Goal: Task Accomplishment & Management: Complete application form

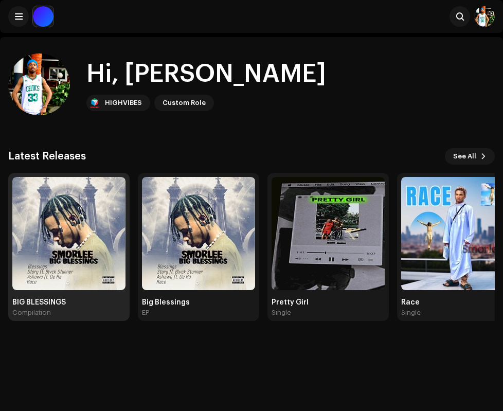
click at [56, 277] on img at bounding box center [68, 233] width 113 height 113
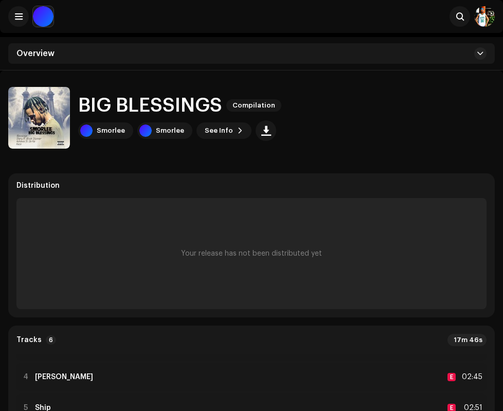
click at [238, 258] on div "Your release has not been distributed yet" at bounding box center [251, 253] width 470 height 111
click at [238, 257] on div "Your release has not been distributed yet" at bounding box center [251, 253] width 141 height 8
click at [477, 52] on span at bounding box center [480, 53] width 6 height 8
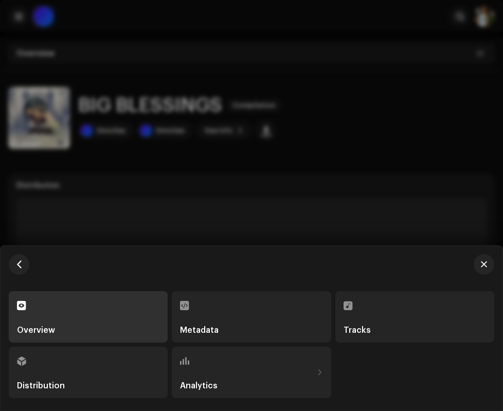
click at [28, 364] on div "Distribution" at bounding box center [88, 372] width 142 height 35
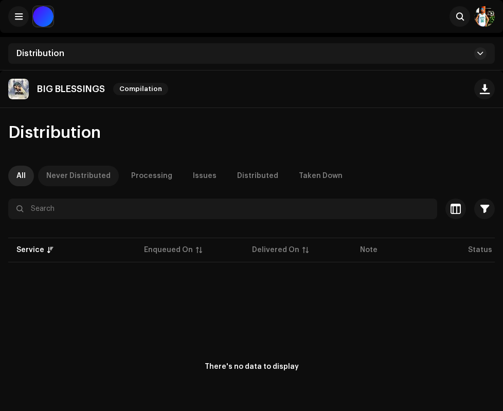
click at [78, 170] on div "Never Distributed" at bounding box center [78, 176] width 64 height 21
click at [241, 173] on div "Distributed" at bounding box center [257, 176] width 41 height 21
click at [486, 55] on button at bounding box center [480, 53] width 12 height 12
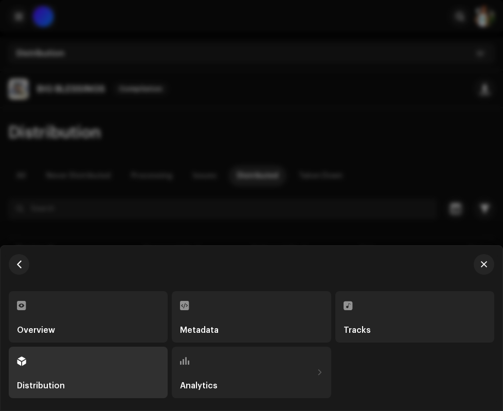
click at [51, 374] on div "Distribution" at bounding box center [88, 372] width 142 height 35
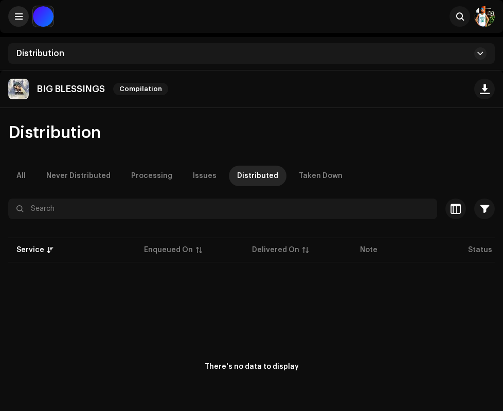
click at [21, 15] on span at bounding box center [19, 16] width 8 height 8
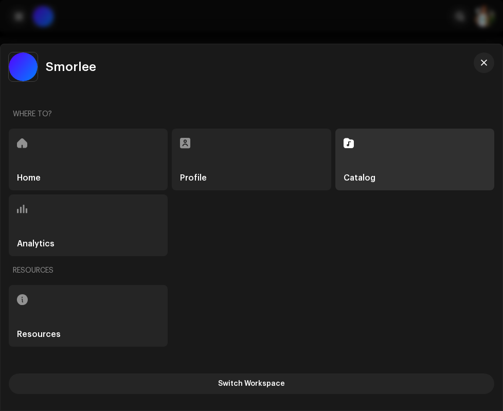
click at [20, 178] on h5 "Home" at bounding box center [29, 178] width 24 height 8
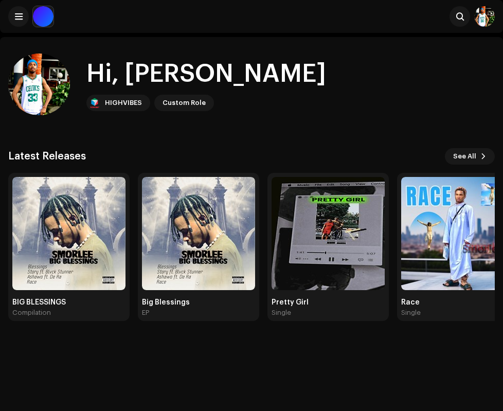
click at [142, 101] on div "HIGHVIBES" at bounding box center [123, 103] width 37 height 12
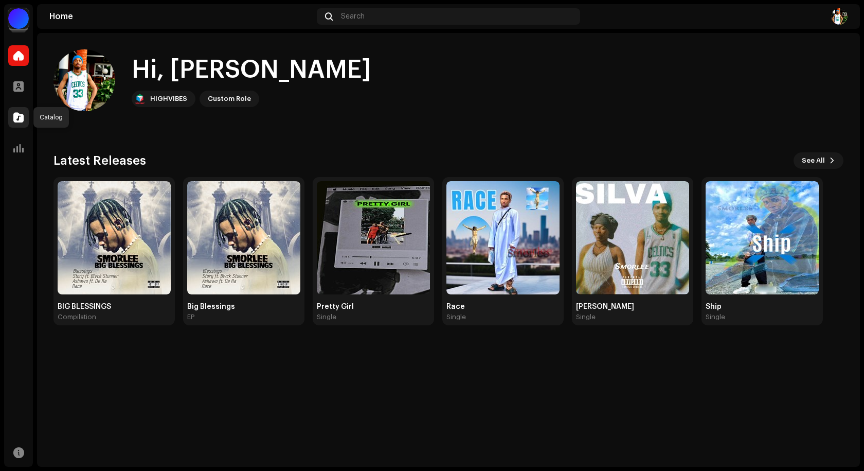
click at [17, 116] on span at bounding box center [18, 117] width 10 height 8
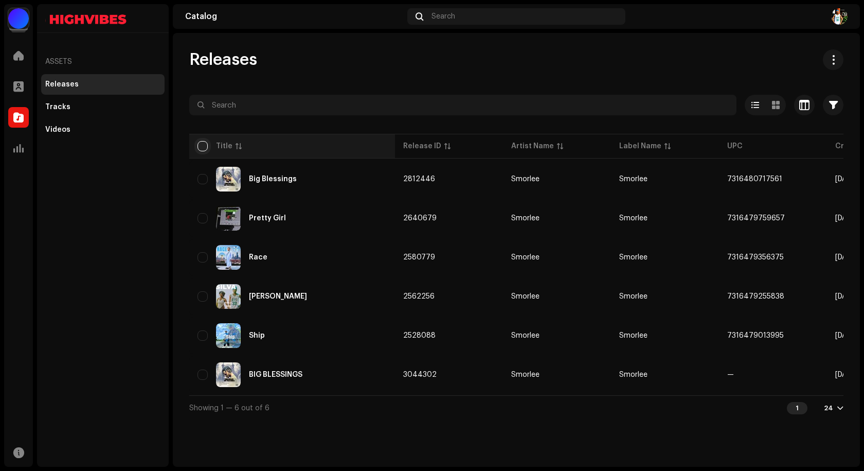
click at [203, 145] on input "checkbox" at bounding box center [202, 146] width 10 height 10
checkbox input "true"
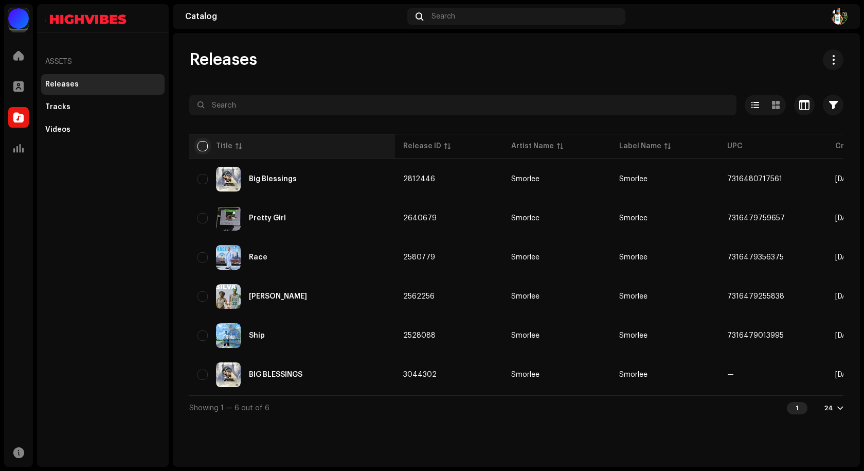
checkbox input "true"
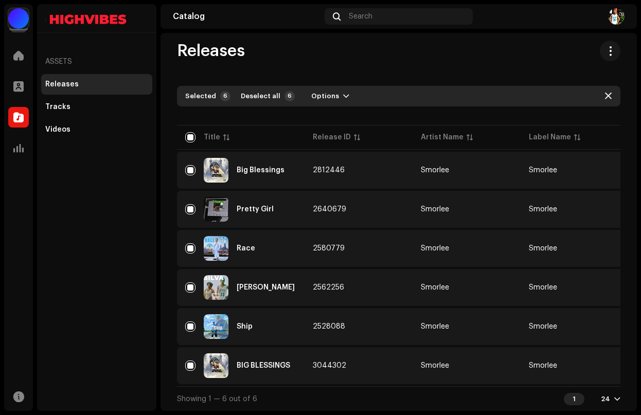
scroll to position [13, 0]
click at [502, 171] on button "button" at bounding box center [597, 170] width 16 height 16
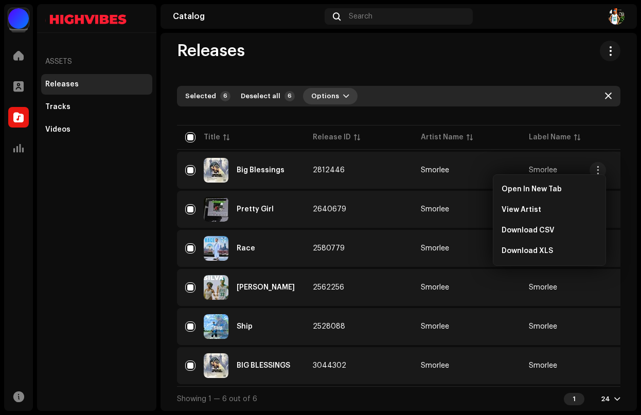
click at [343, 92] on span "button" at bounding box center [346, 96] width 6 height 8
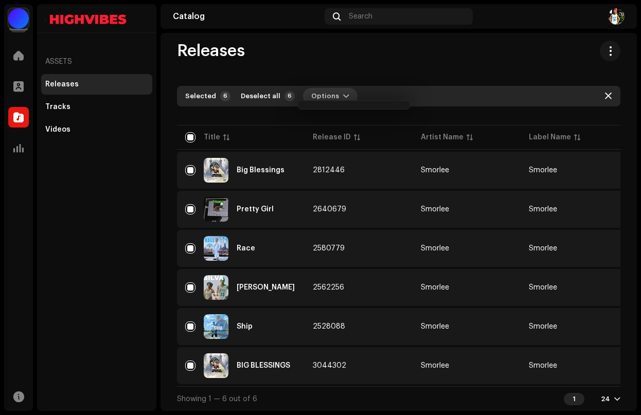
click at [343, 93] on span "button" at bounding box center [346, 96] width 6 height 8
click at [343, 92] on span "button" at bounding box center [346, 96] width 6 height 8
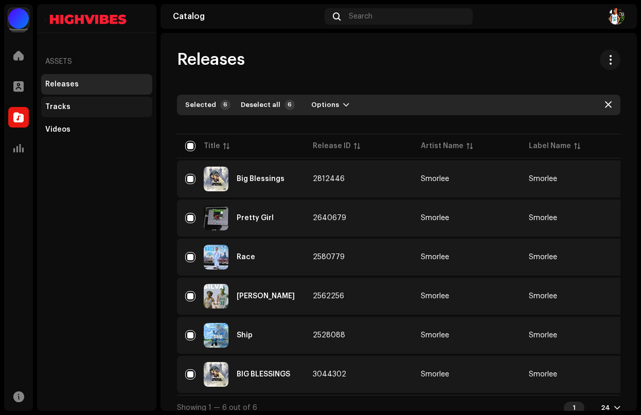
click at [49, 106] on div "Tracks" at bounding box center [57, 107] width 25 height 8
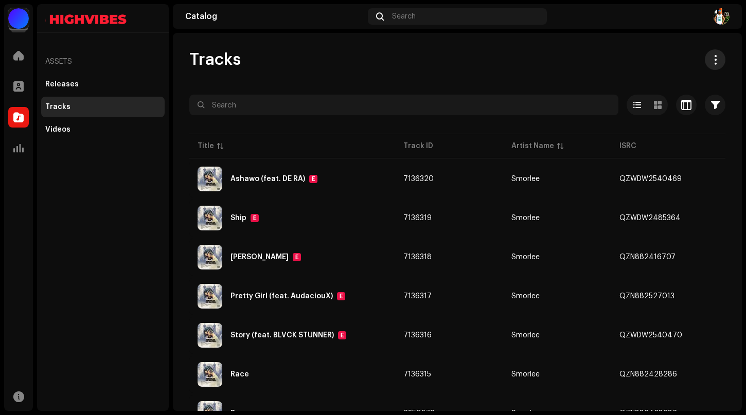
click at [502, 59] on span at bounding box center [715, 60] width 10 height 8
click at [300, 64] on div "Tracks" at bounding box center [457, 59] width 536 height 21
click at [15, 88] on span at bounding box center [18, 86] width 10 height 8
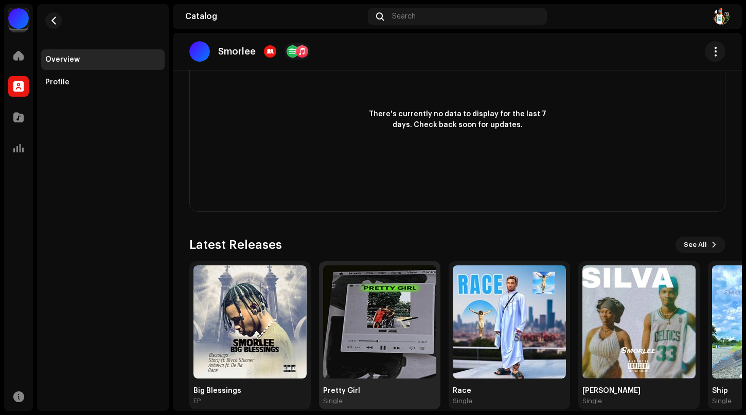
scroll to position [335, 0]
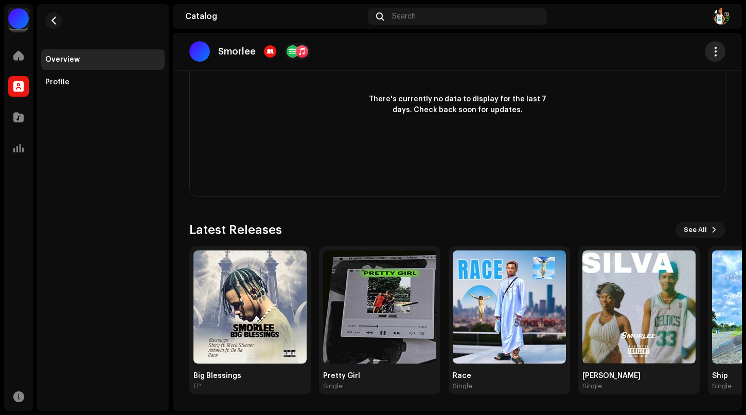
click at [502, 51] on span "button" at bounding box center [715, 51] width 10 height 8
click at [283, 370] on div "Big Blessings EP" at bounding box center [249, 320] width 113 height 140
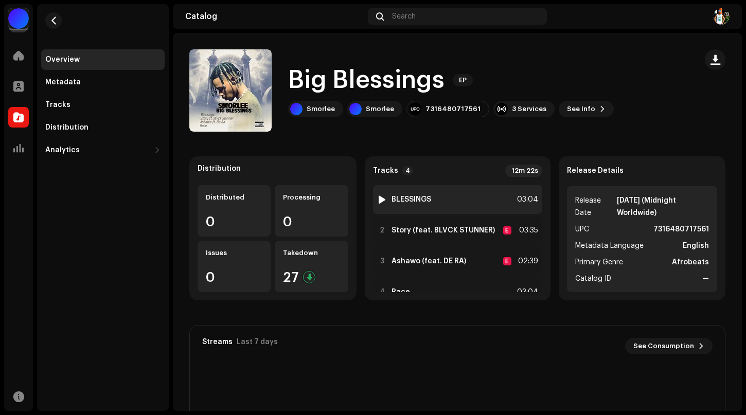
click at [379, 197] on div at bounding box center [382, 199] width 8 height 8
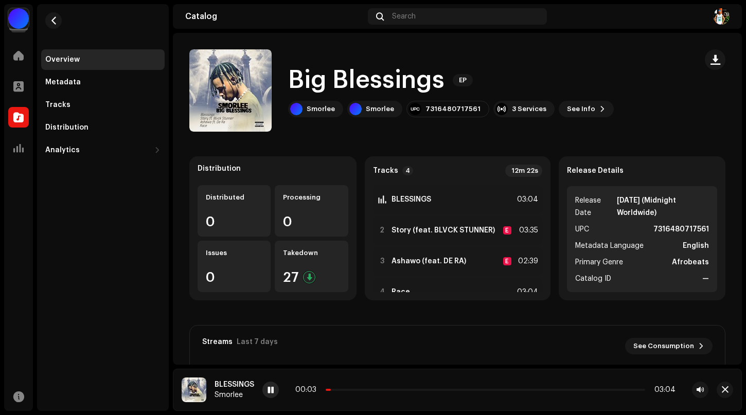
click at [271, 390] on span at bounding box center [270, 390] width 6 height 8
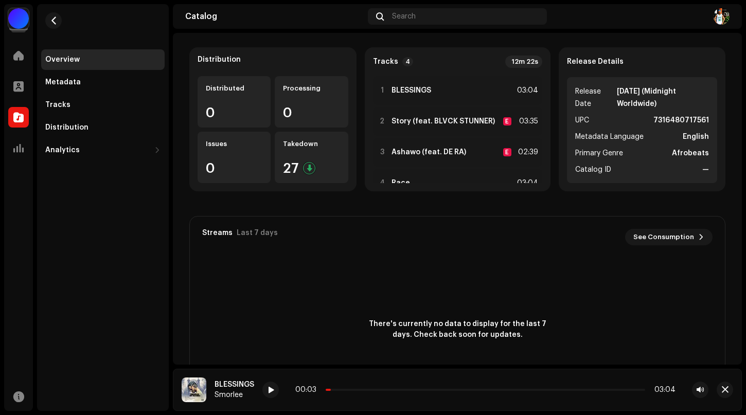
scroll to position [154, 0]
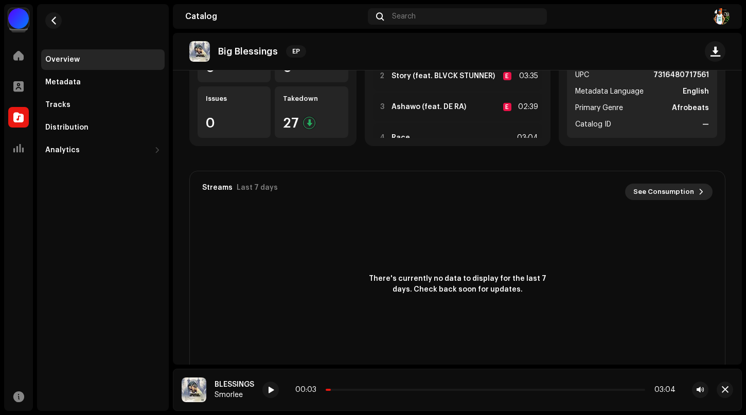
click at [502, 191] on span at bounding box center [701, 192] width 6 height 8
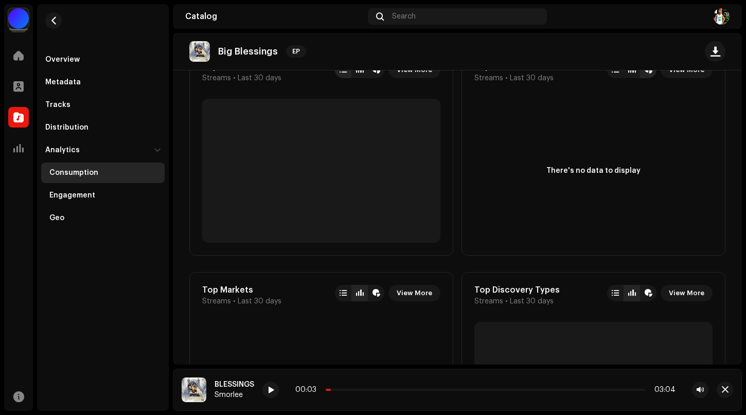
scroll to position [418, 0]
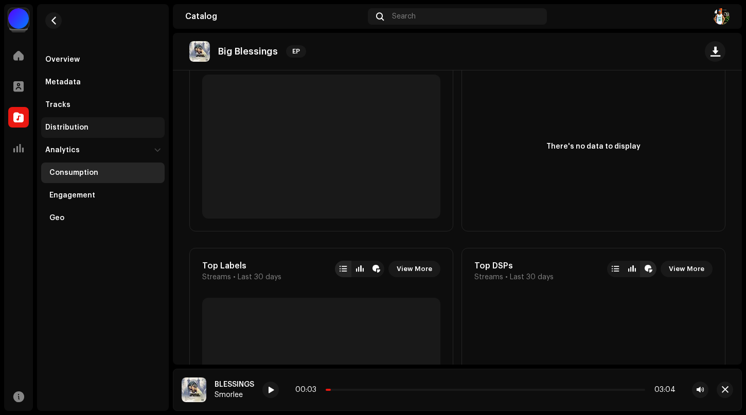
click at [69, 126] on div "Distribution" at bounding box center [66, 127] width 43 height 8
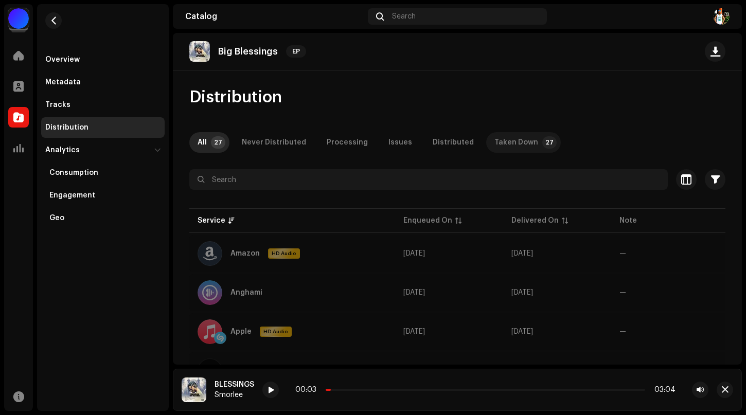
click at [494, 137] on div "Taken Down" at bounding box center [516, 142] width 44 height 21
click at [147, 150] on div "Analytics" at bounding box center [97, 150] width 105 height 8
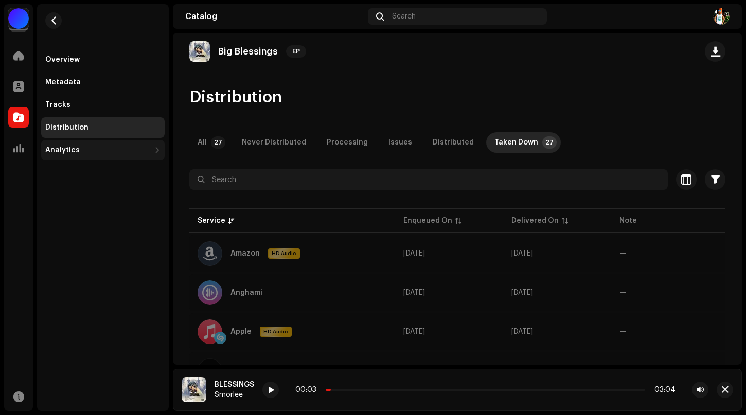
click at [147, 150] on div "Analytics" at bounding box center [97, 150] width 105 height 8
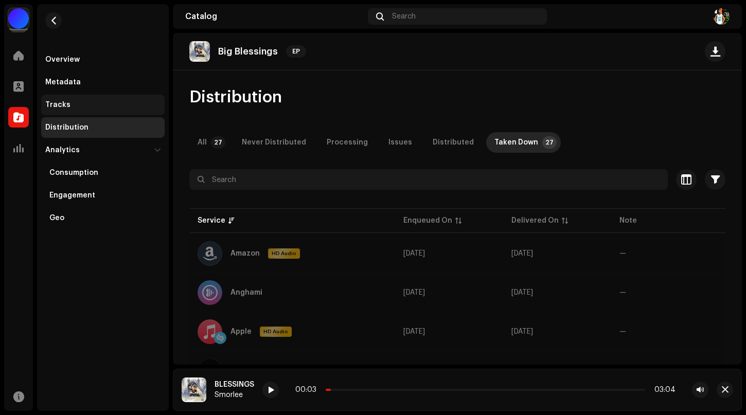
click at [78, 101] on div "Tracks" at bounding box center [102, 105] width 115 height 8
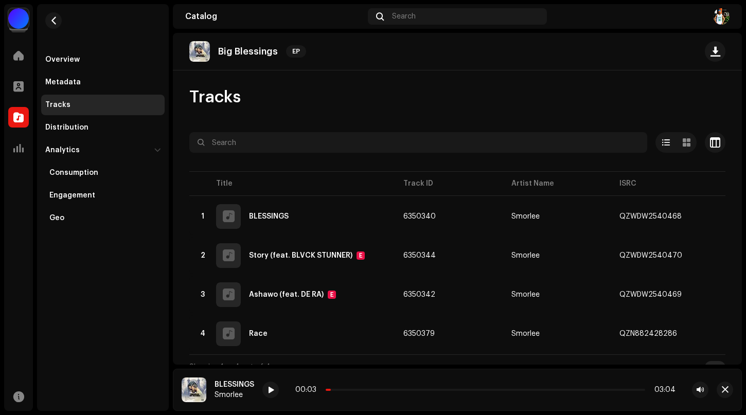
click at [22, 21] on div at bounding box center [18, 18] width 21 height 21
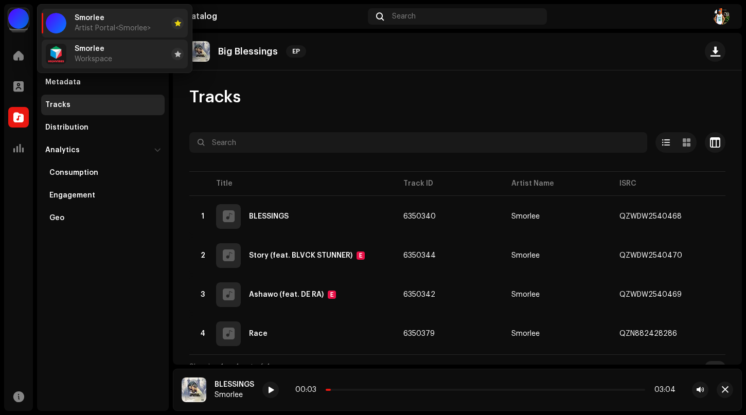
click at [111, 58] on span "Workspace" at bounding box center [94, 59] width 38 height 8
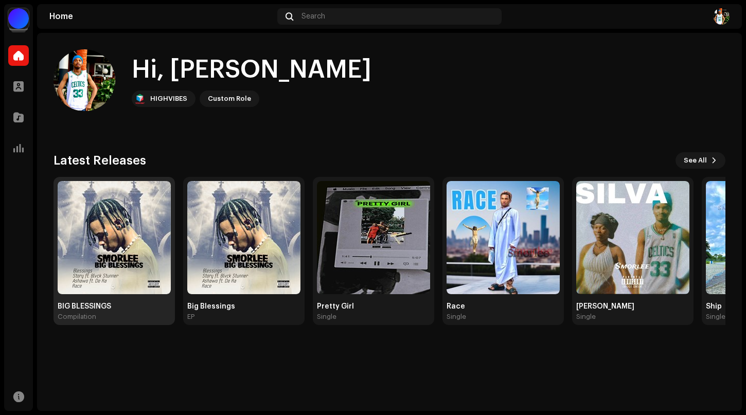
click at [118, 300] on div "BIG BLESSINGS Compilation" at bounding box center [114, 251] width 113 height 140
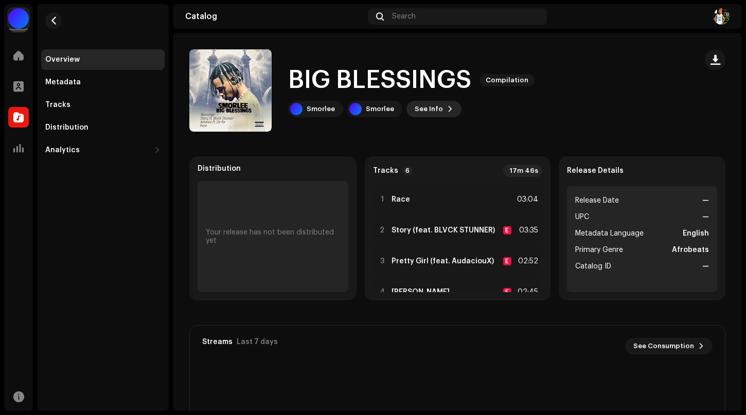
click at [447, 109] on span at bounding box center [450, 109] width 6 height 8
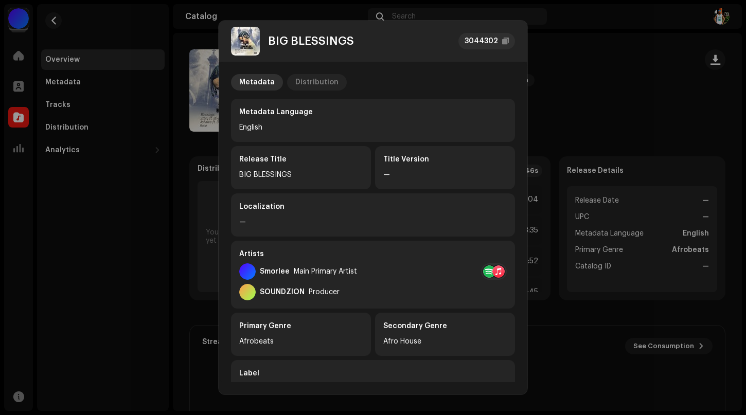
click at [317, 82] on div "Distribution" at bounding box center [316, 82] width 43 height 16
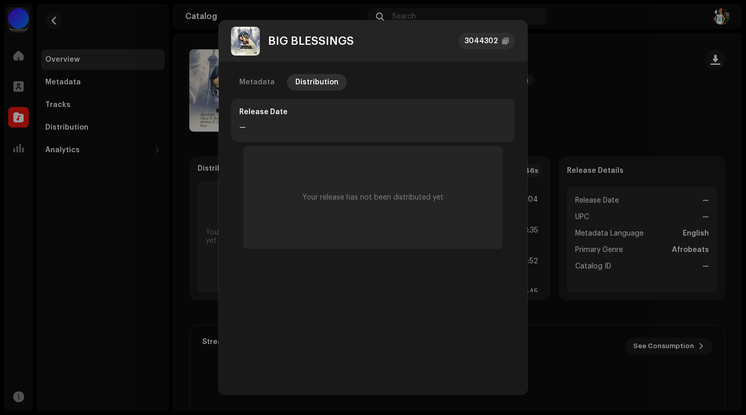
click at [255, 109] on div "Release Date" at bounding box center [372, 112] width 267 height 10
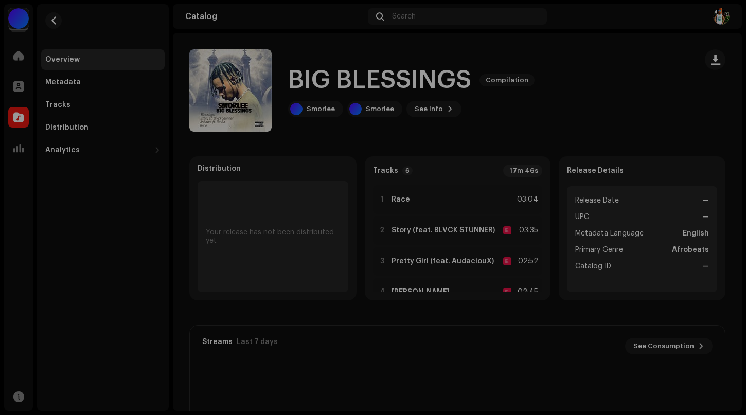
click at [577, 58] on div "BIG BLESSINGS 3044302 Metadata Distribution Release Date — Your release has not…" at bounding box center [373, 207] width 746 height 415
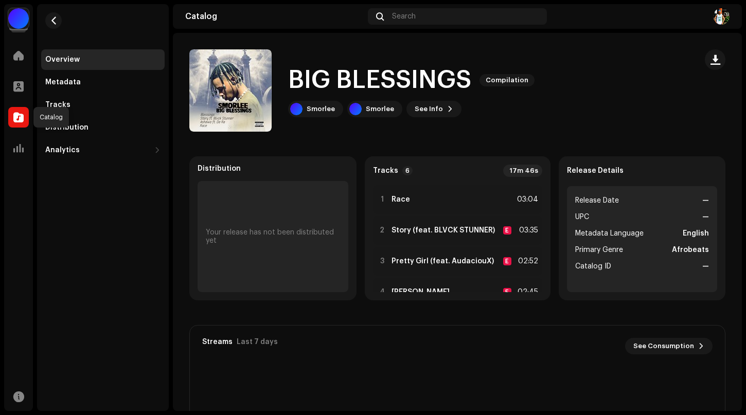
click at [16, 116] on span at bounding box center [18, 117] width 10 height 8
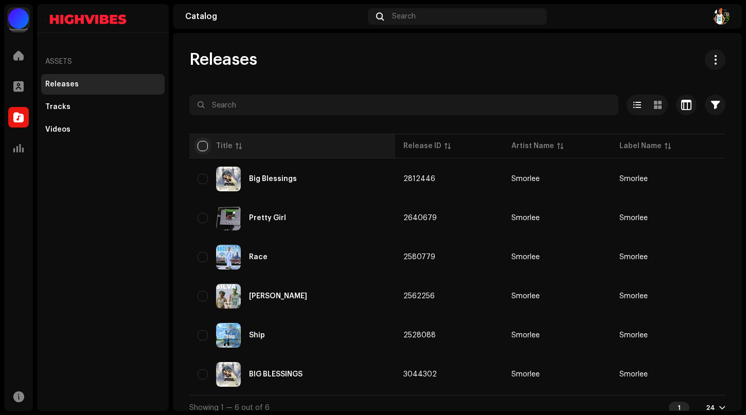
click at [204, 144] on input "checkbox" at bounding box center [202, 146] width 10 height 10
checkbox input "true"
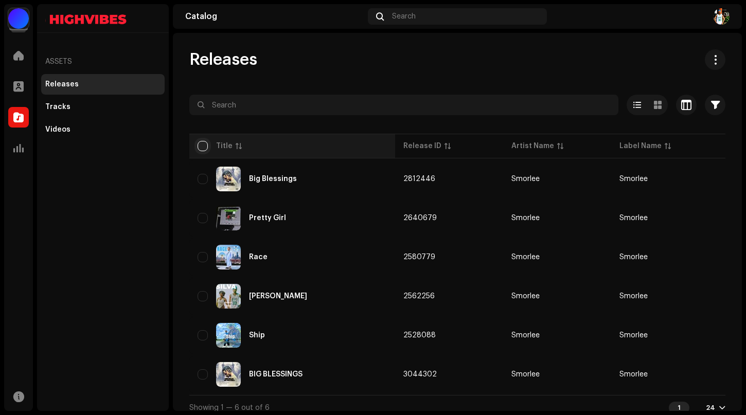
checkbox input "true"
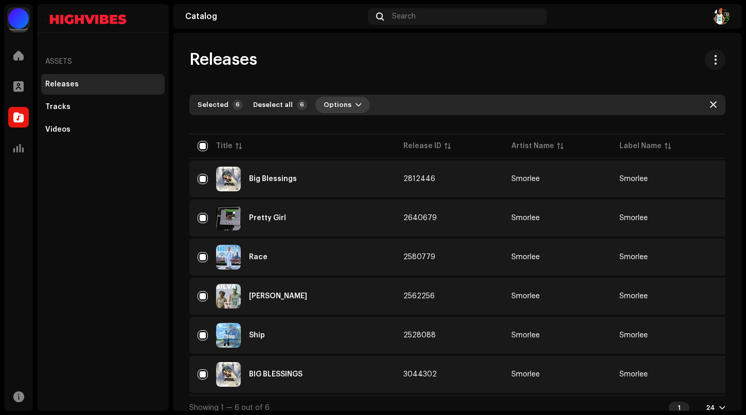
click at [346, 103] on button "Options" at bounding box center [342, 105] width 55 height 16
click at [355, 103] on span "button" at bounding box center [358, 105] width 6 height 8
click at [710, 56] on span at bounding box center [715, 60] width 10 height 8
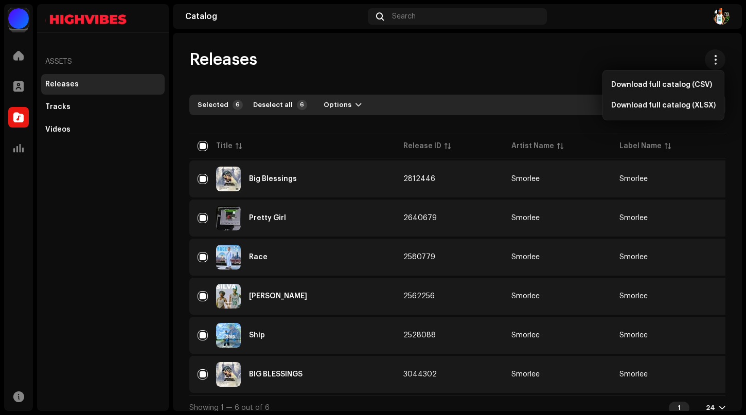
click at [95, 173] on div "Assets Releases Tracks Videos" at bounding box center [103, 207] width 132 height 407
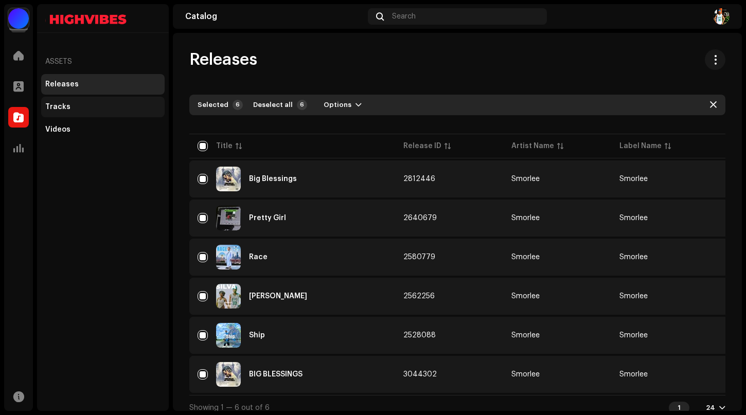
click at [55, 106] on div "Tracks" at bounding box center [57, 107] width 25 height 8
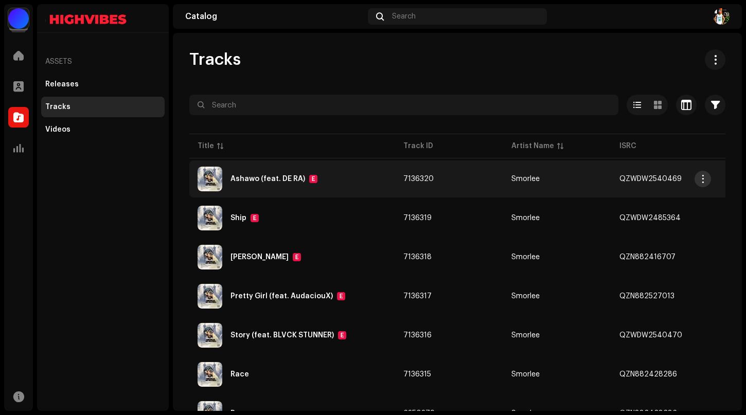
click at [704, 179] on span "button" at bounding box center [703, 179] width 8 height 8
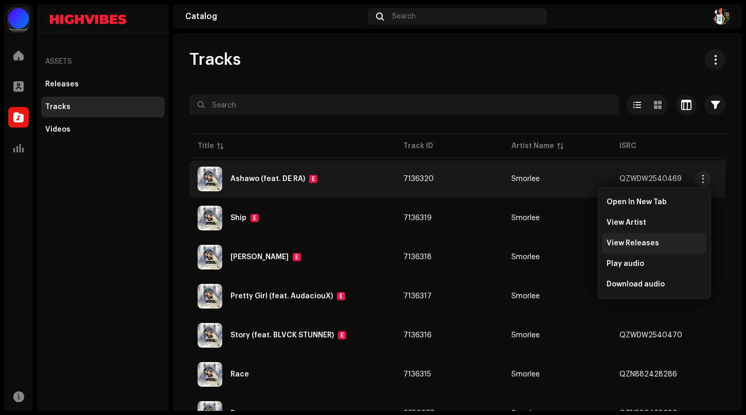
click at [620, 244] on span "View Releases" at bounding box center [632, 243] width 52 height 8
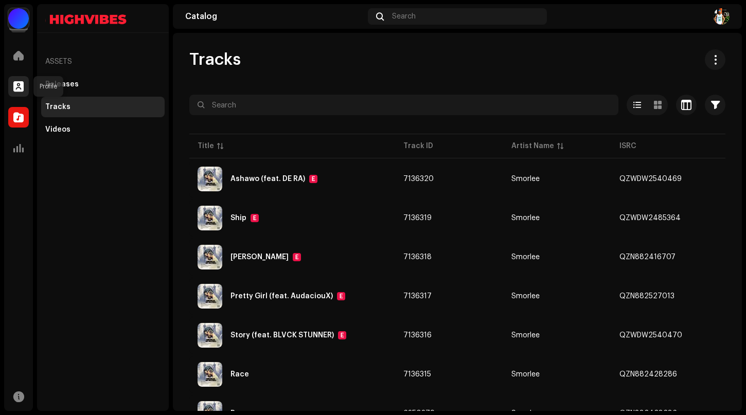
click at [16, 87] on span at bounding box center [18, 86] width 10 height 8
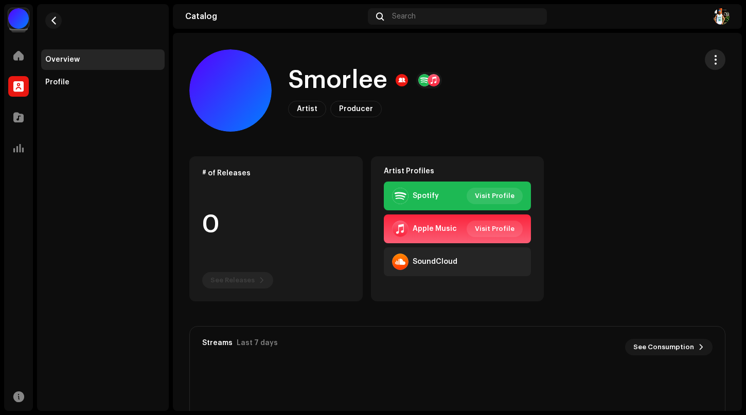
click at [712, 63] on span "button" at bounding box center [715, 60] width 10 height 8
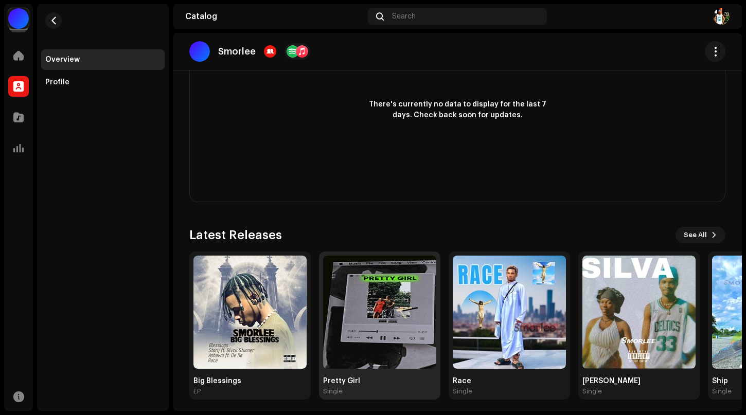
scroll to position [335, 0]
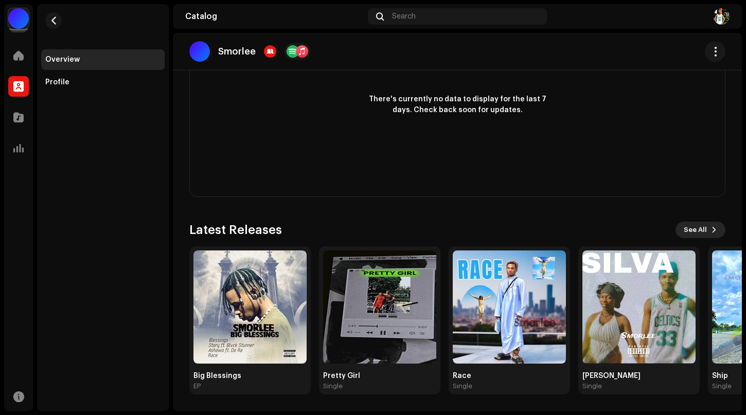
click at [700, 231] on span "See All" at bounding box center [695, 230] width 23 height 21
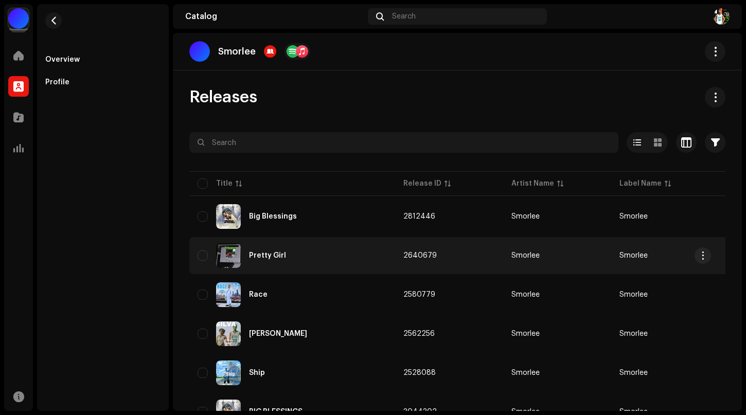
scroll to position [50, 0]
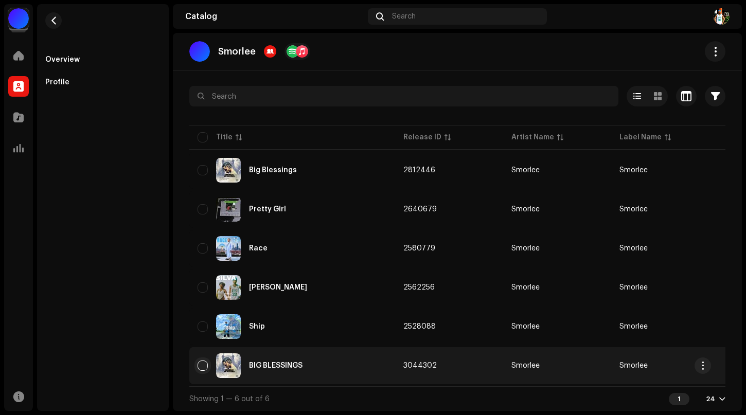
click at [200, 366] on input "checkbox" at bounding box center [202, 366] width 10 height 10
checkbox input "true"
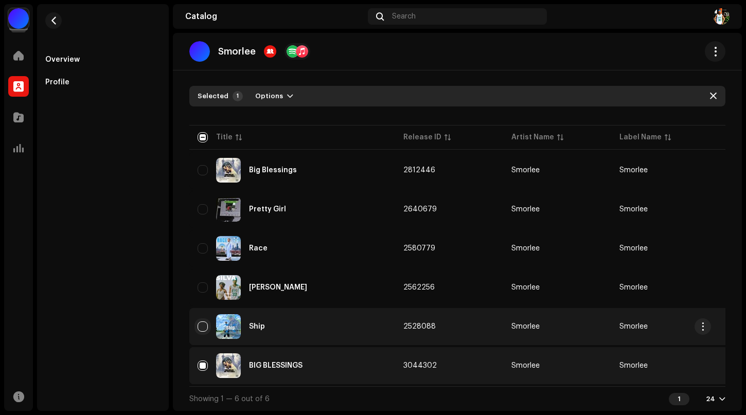
click at [205, 327] on input "Row Unselected" at bounding box center [202, 326] width 10 height 10
checkbox input "true"
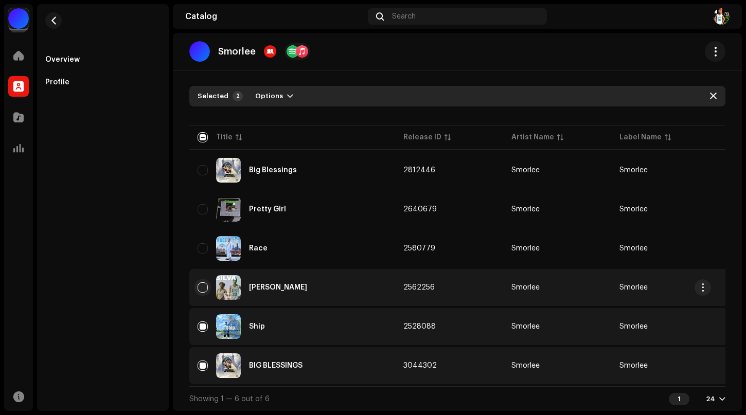
click at [202, 282] on input "Row Unselected" at bounding box center [202, 287] width 10 height 10
checkbox input "true"
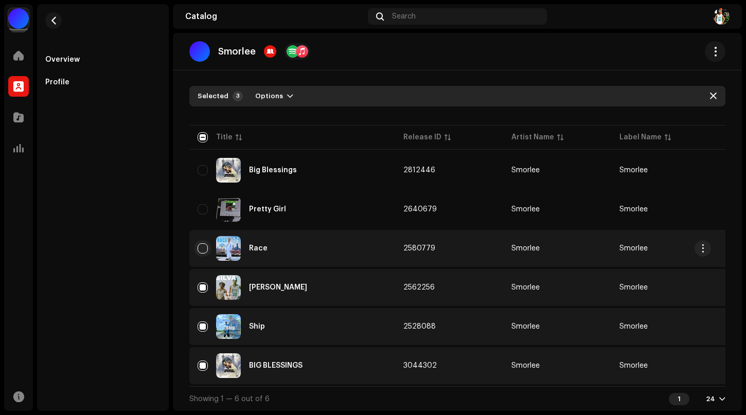
click at [206, 245] on input "Row Unselected" at bounding box center [202, 248] width 10 height 10
checkbox input "true"
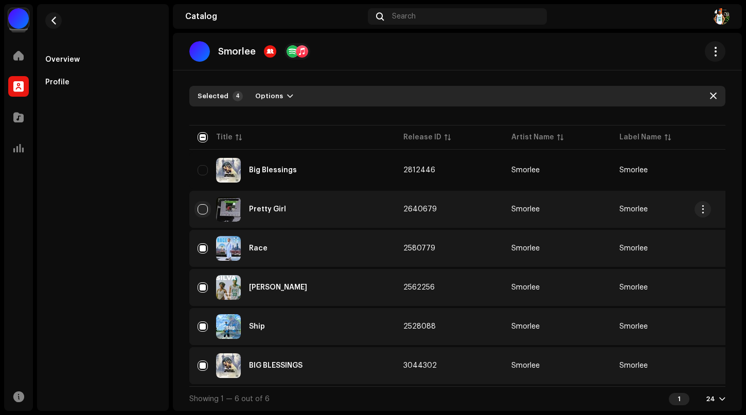
click at [201, 208] on input "Row Unselected" at bounding box center [202, 209] width 10 height 10
checkbox input "true"
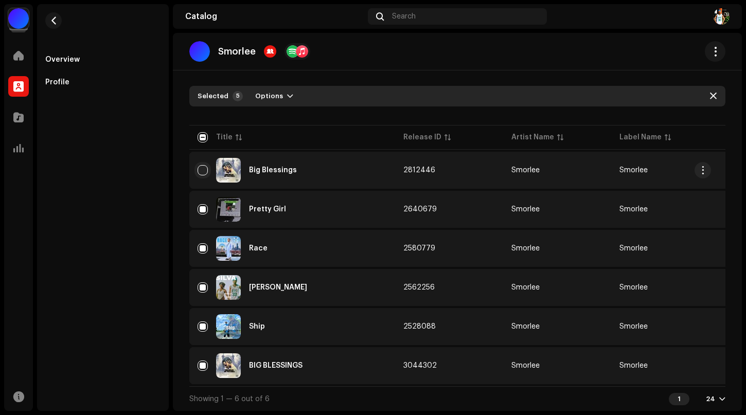
click at [206, 165] on input "Row Unselected" at bounding box center [202, 170] width 10 height 10
checkbox input "true"
click at [710, 55] on span "button" at bounding box center [715, 51] width 10 height 8
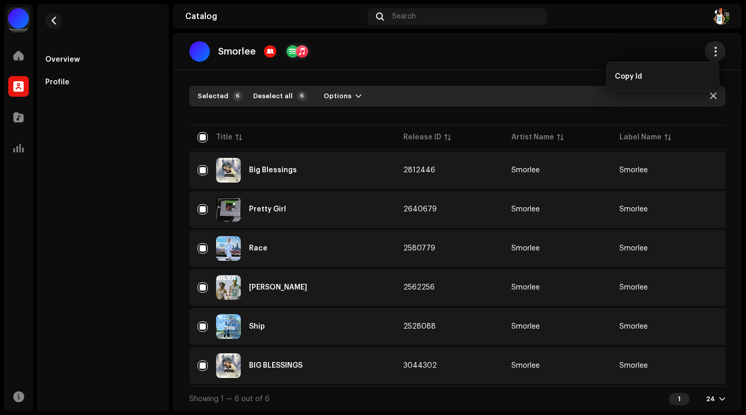
click at [710, 55] on span "button" at bounding box center [715, 51] width 10 height 8
click at [21, 51] on span at bounding box center [18, 55] width 10 height 8
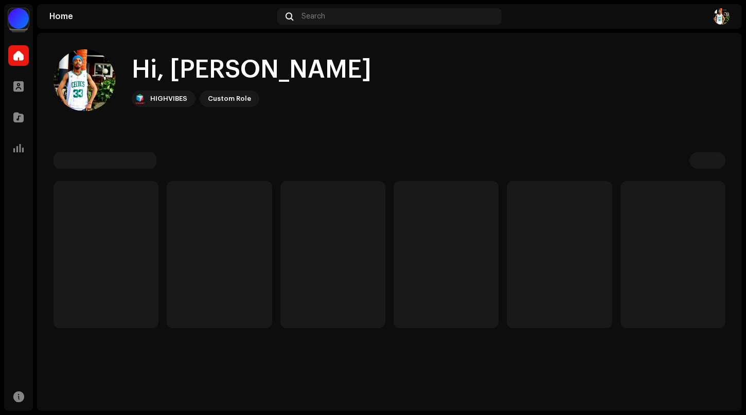
click at [21, 20] on div at bounding box center [18, 18] width 21 height 21
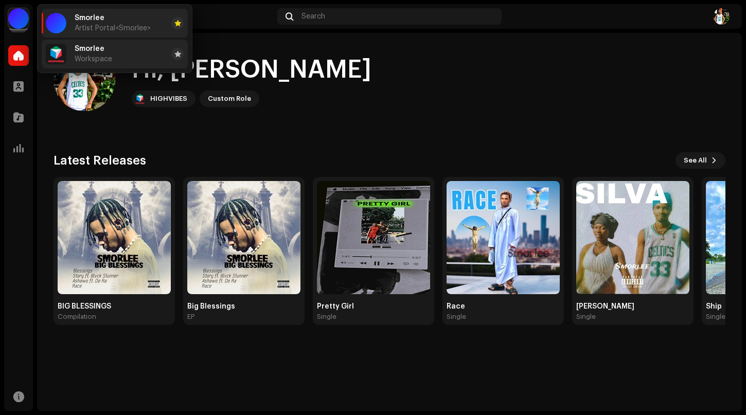
click at [93, 57] on span "Workspace" at bounding box center [94, 59] width 38 height 8
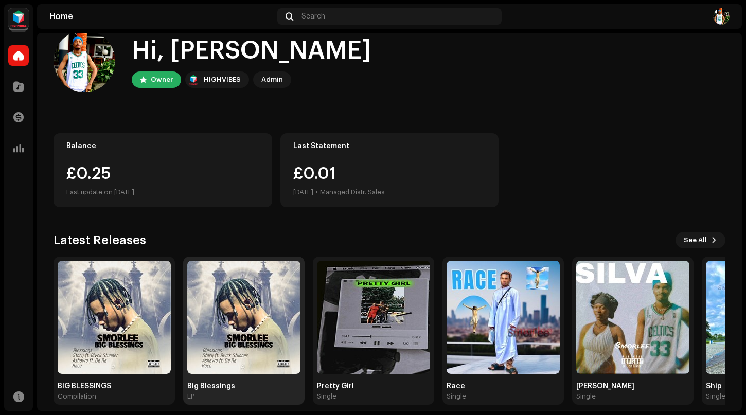
scroll to position [29, 0]
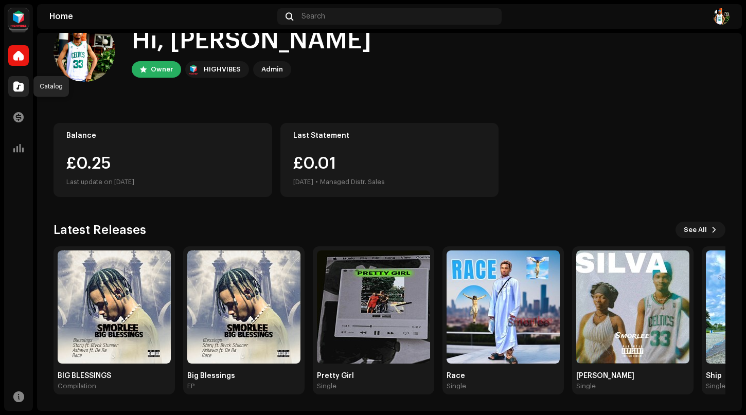
click at [20, 83] on span at bounding box center [18, 86] width 10 height 8
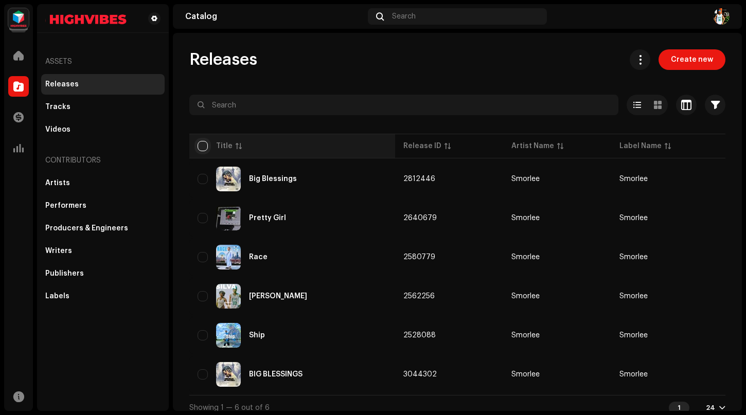
click at [202, 142] on input "checkbox" at bounding box center [202, 146] width 10 height 10
checkbox input "true"
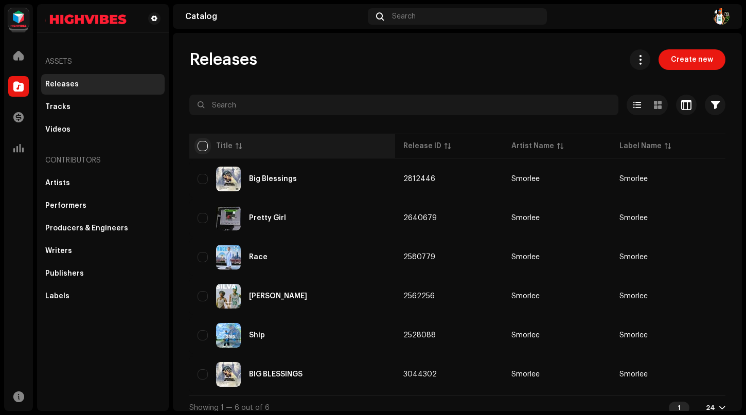
checkbox input "true"
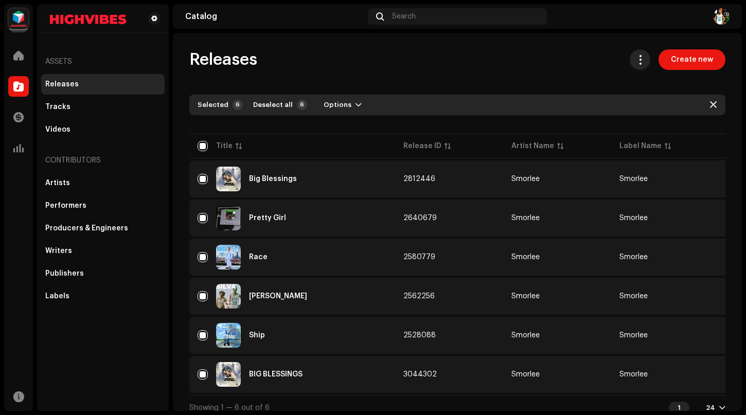
click at [635, 60] on span at bounding box center [640, 60] width 10 height 8
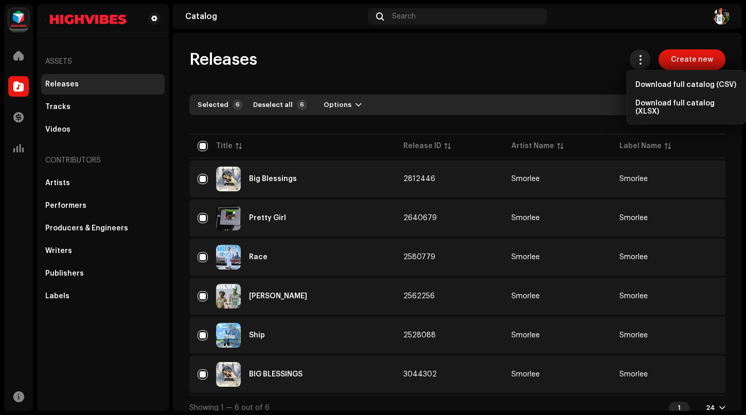
click at [635, 60] on span at bounding box center [640, 60] width 10 height 8
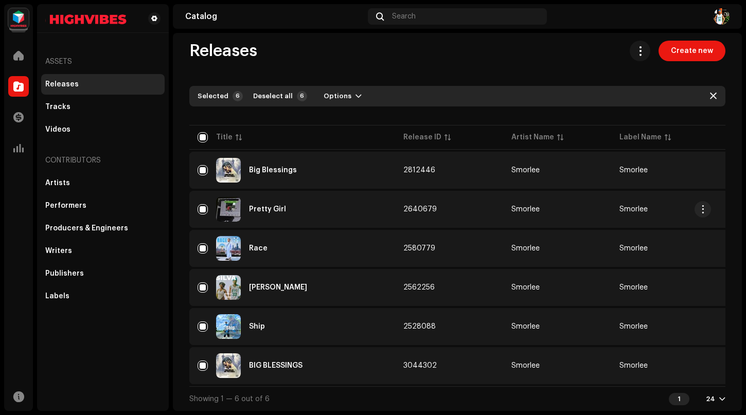
scroll to position [13, 0]
click at [675, 50] on span "Create new" at bounding box center [692, 51] width 42 height 21
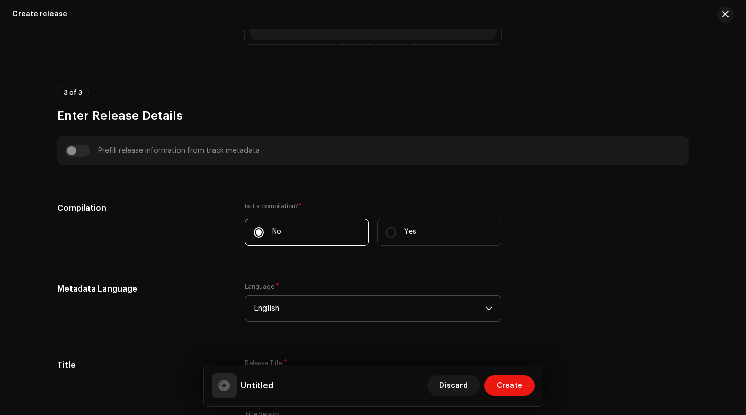
scroll to position [521, 0]
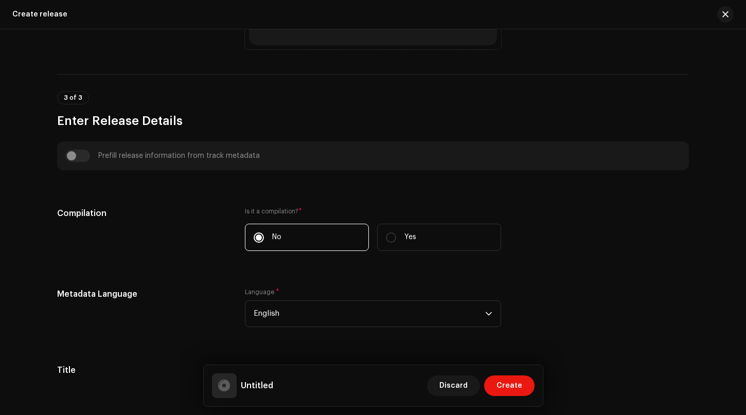
click at [75, 156] on div "Prefill release information from track metadata" at bounding box center [372, 156] width 615 height 12
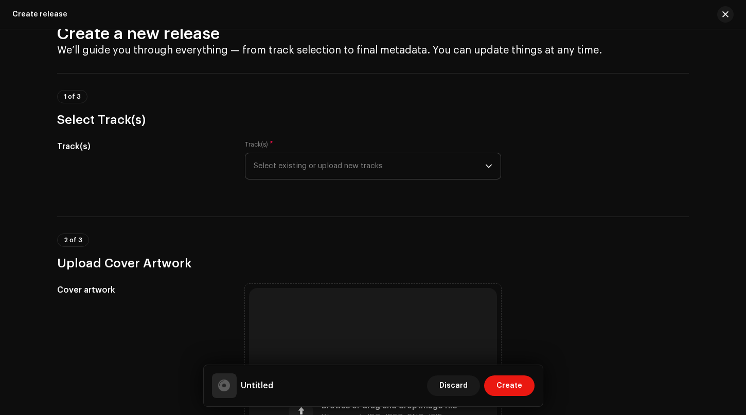
scroll to position [0, 0]
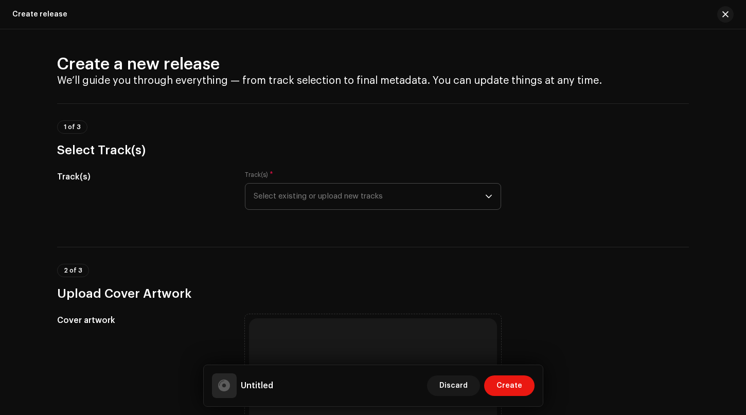
click at [471, 202] on span "Select existing or upload new tracks" at bounding box center [369, 197] width 231 height 26
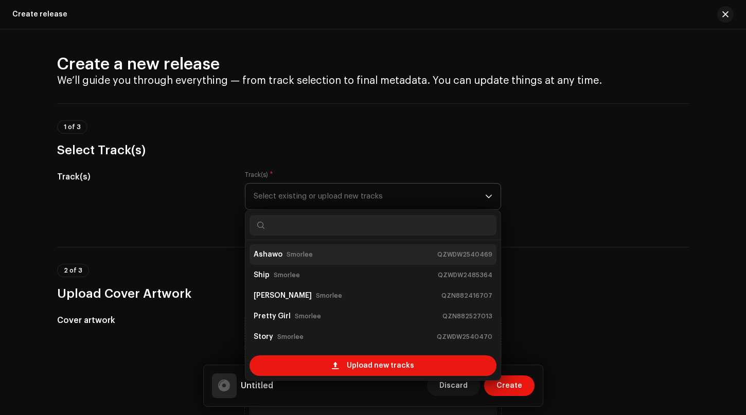
click at [325, 253] on div "Ashawo Smorlee QZWDW2540469" at bounding box center [373, 254] width 239 height 16
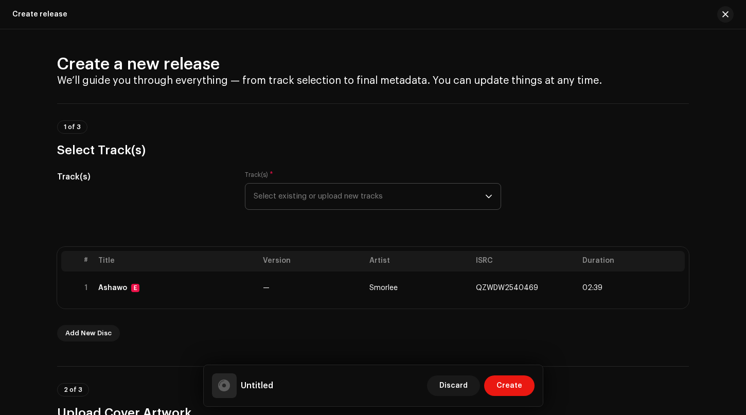
click at [488, 199] on icon "dropdown trigger" at bounding box center [488, 196] width 7 height 7
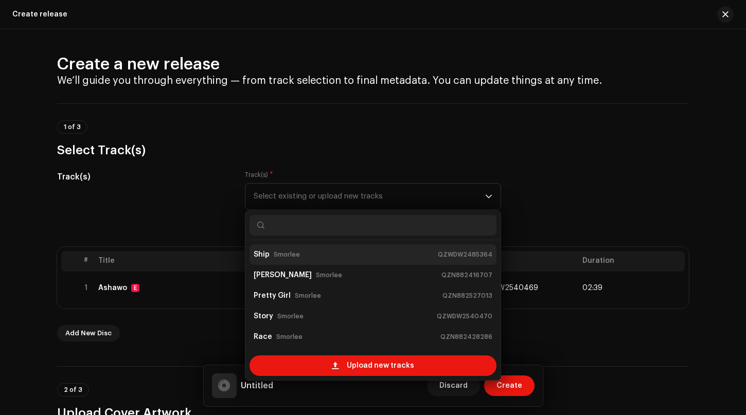
click at [280, 257] on small "Smorlee" at bounding box center [287, 254] width 26 height 10
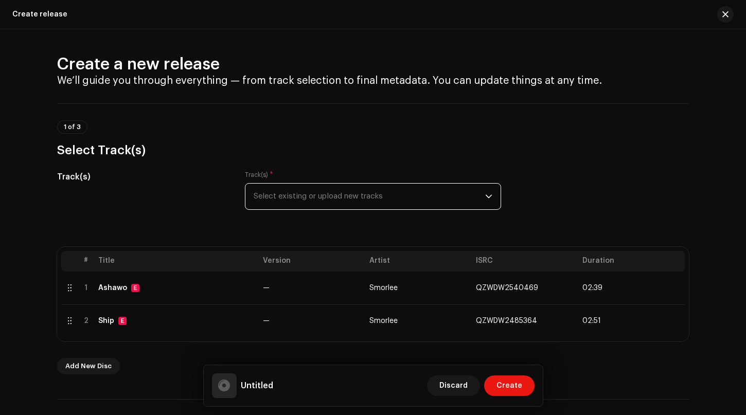
click at [485, 196] on icon "dropdown trigger" at bounding box center [488, 196] width 7 height 7
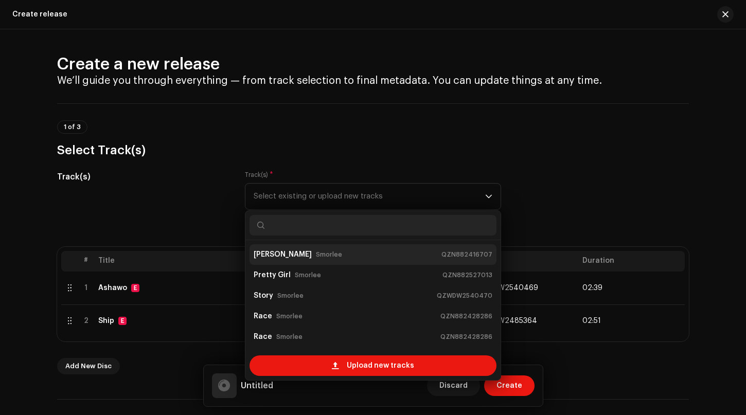
click at [316, 256] on small "Smorlee" at bounding box center [329, 254] width 26 height 10
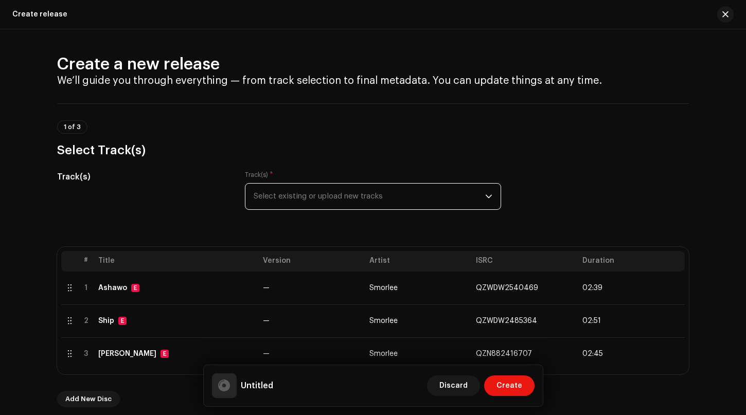
click at [487, 199] on icon "dropdown trigger" at bounding box center [488, 196] width 7 height 7
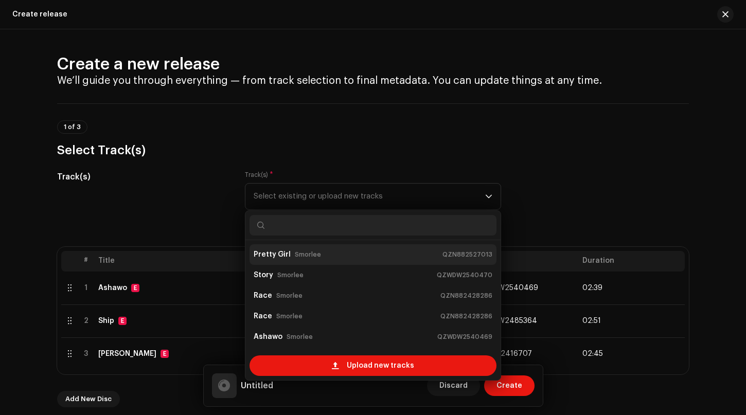
click at [274, 259] on strong "Pretty Girl" at bounding box center [272, 254] width 37 height 16
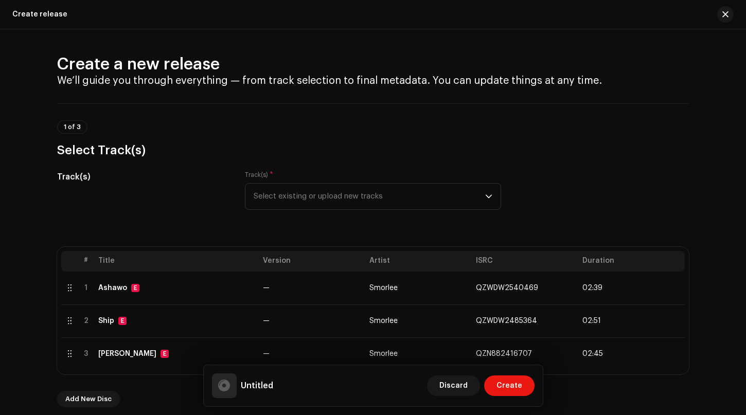
drag, startPoint x: 274, startPoint y: 259, endPoint x: 426, endPoint y: 247, distance: 153.2
click at [274, 259] on th "Version" at bounding box center [312, 261] width 106 height 21
click at [488, 197] on icon "dropdown trigger" at bounding box center [488, 196] width 7 height 7
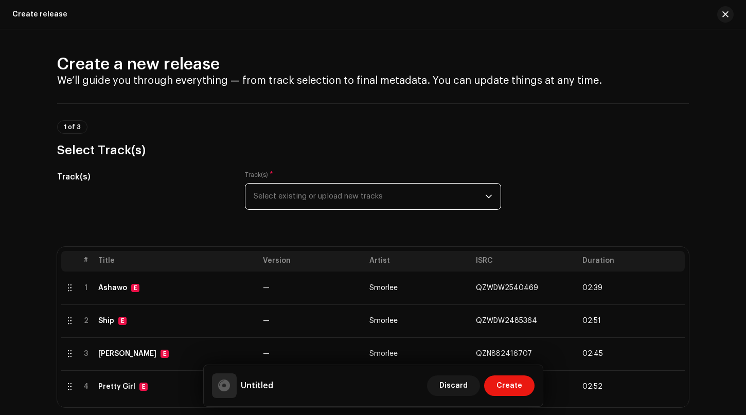
click at [488, 197] on icon "dropdown trigger" at bounding box center [488, 196] width 7 height 7
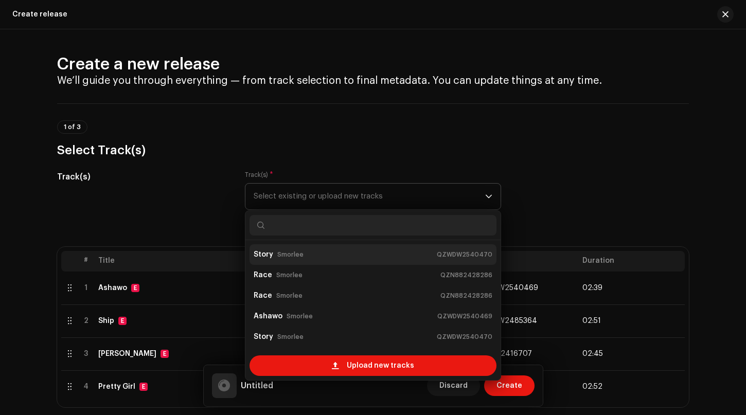
click at [281, 257] on small "Smorlee" at bounding box center [290, 254] width 26 height 10
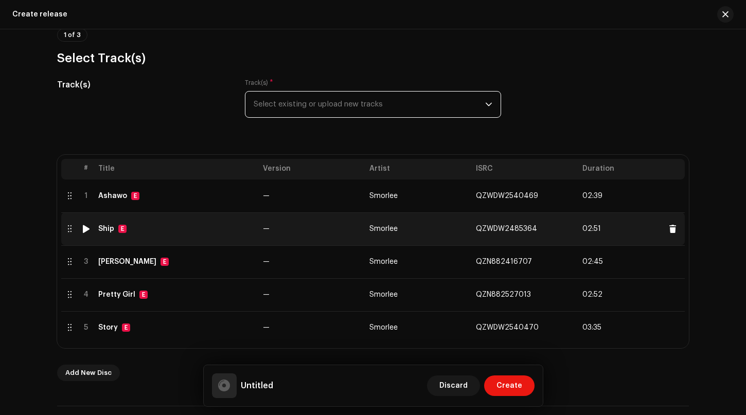
scroll to position [103, 0]
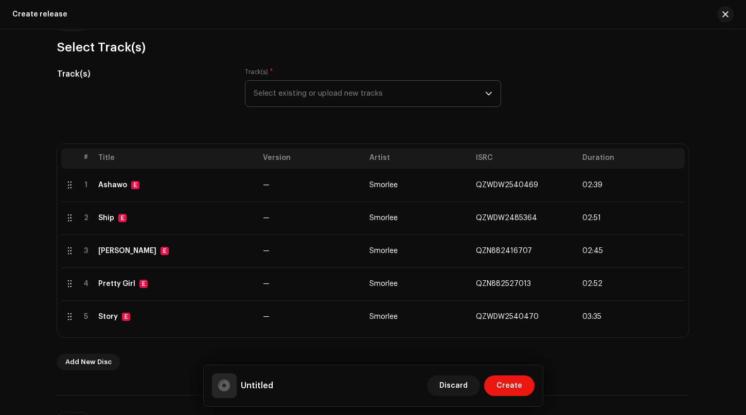
click at [488, 99] on div "dropdown trigger" at bounding box center [488, 94] width 7 height 26
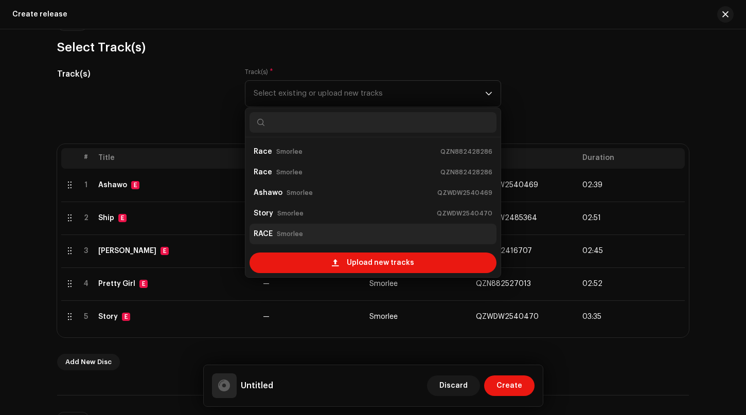
click at [270, 235] on strong "RACE" at bounding box center [263, 234] width 19 height 16
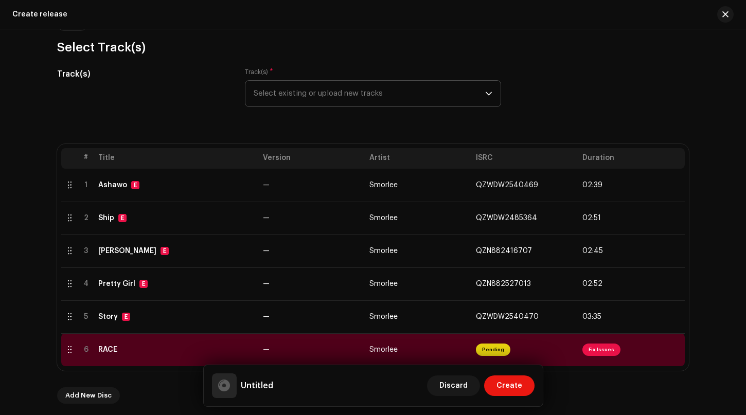
click at [491, 93] on p-select "Select existing or upload new tracks" at bounding box center [373, 93] width 256 height 27
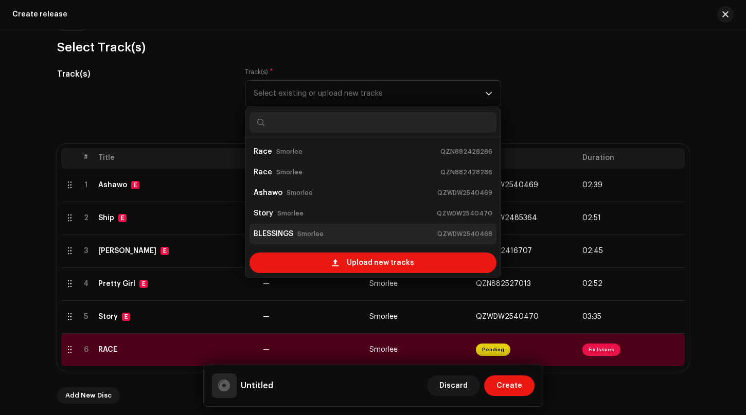
click at [286, 233] on strong "BLESSINGS" at bounding box center [274, 234] width 40 height 16
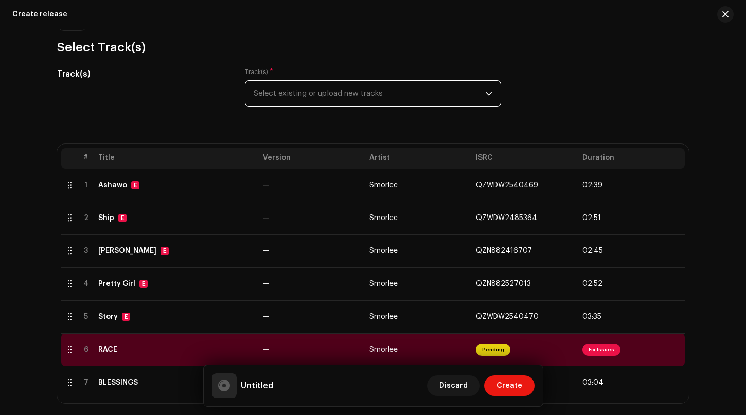
click at [499, 91] on div "Track(s) Track(s) * Select existing or upload new tracks" at bounding box center [373, 93] width 632 height 51
click at [492, 91] on p-select "Select existing or upload new tracks" at bounding box center [373, 93] width 256 height 27
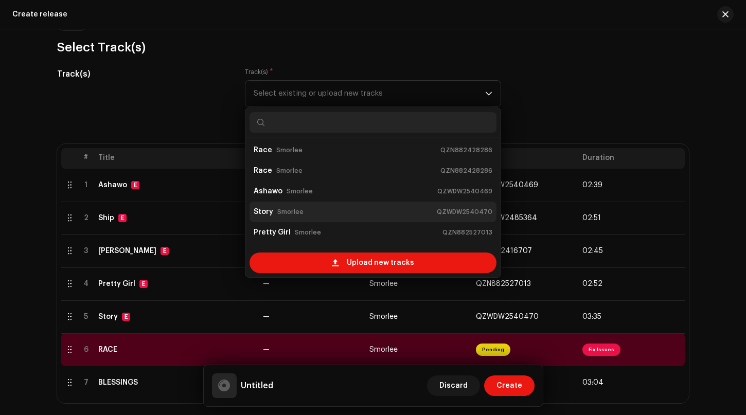
scroll to position [0, 0]
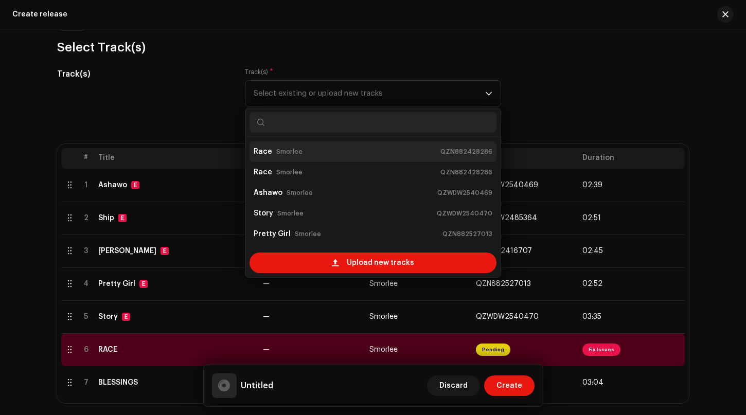
click at [291, 152] on small "Smorlee" at bounding box center [289, 152] width 26 height 10
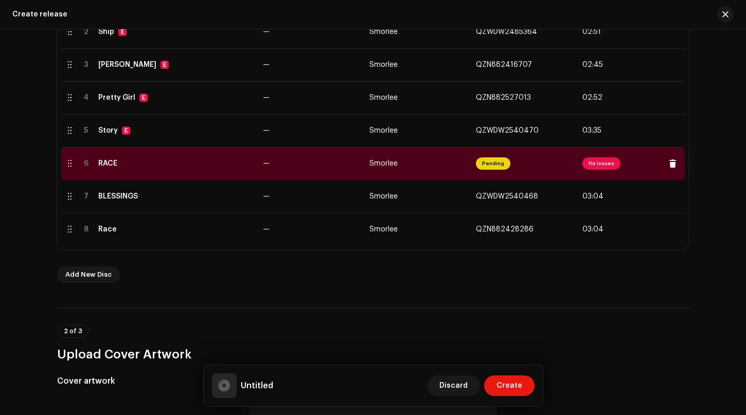
scroll to position [309, 0]
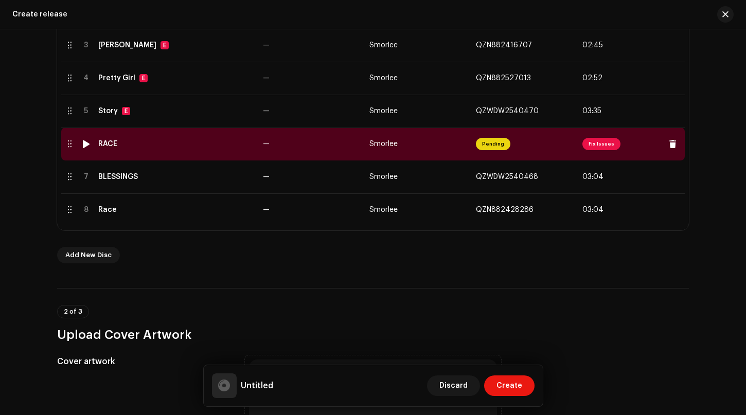
click at [603, 145] on span "Fix Issues" at bounding box center [601, 144] width 38 height 12
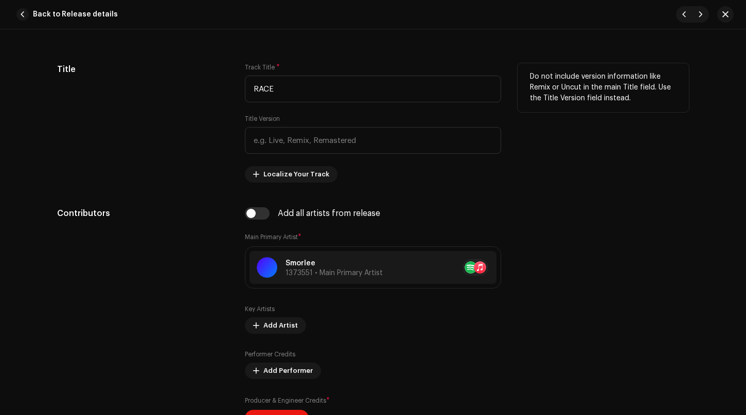
scroll to position [472, 0]
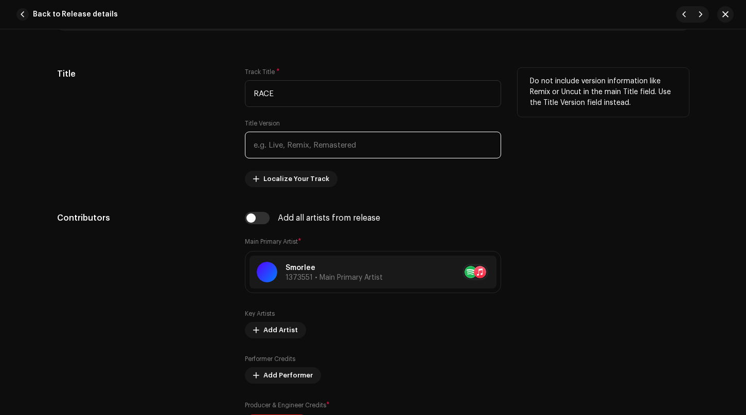
click at [286, 147] on input "text" at bounding box center [373, 145] width 256 height 27
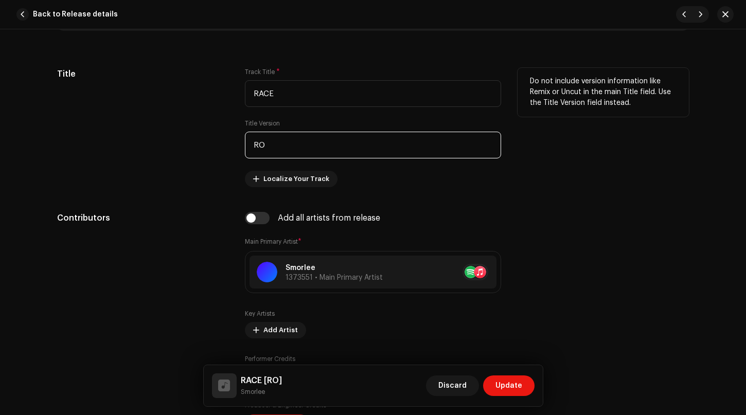
type input "R"
type input "o"
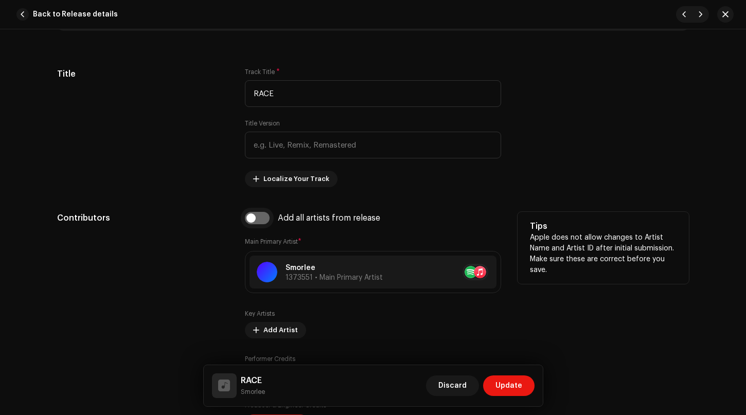
click at [248, 221] on input "checkbox" at bounding box center [257, 218] width 25 height 12
checkbox input "true"
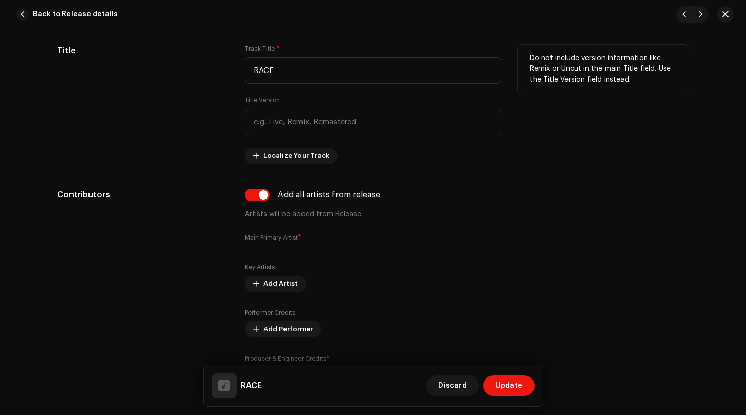
scroll to position [421, 0]
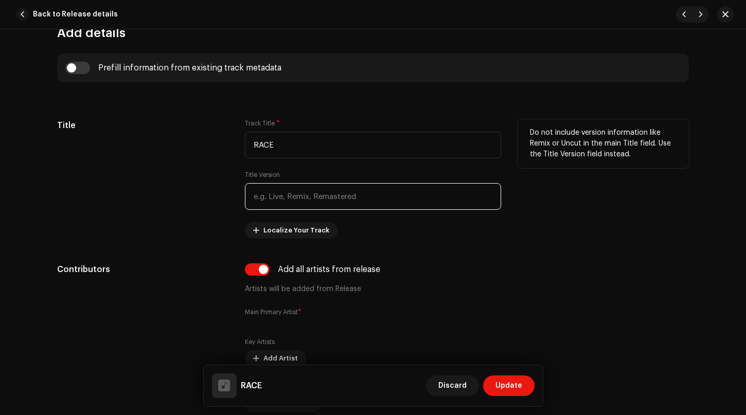
click at [290, 196] on input "text" at bounding box center [373, 196] width 256 height 27
type input "m"
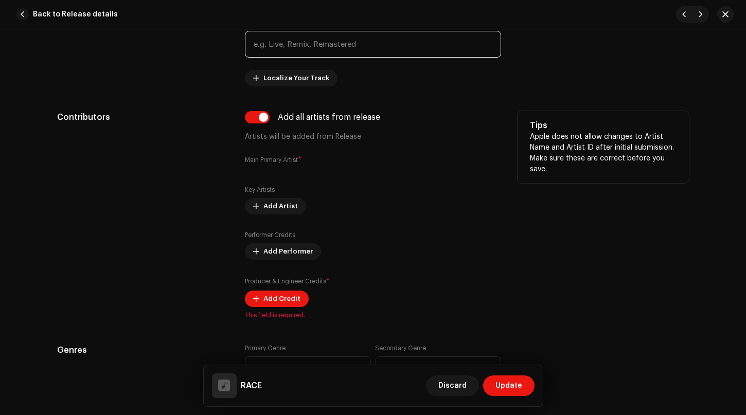
scroll to position [575, 0]
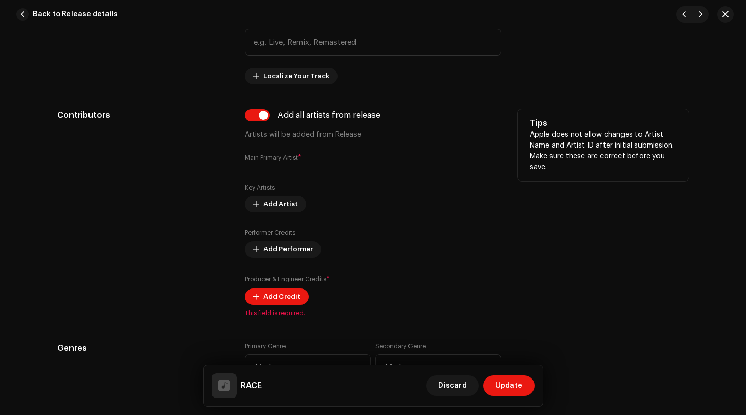
drag, startPoint x: 264, startPoint y: 158, endPoint x: 299, endPoint y: 155, distance: 34.6
click at [264, 157] on small "Main Primary Artist" at bounding box center [271, 158] width 53 height 6
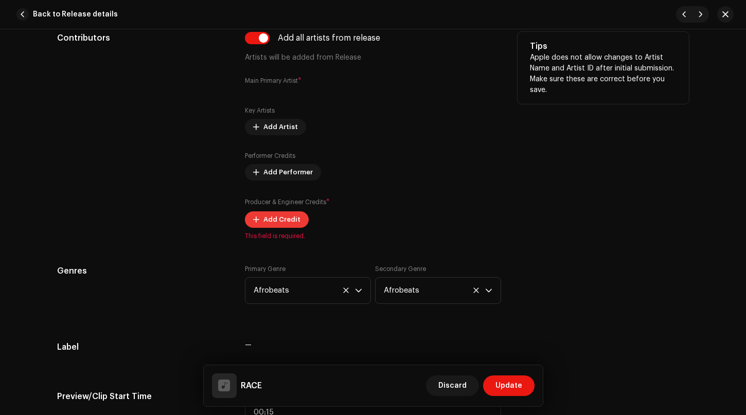
scroll to position [678, 0]
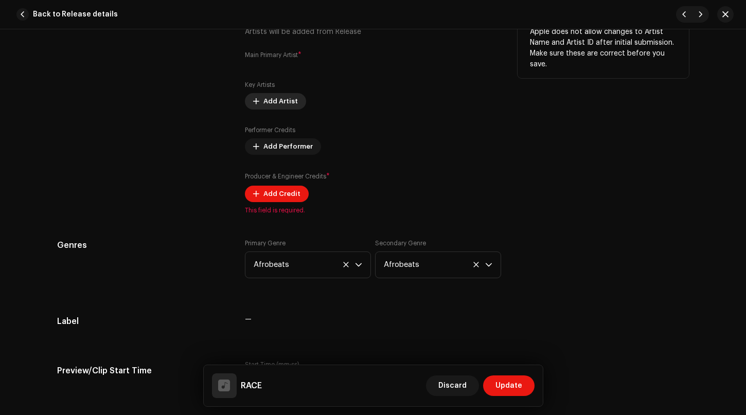
click at [269, 103] on span "Add Artist" at bounding box center [280, 101] width 34 height 21
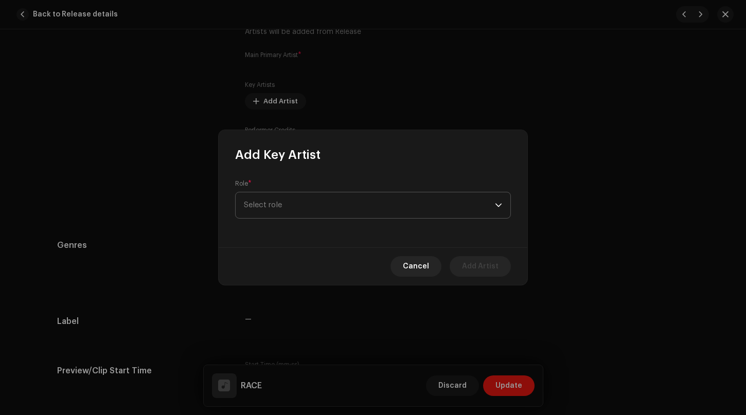
click at [287, 212] on span "Select role" at bounding box center [369, 205] width 251 height 26
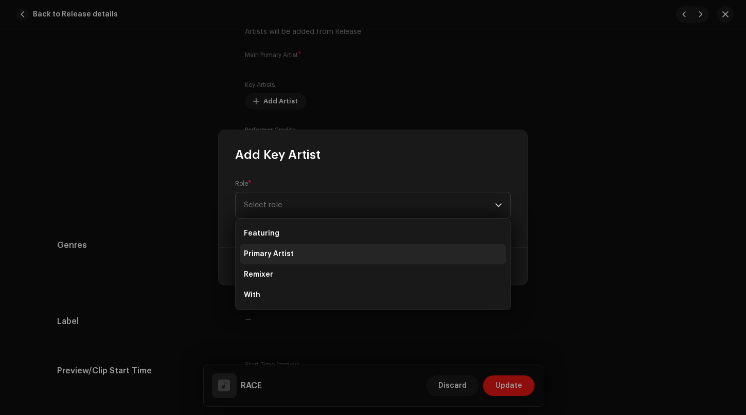
click at [274, 254] on span "Primary Artist" at bounding box center [269, 254] width 50 height 10
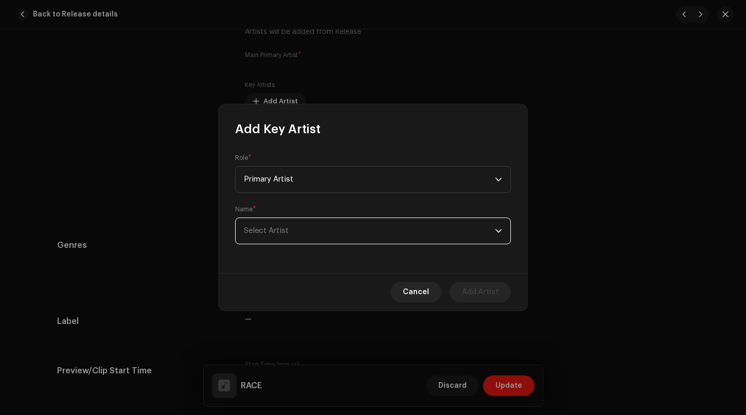
click at [280, 226] on span "Select Artist" at bounding box center [369, 231] width 251 height 26
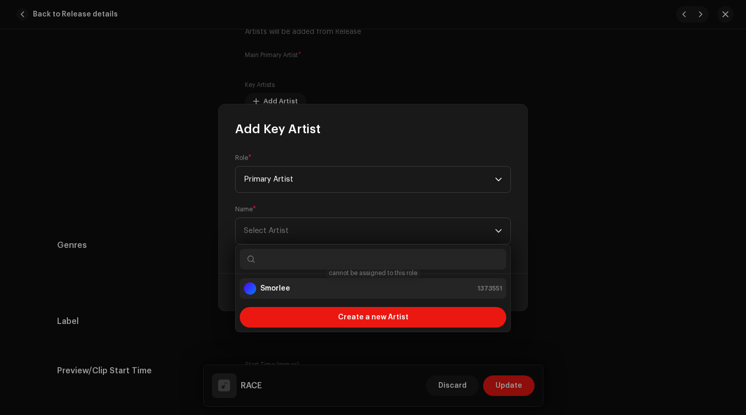
click at [433, 291] on div "Smorlee 1373551" at bounding box center [373, 288] width 258 height 12
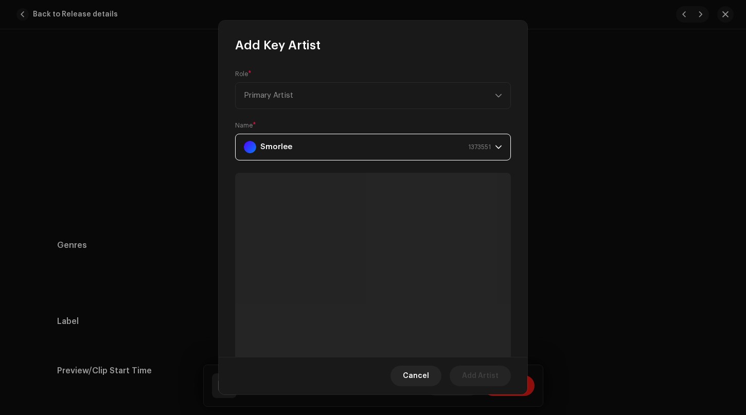
click at [423, 147] on div "Smorlee 1373551" at bounding box center [367, 147] width 247 height 26
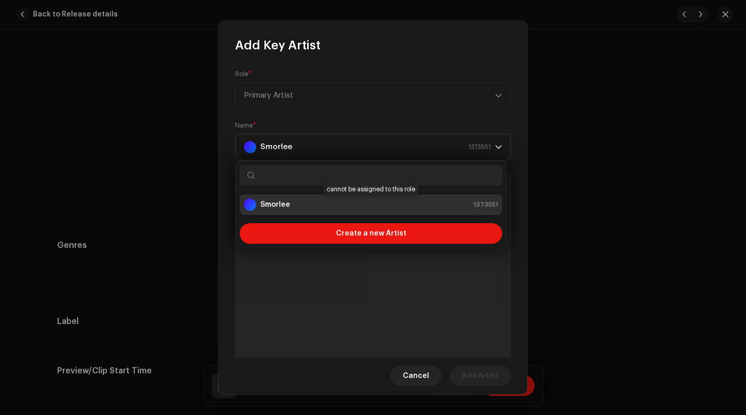
click at [298, 202] on div "Smorlee 1373551" at bounding box center [371, 205] width 254 height 12
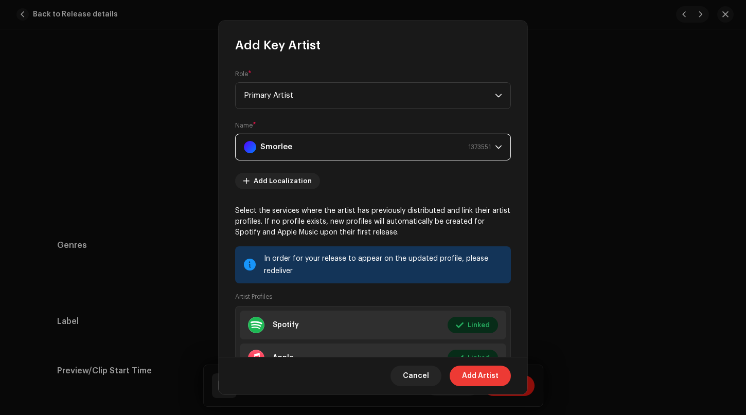
click at [480, 377] on span "Add Artist" at bounding box center [480, 376] width 37 height 21
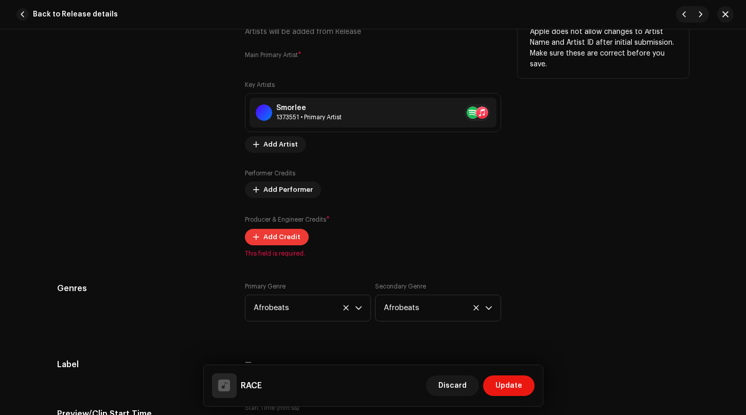
click at [276, 236] on span "Add Credit" at bounding box center [281, 237] width 37 height 21
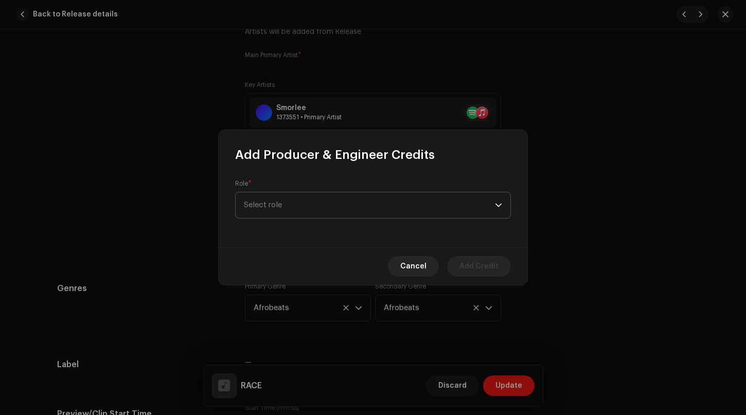
click at [292, 199] on span "Select role" at bounding box center [369, 205] width 251 height 26
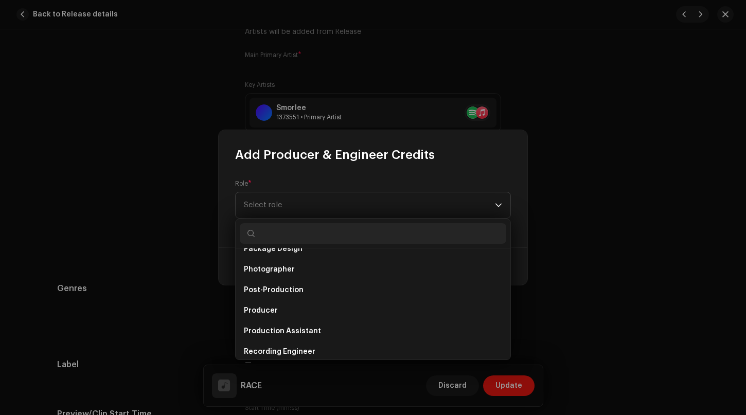
scroll to position [350, 0]
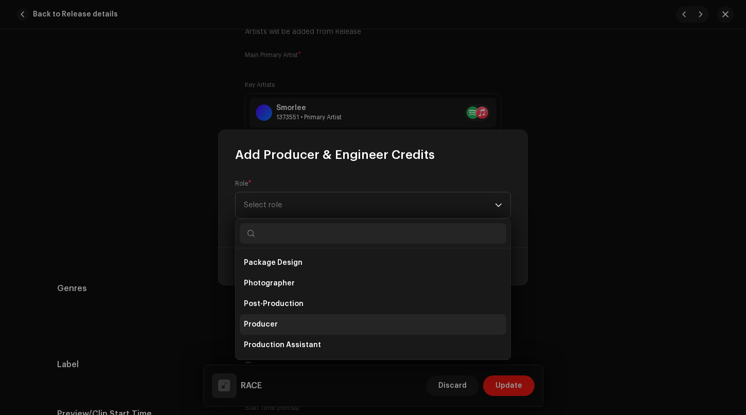
click at [268, 318] on li "Producer" at bounding box center [373, 324] width 266 height 21
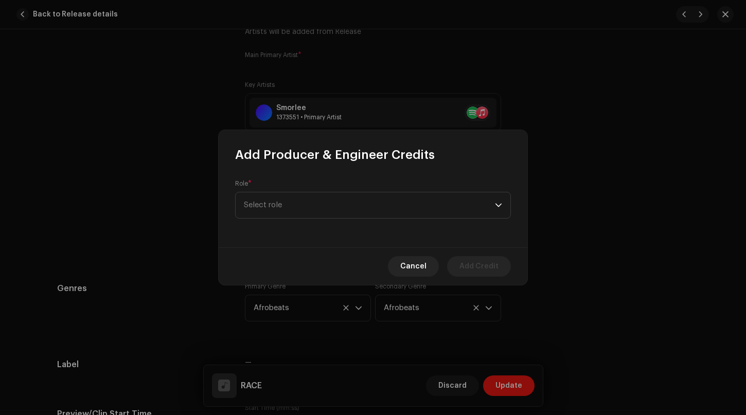
click at [266, 308] on span "Producer" at bounding box center [261, 303] width 34 height 8
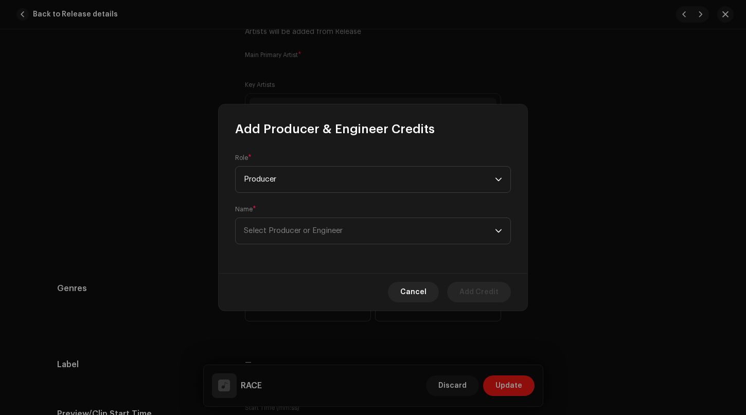
click at [251, 327] on div "Add Producer & Engineer Credits Role * Producer Name * Select Producer or Engin…" at bounding box center [373, 207] width 746 height 415
click at [320, 228] on span "Select Producer or Engineer" at bounding box center [293, 231] width 99 height 8
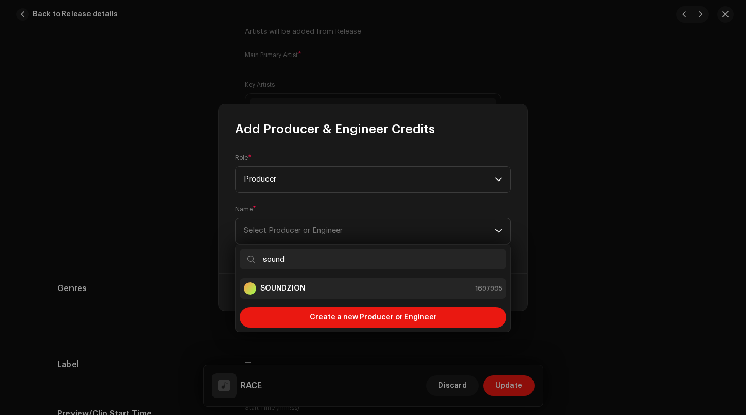
type input "sound"
click at [299, 292] on strong "SOUNDZION" at bounding box center [282, 288] width 45 height 10
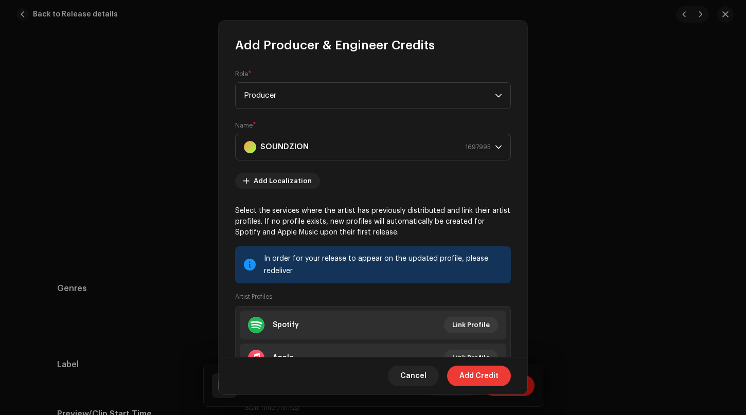
click at [475, 377] on span "Add Credit" at bounding box center [478, 376] width 39 height 21
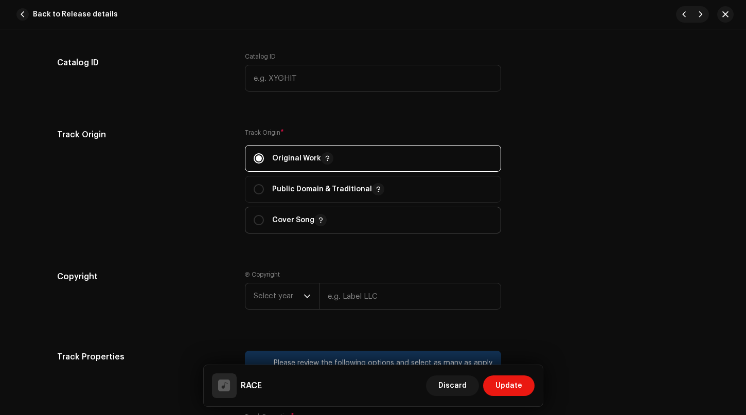
scroll to position [1141, 0]
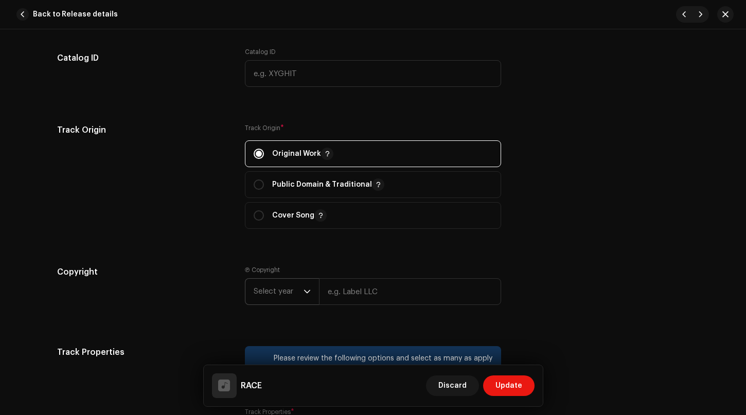
click at [305, 291] on icon "dropdown trigger" at bounding box center [306, 291] width 7 height 7
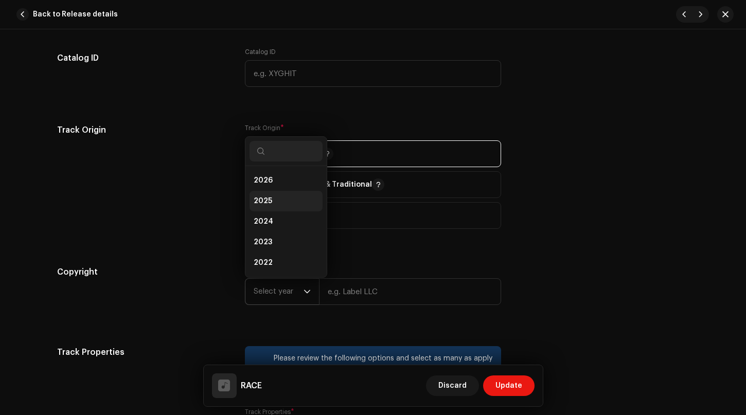
click at [275, 202] on li "2025" at bounding box center [285, 201] width 73 height 21
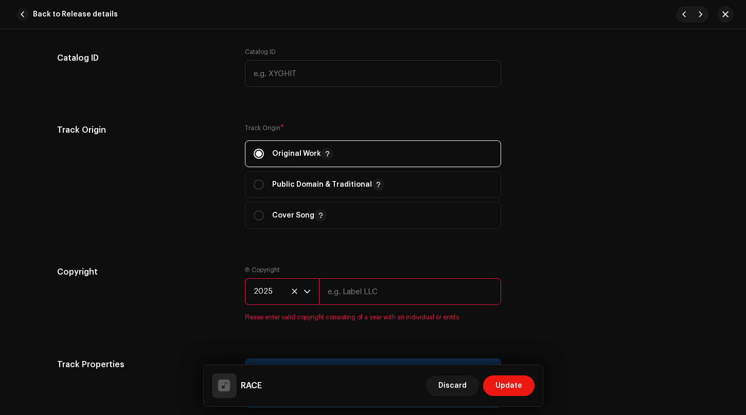
click at [305, 290] on icon "dropdown trigger" at bounding box center [306, 291] width 7 height 7
click at [305, 291] on icon "dropdown trigger" at bounding box center [306, 291] width 7 height 7
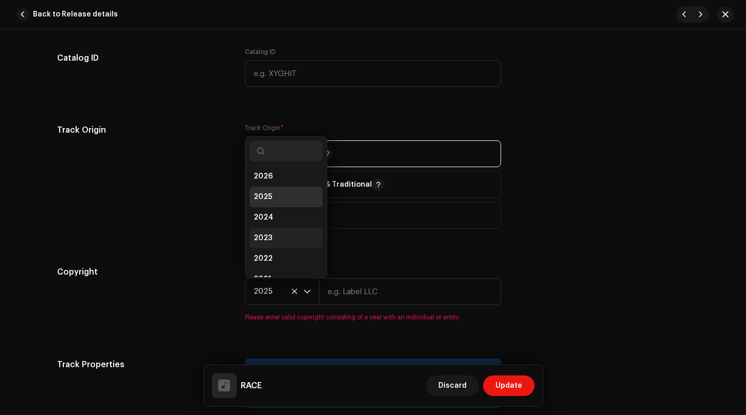
scroll to position [16, 0]
click at [266, 203] on span "2024" at bounding box center [264, 205] width 20 height 10
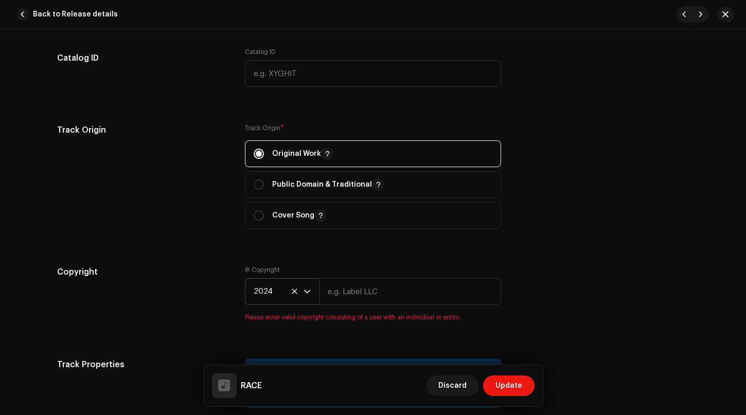
click at [311, 292] on p-select "2024" at bounding box center [282, 291] width 74 height 27
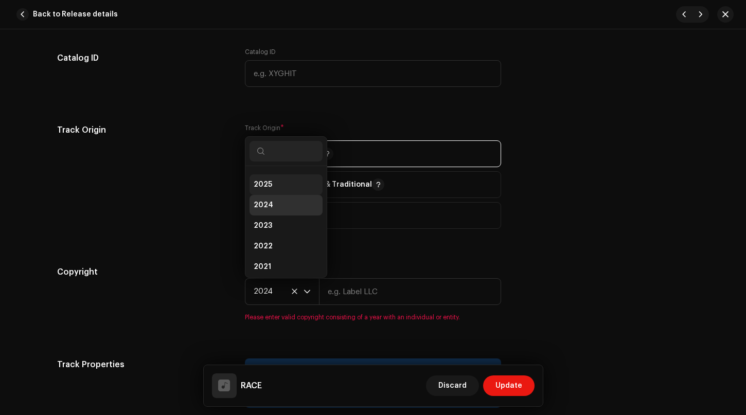
click at [276, 186] on li "2025" at bounding box center [285, 184] width 73 height 21
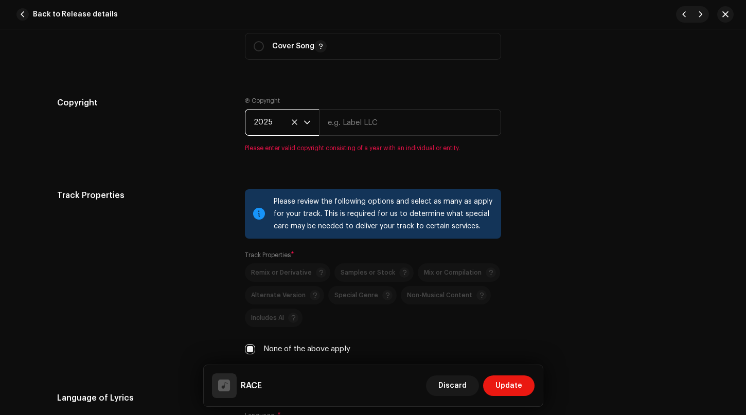
scroll to position [1346, 0]
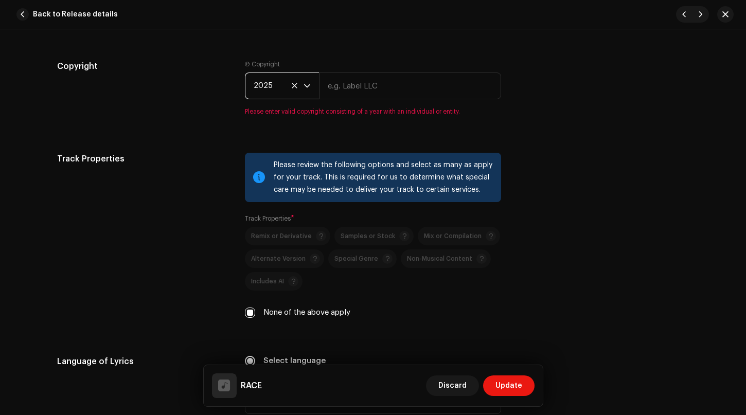
click at [582, 199] on div "Track Properties Please review the following options and select as many as appl…" at bounding box center [373, 242] width 632 height 178
click at [250, 315] on input "None of the above apply" at bounding box center [250, 313] width 10 height 10
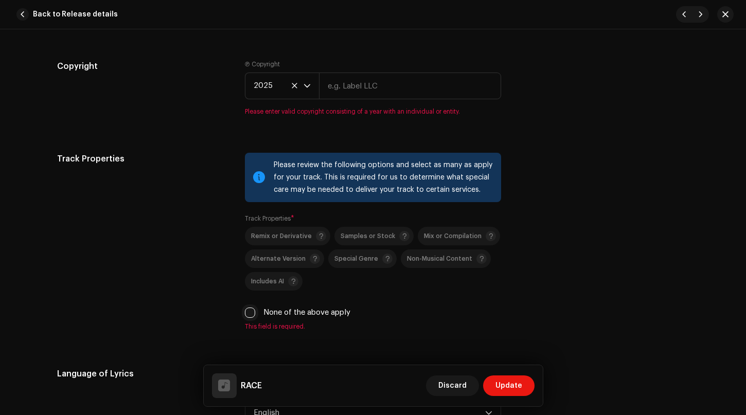
click at [245, 312] on input "None of the above apply" at bounding box center [250, 313] width 10 height 10
checkbox input "true"
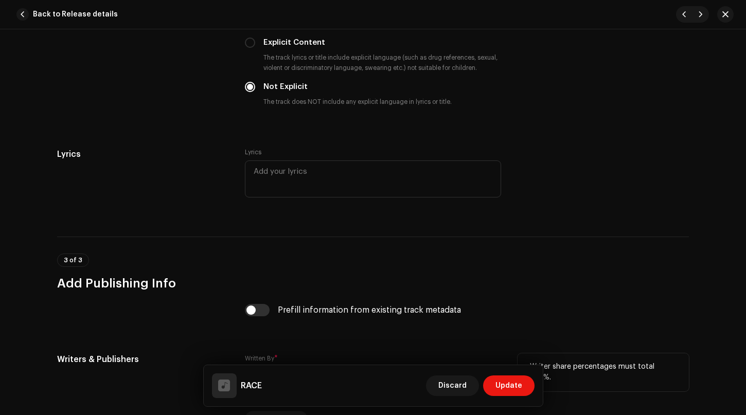
scroll to position [1912, 0]
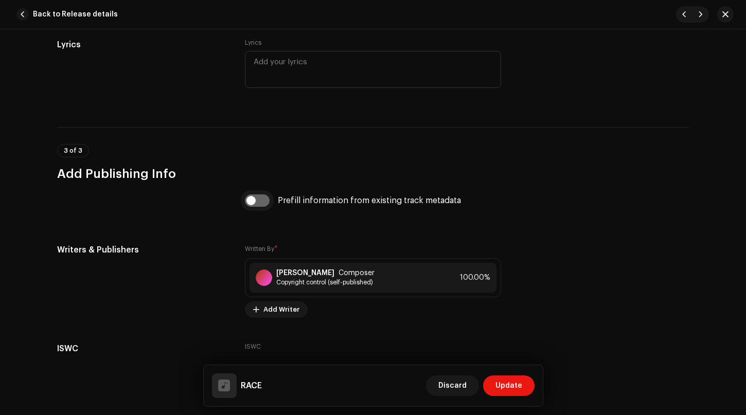
click at [246, 199] on input "checkbox" at bounding box center [257, 200] width 25 height 12
checkbox input "true"
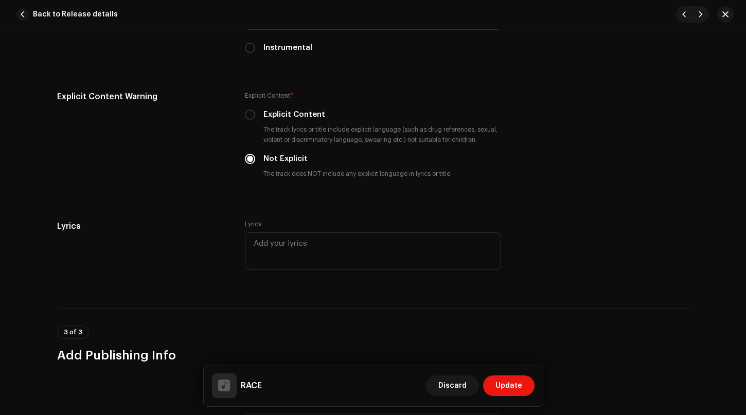
scroll to position [2035, 0]
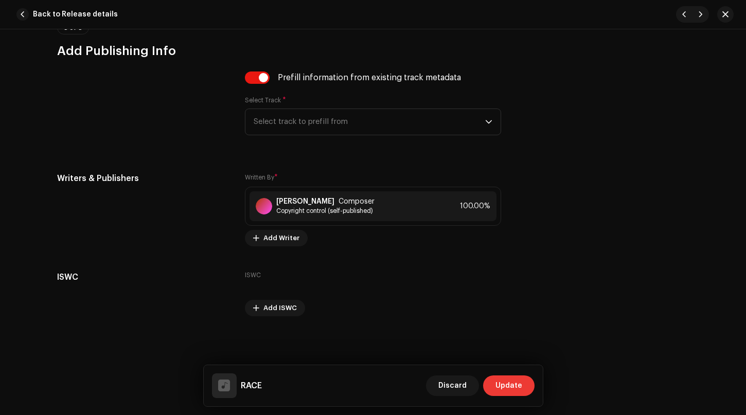
click at [512, 387] on span "Update" at bounding box center [508, 385] width 27 height 21
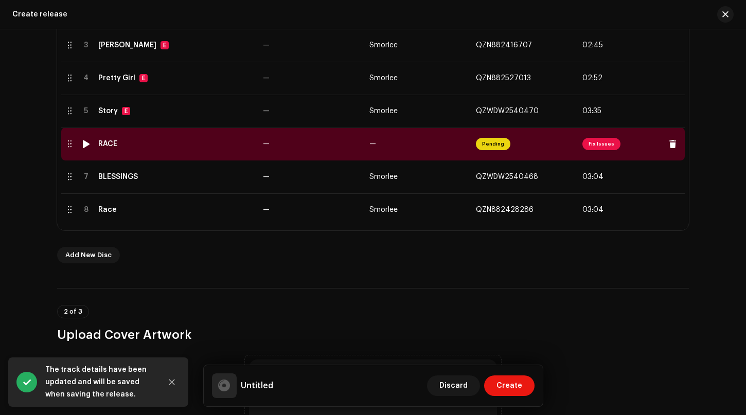
click at [596, 145] on span "Fix Issues" at bounding box center [601, 144] width 38 height 12
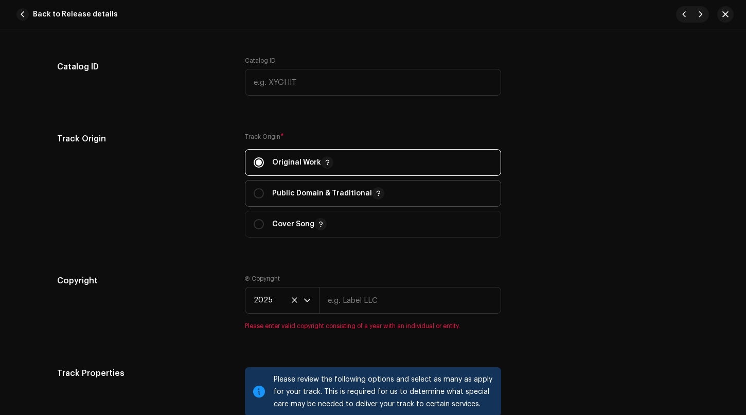
scroll to position [1234, 0]
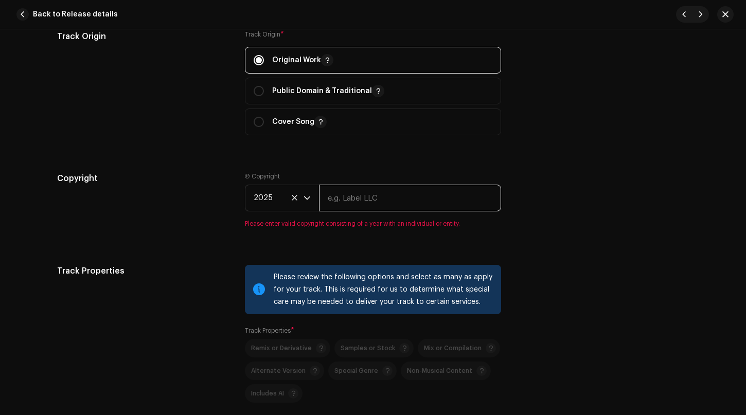
click at [349, 196] on input "text" at bounding box center [410, 198] width 182 height 27
type input "[PERSON_NAME]"
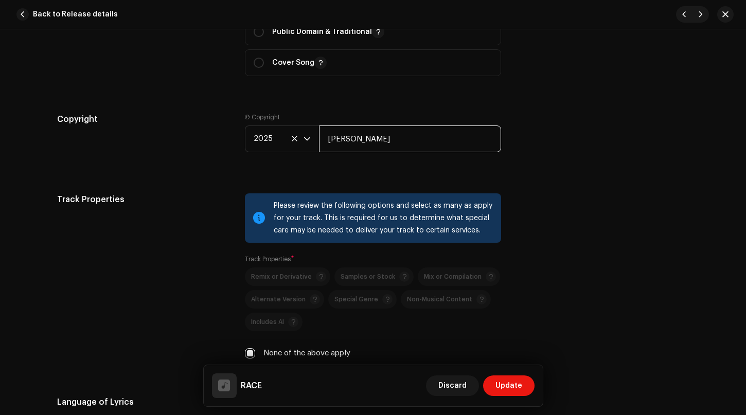
scroll to position [1440, 0]
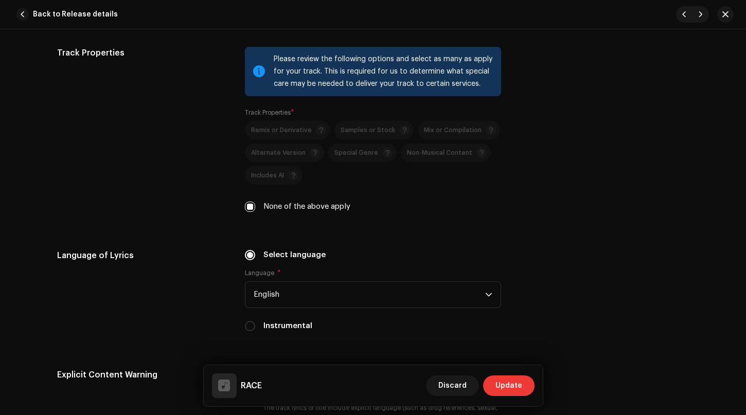
click at [509, 385] on span "Update" at bounding box center [508, 385] width 27 height 21
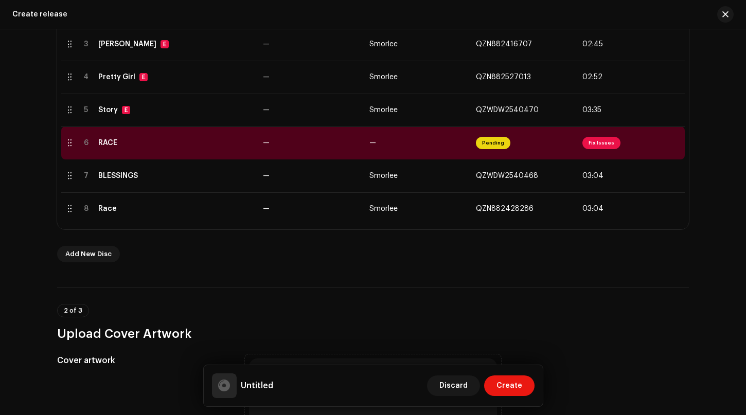
scroll to position [154, 0]
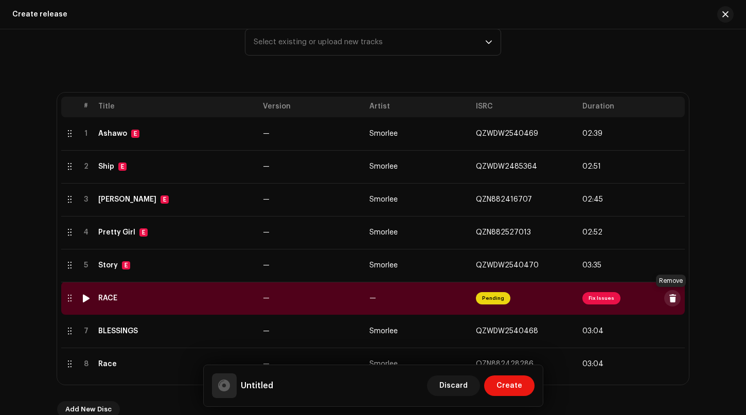
click at [671, 297] on span at bounding box center [673, 298] width 8 height 8
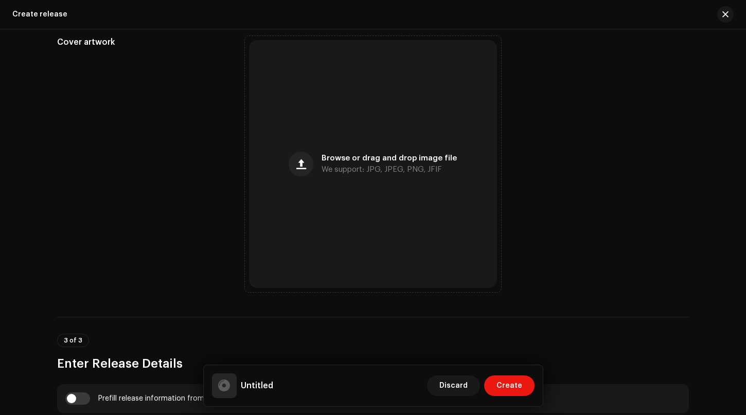
scroll to position [617, 0]
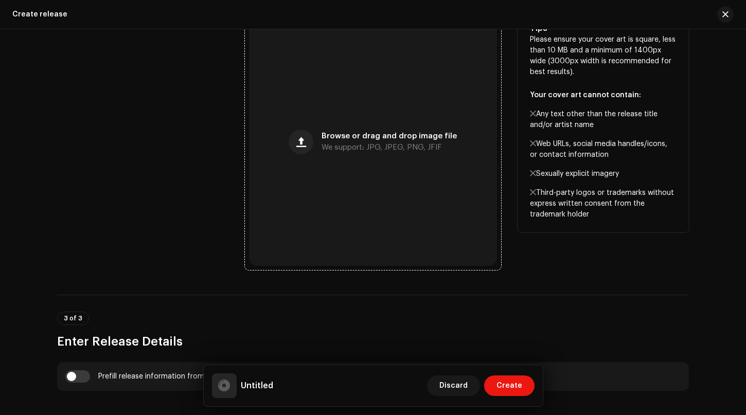
click at [356, 136] on span "Browse or drag and drop image file" at bounding box center [388, 136] width 135 height 7
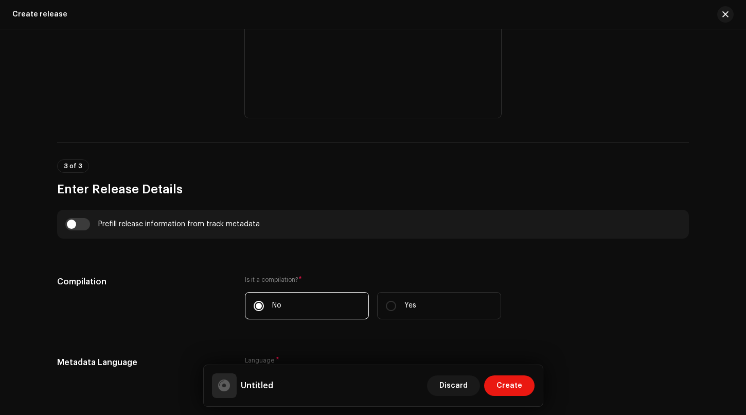
scroll to position [771, 0]
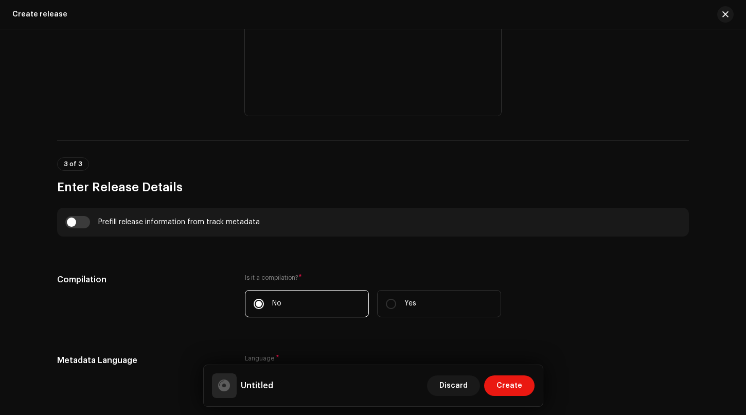
click at [61, 218] on div "Prefill release information from track metadata" at bounding box center [373, 222] width 632 height 29
click at [70, 223] on input "checkbox" at bounding box center [77, 222] width 25 height 12
checkbox input "true"
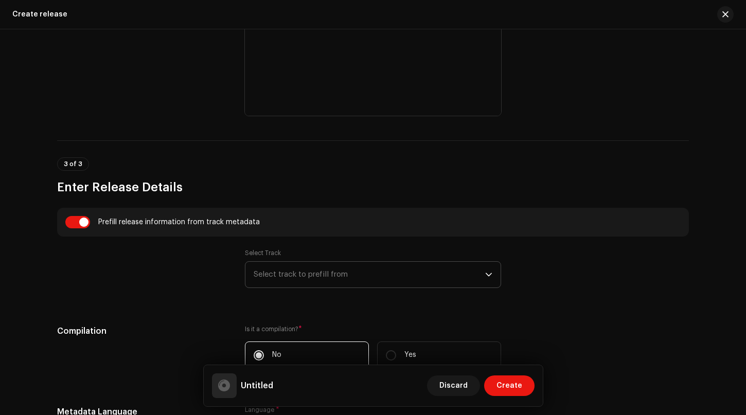
click at [371, 272] on span "Select track to prefill from" at bounding box center [369, 275] width 231 height 26
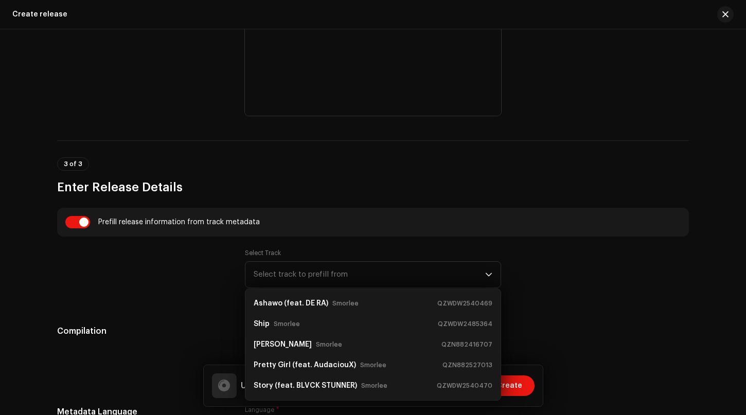
click at [588, 271] on div "Select Track Select track to prefill from [PERSON_NAME] (feat. DE RA) Smorlee Q…" at bounding box center [373, 274] width 632 height 51
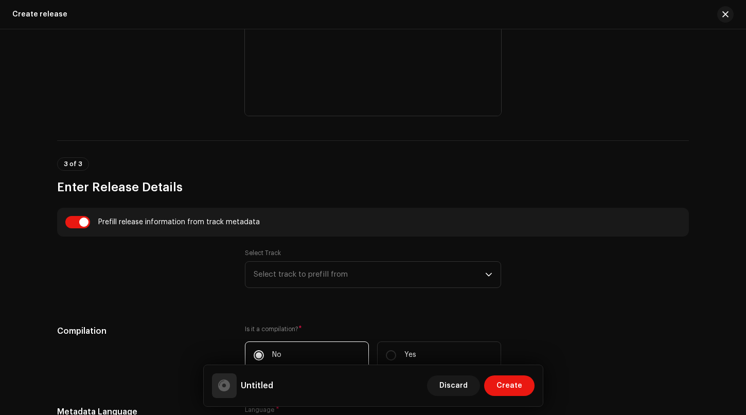
click at [588, 271] on div "Select Track Select track to prefill from [PERSON_NAME] (feat. DE RA) Smorlee Q…" at bounding box center [373, 274] width 632 height 51
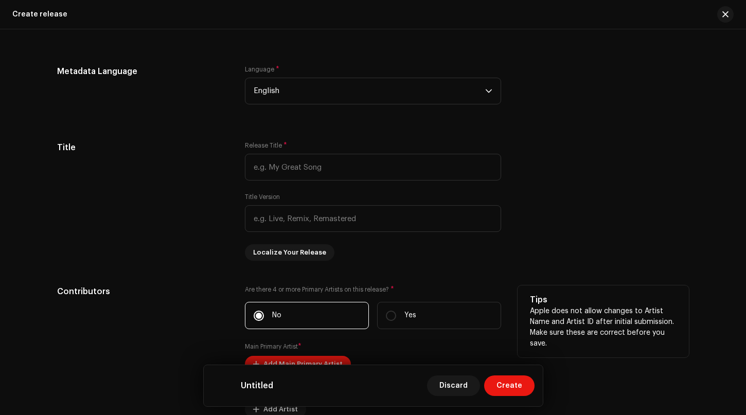
scroll to position [941, 0]
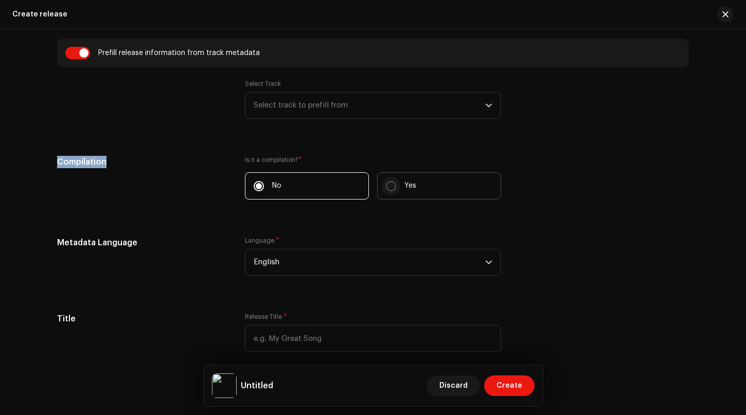
click at [389, 188] on input "Yes" at bounding box center [391, 186] width 10 height 10
radio input "true"
click at [389, 188] on input "Yes" at bounding box center [391, 186] width 10 height 10
click at [255, 185] on input "No" at bounding box center [259, 186] width 10 height 10
radio input "true"
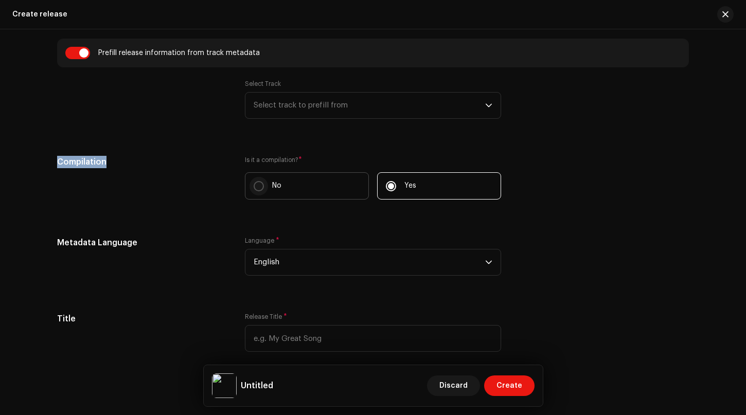
click at [255, 185] on input "No" at bounding box center [259, 186] width 10 height 10
click at [389, 184] on input "Yes" at bounding box center [391, 186] width 10 height 10
radio input "true"
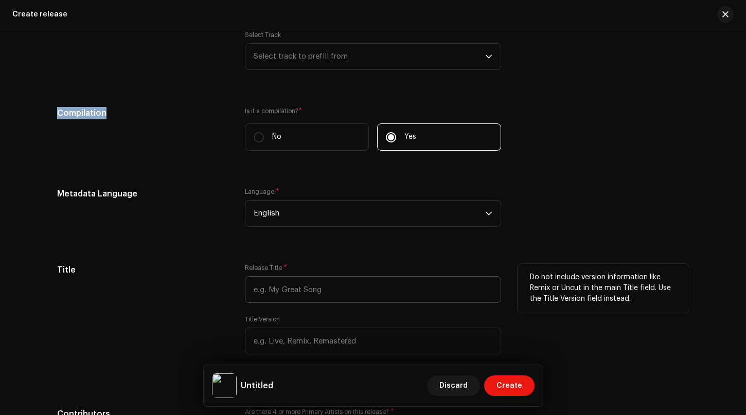
scroll to position [992, 0]
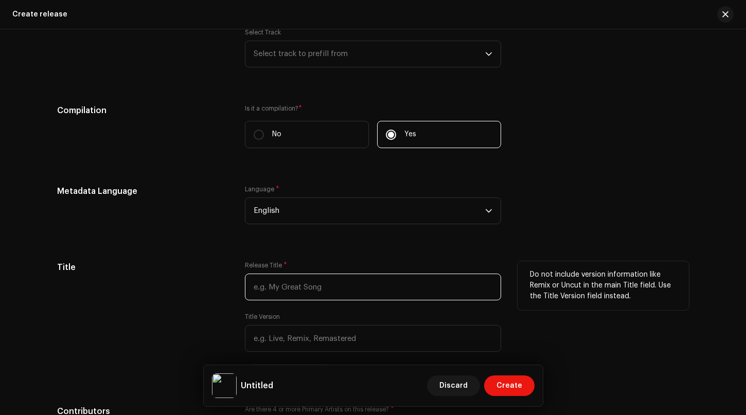
click at [325, 284] on input "text" at bounding box center [373, 287] width 256 height 27
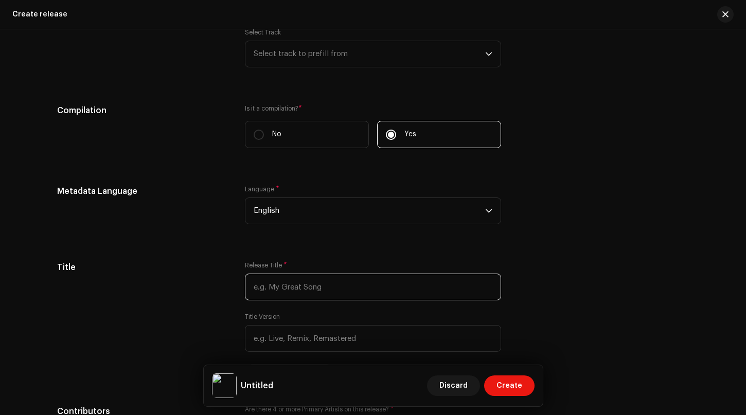
type input "b"
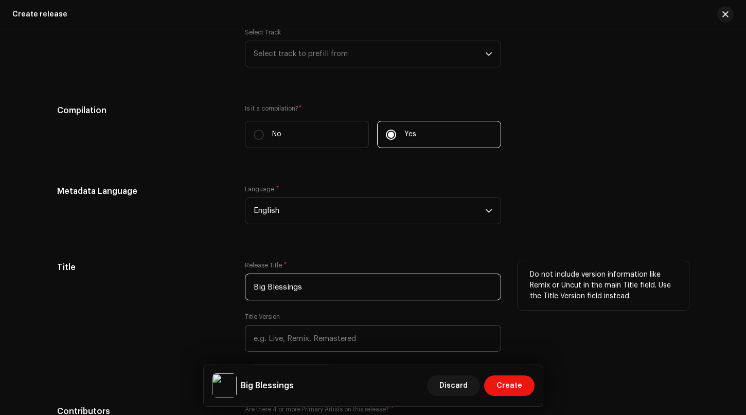
type input "Big Blessings"
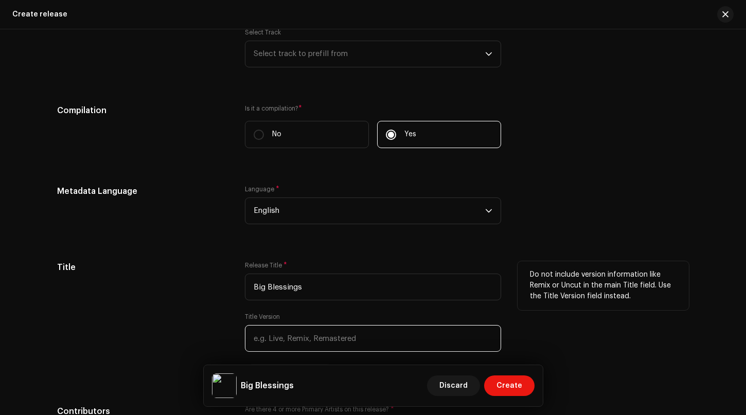
click at [280, 338] on input "text" at bounding box center [373, 338] width 256 height 27
type input "h"
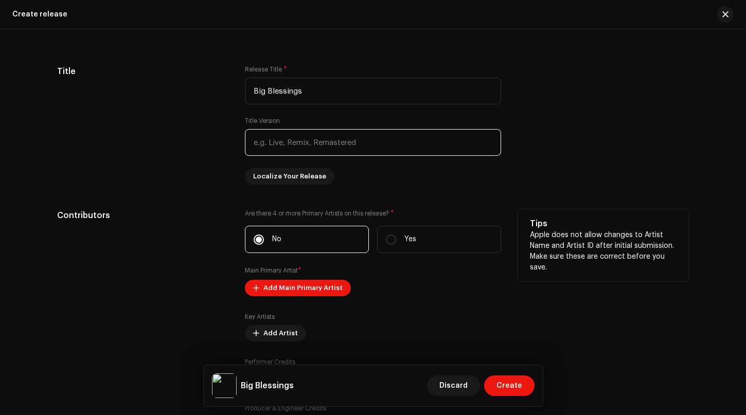
scroll to position [1198, 0]
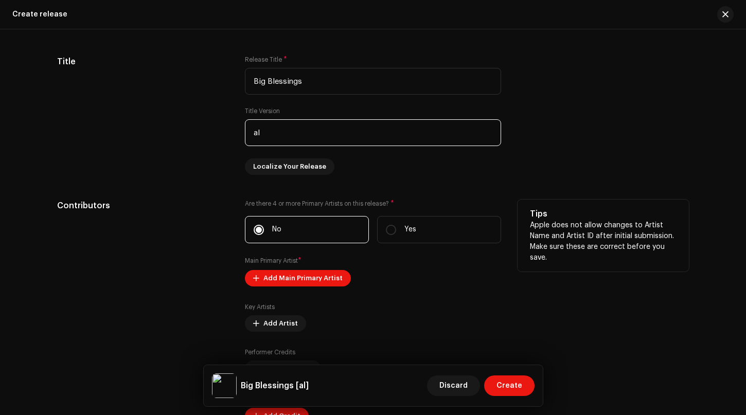
type input "a"
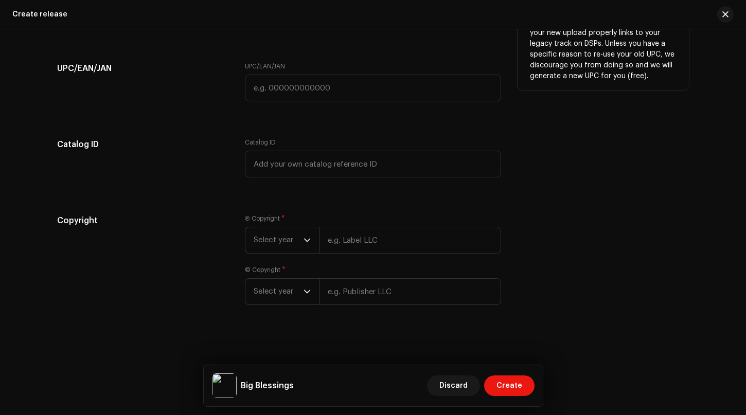
scroll to position [1815, 0]
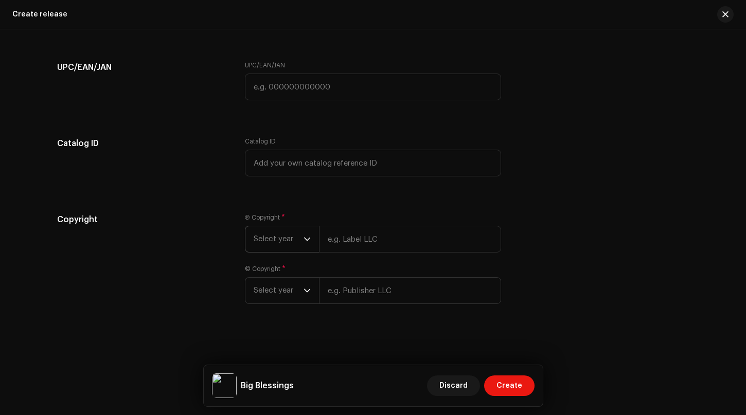
click at [307, 238] on icon "dropdown trigger" at bounding box center [306, 239] width 7 height 7
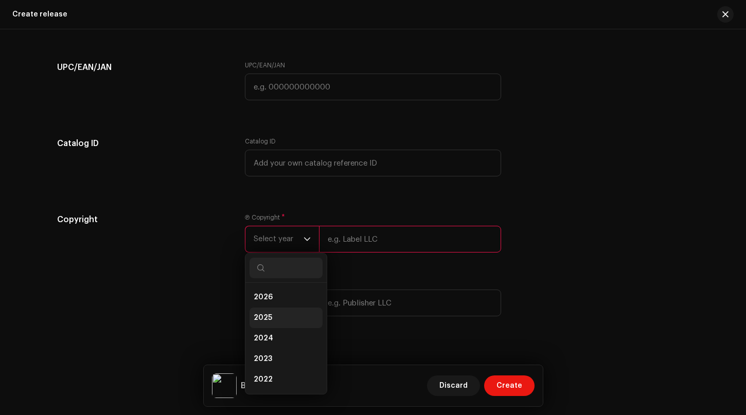
click at [264, 316] on span "2025" at bounding box center [263, 318] width 19 height 10
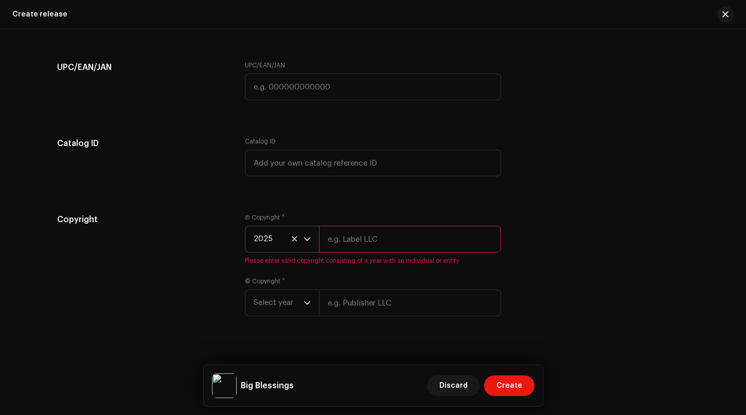
click at [351, 243] on input "text" at bounding box center [410, 239] width 182 height 27
type input "[PERSON_NAME]"
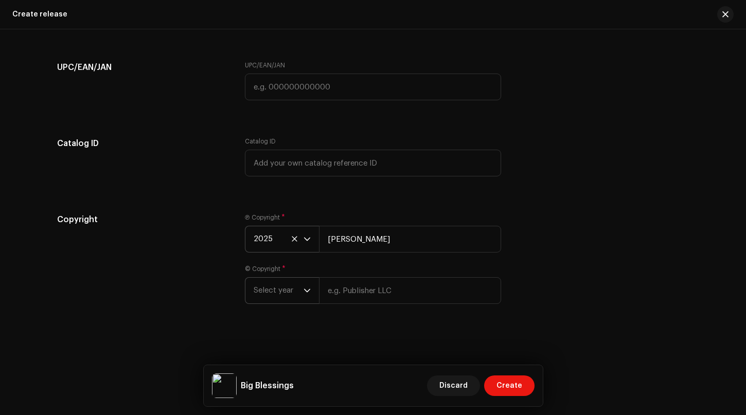
click at [303, 291] on icon "dropdown trigger" at bounding box center [306, 290] width 7 height 7
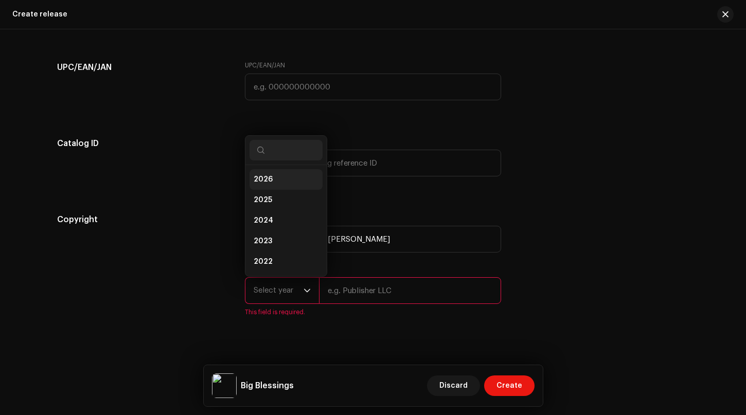
click at [267, 179] on span "2026" at bounding box center [263, 179] width 19 height 10
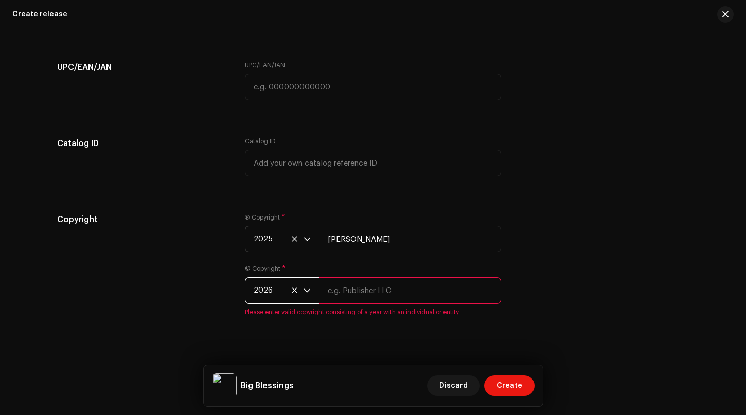
click at [364, 292] on input "text" at bounding box center [410, 290] width 182 height 27
type input "[PERSON_NAME]"
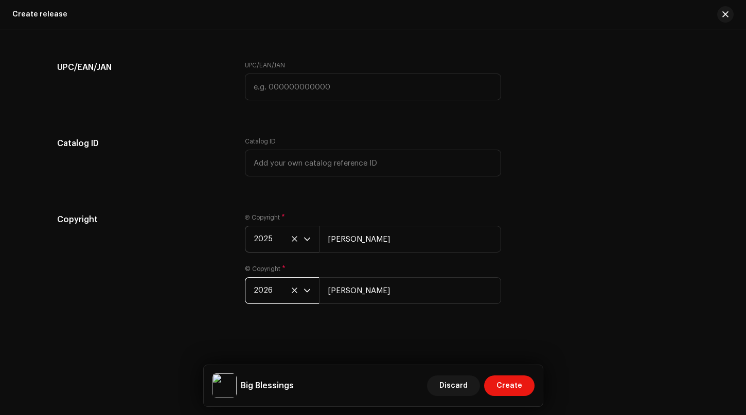
click at [270, 289] on span "2026" at bounding box center [279, 291] width 50 height 26
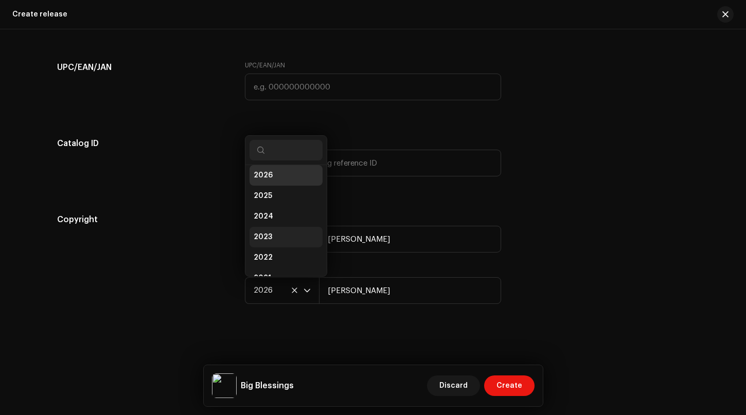
scroll to position [16, 0]
click at [271, 187] on li "2025" at bounding box center [285, 183] width 73 height 21
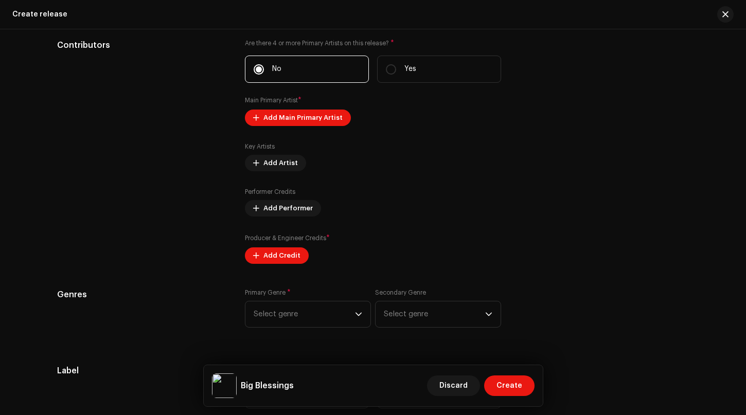
scroll to position [1352, 0]
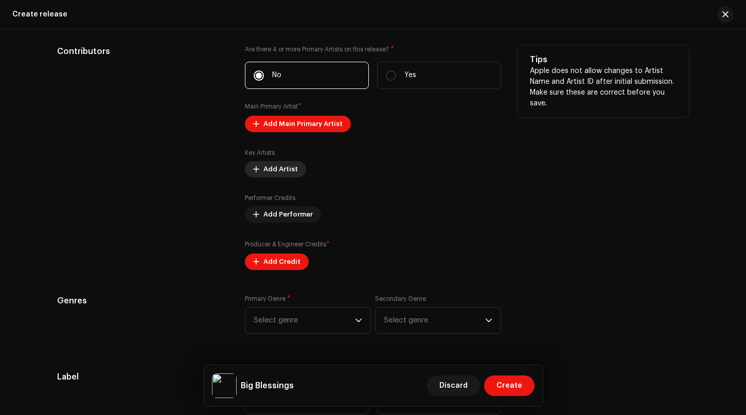
click at [272, 172] on span "Add Artist" at bounding box center [280, 169] width 34 height 21
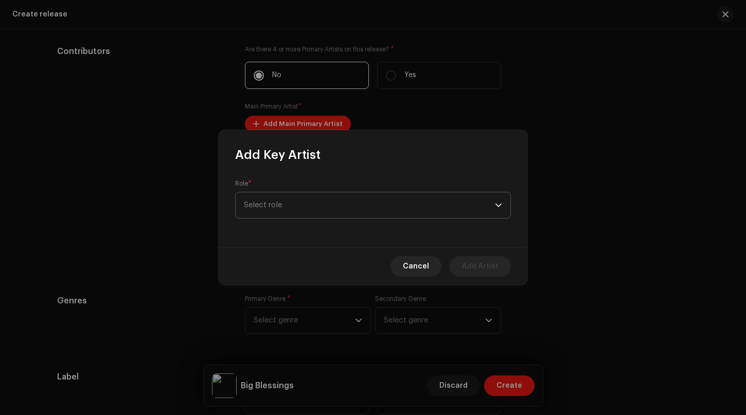
click at [286, 207] on span "Select role" at bounding box center [369, 205] width 251 height 26
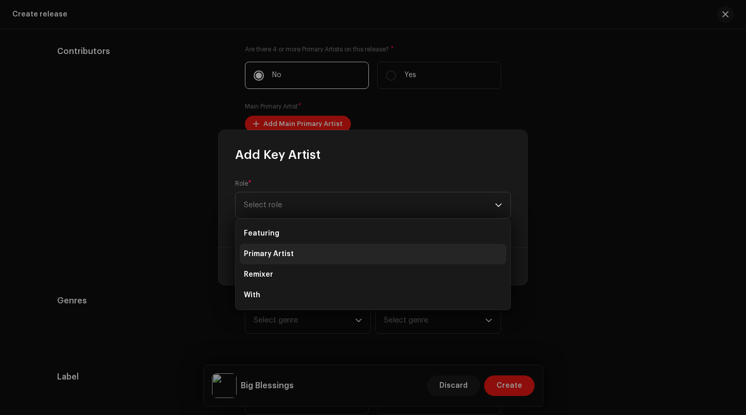
click at [271, 250] on span "Primary Artist" at bounding box center [269, 254] width 50 height 10
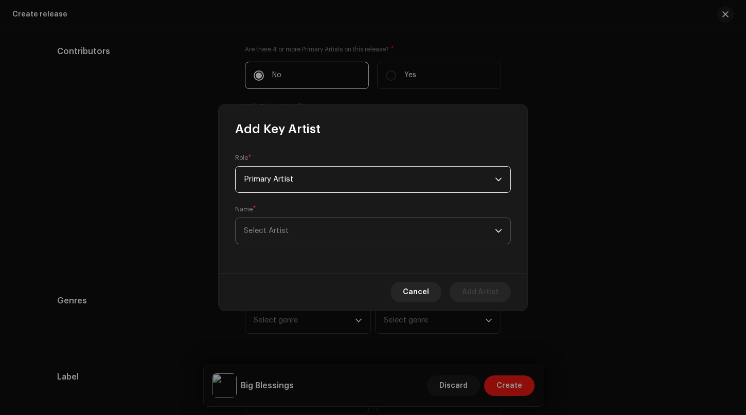
click at [297, 235] on span "Select Artist" at bounding box center [369, 231] width 251 height 26
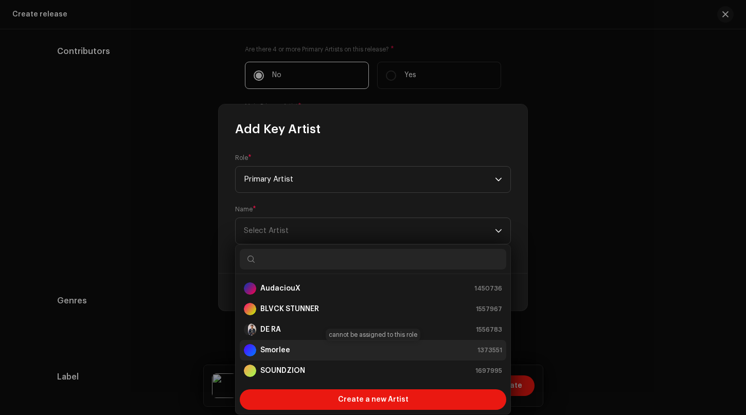
click at [277, 347] on strong "Smorlee" at bounding box center [275, 350] width 30 height 10
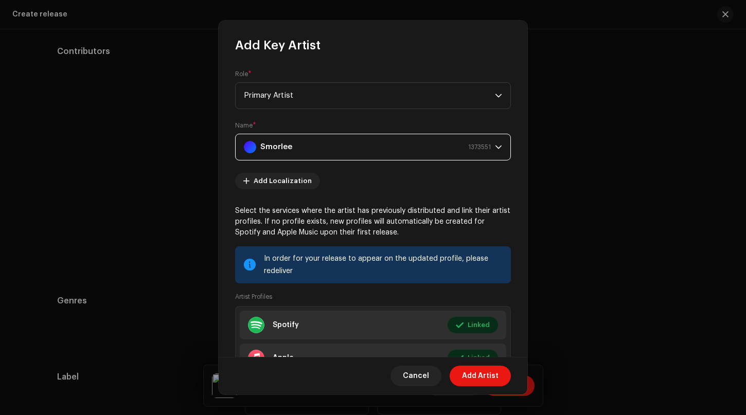
click at [340, 140] on div "Smorlee 1373551" at bounding box center [367, 147] width 247 height 26
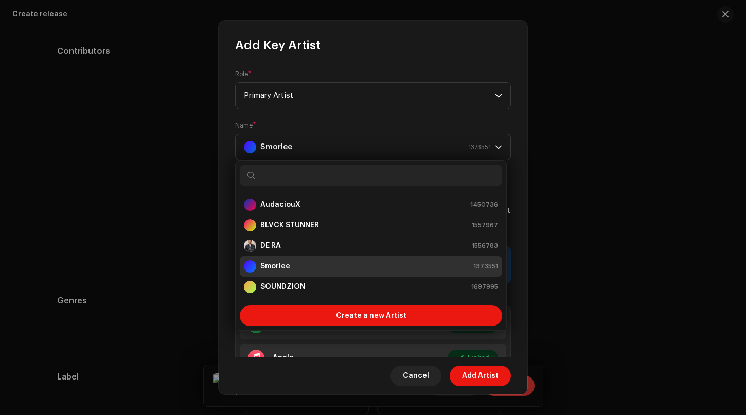
click at [492, 376] on span "Add Artist" at bounding box center [480, 376] width 37 height 21
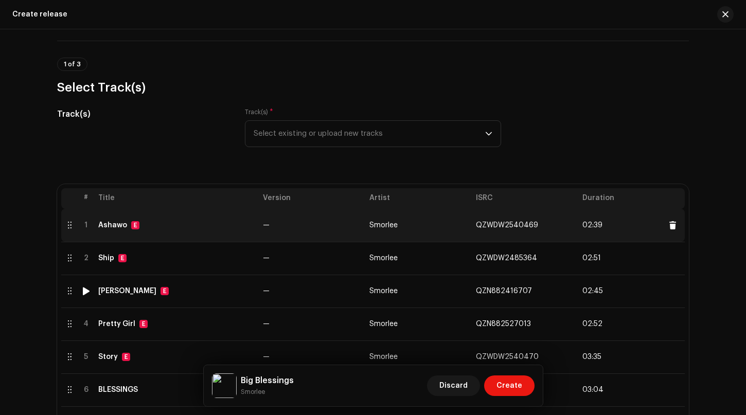
scroll to position [103, 0]
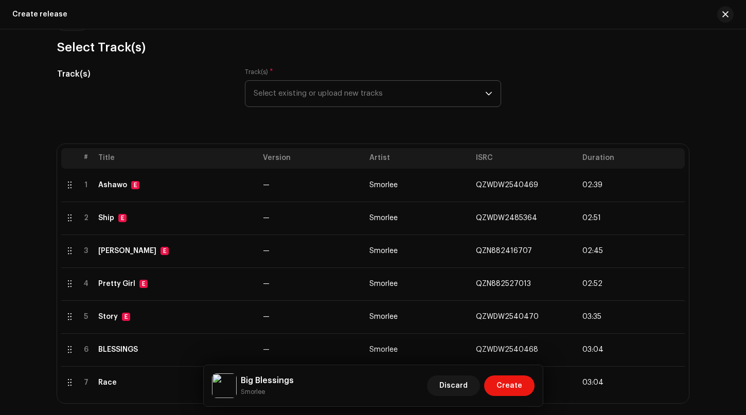
click at [474, 92] on span "Select existing or upload new tracks" at bounding box center [369, 94] width 231 height 26
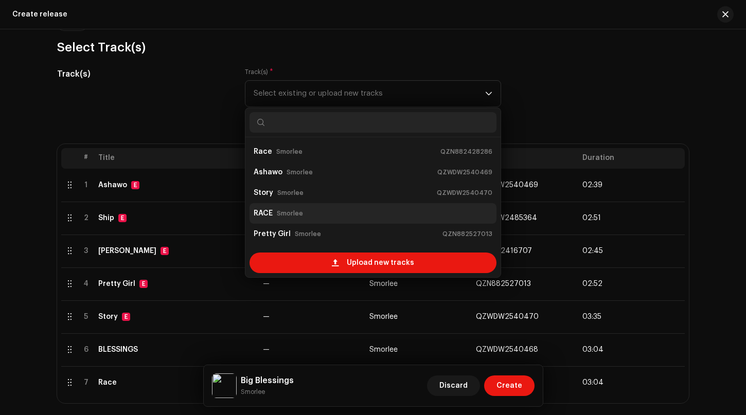
click at [271, 210] on div "RACE Smorlee" at bounding box center [373, 213] width 239 height 16
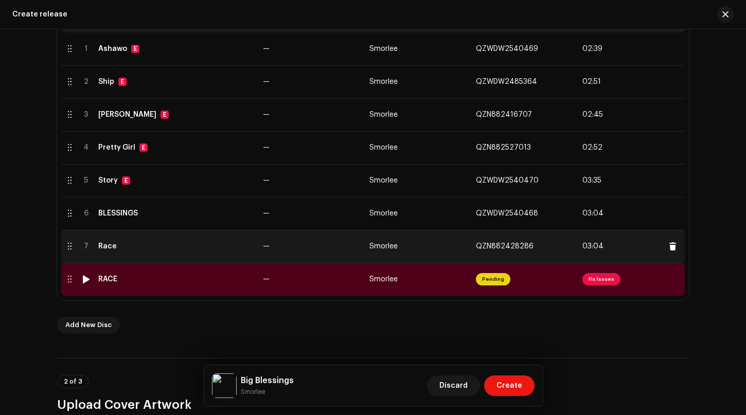
scroll to position [257, 0]
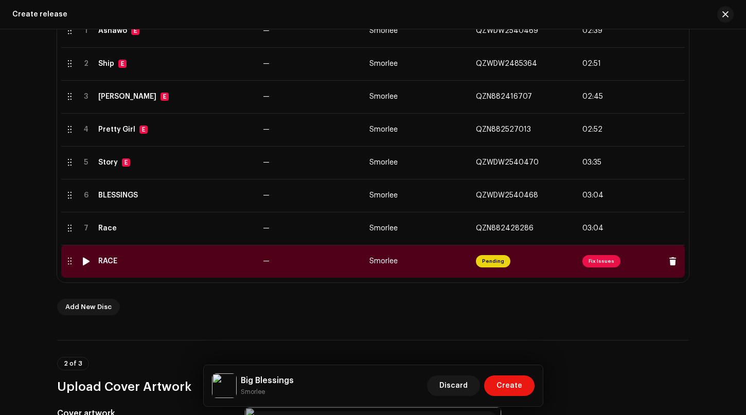
click at [595, 264] on span "Fix Issues" at bounding box center [601, 261] width 38 height 12
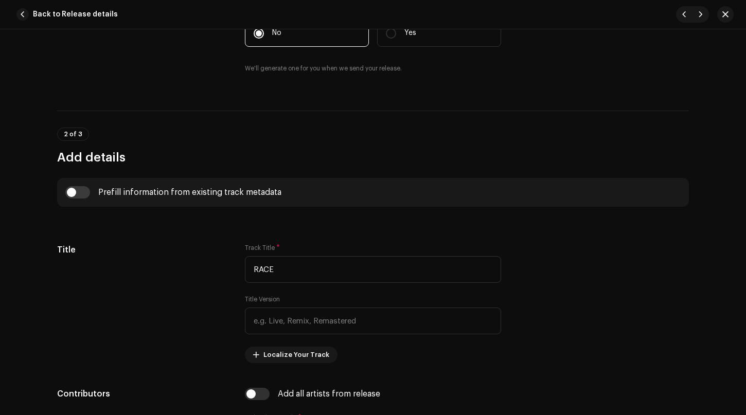
scroll to position [154, 0]
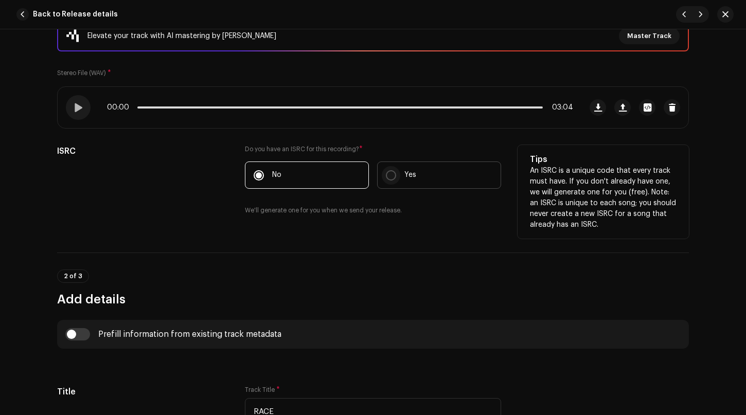
click at [392, 176] on input "Yes" at bounding box center [391, 175] width 10 height 10
radio input "true"
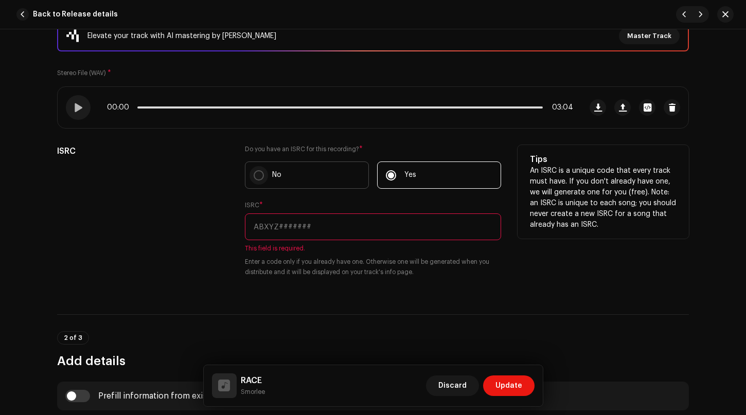
click at [256, 175] on input "No" at bounding box center [259, 175] width 10 height 10
radio input "true"
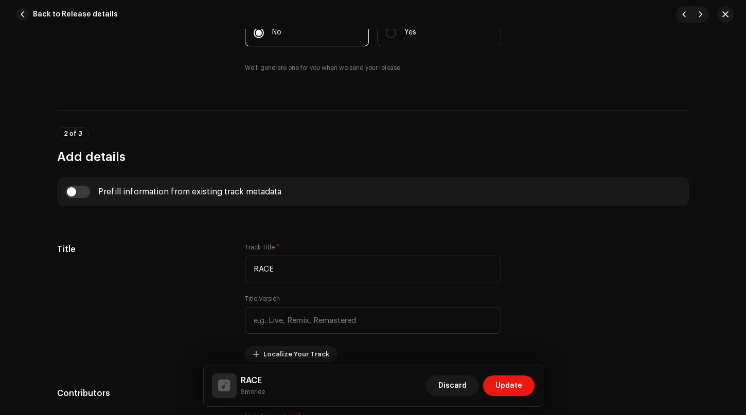
scroll to position [257, 0]
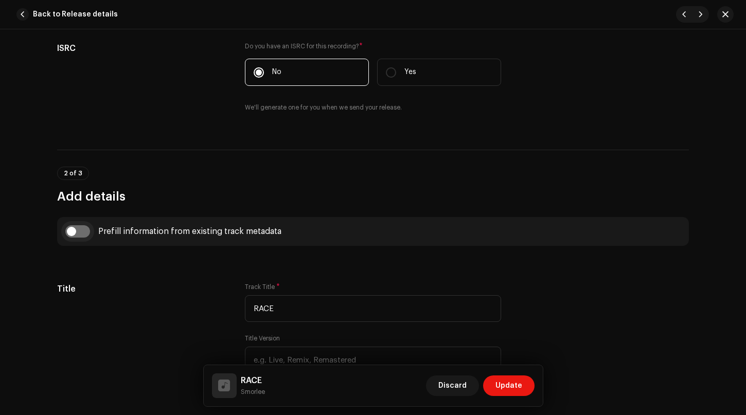
click at [70, 231] on input "checkbox" at bounding box center [77, 231] width 25 height 12
checkbox input "true"
click at [403, 285] on span "Select track to prefill from" at bounding box center [369, 284] width 231 height 26
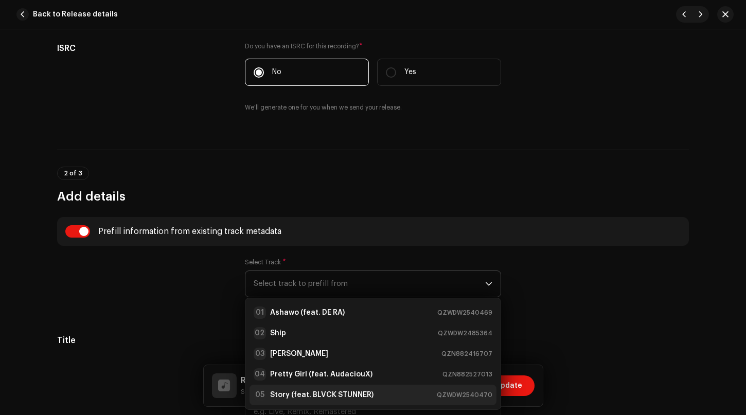
scroll to position [41, 0]
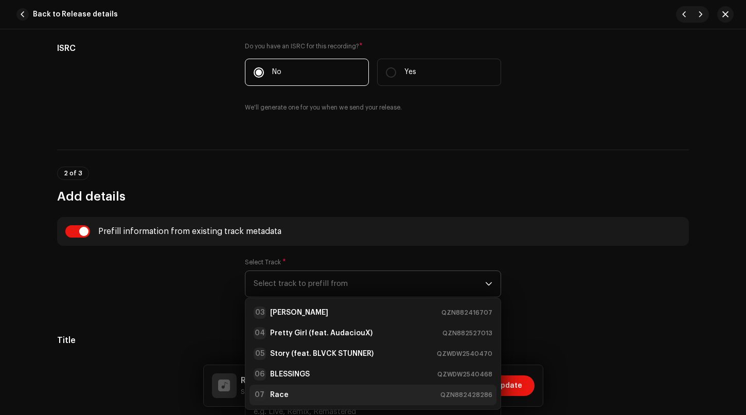
click at [281, 393] on strong "Race" at bounding box center [279, 395] width 19 height 10
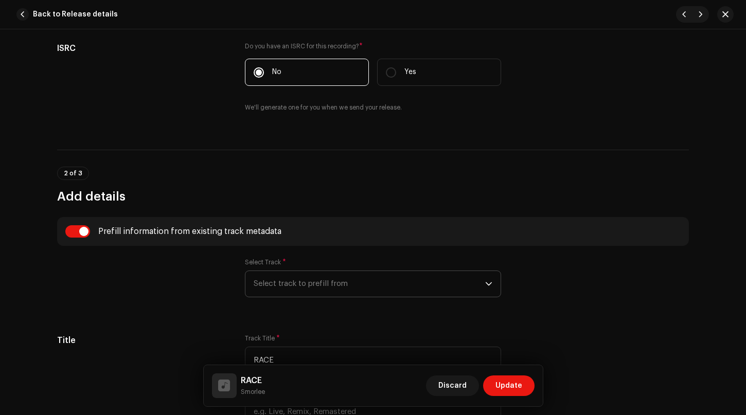
type input "Race"
type input "[PERSON_NAME]"
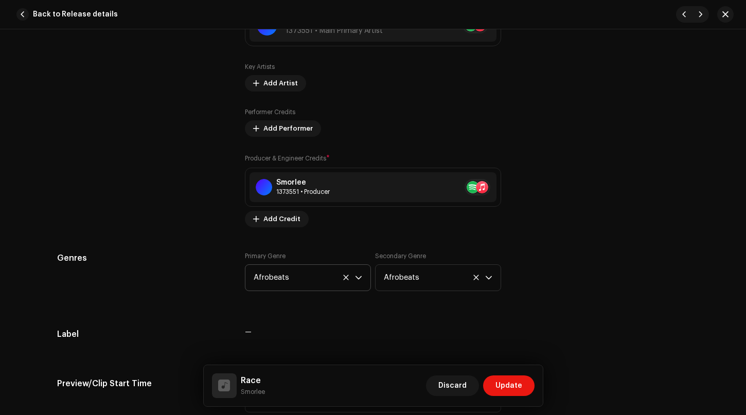
scroll to position [771, 0]
click at [297, 189] on div "1373551 • Producer" at bounding box center [302, 191] width 53 height 8
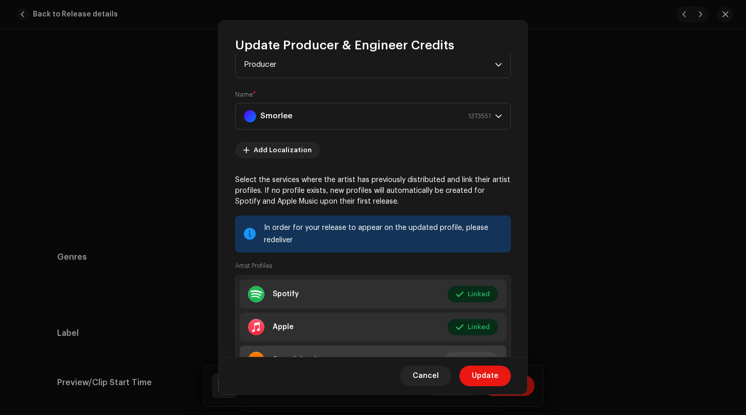
scroll to position [30, 0]
click at [496, 116] on icon "dropdown trigger" at bounding box center [498, 116] width 7 height 7
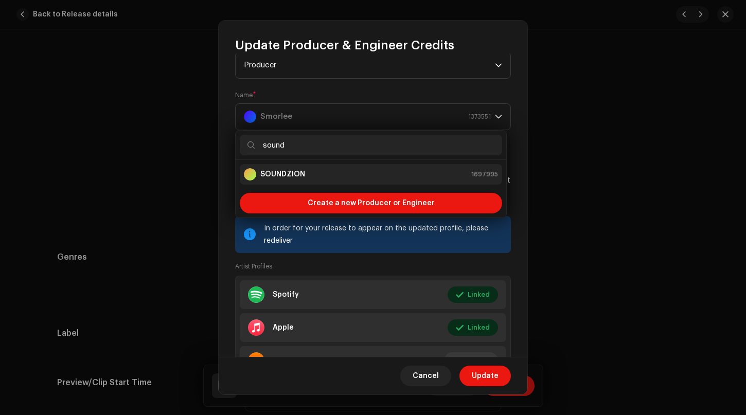
type input "sound"
click at [301, 178] on strong "SOUNDZION" at bounding box center [282, 174] width 45 height 10
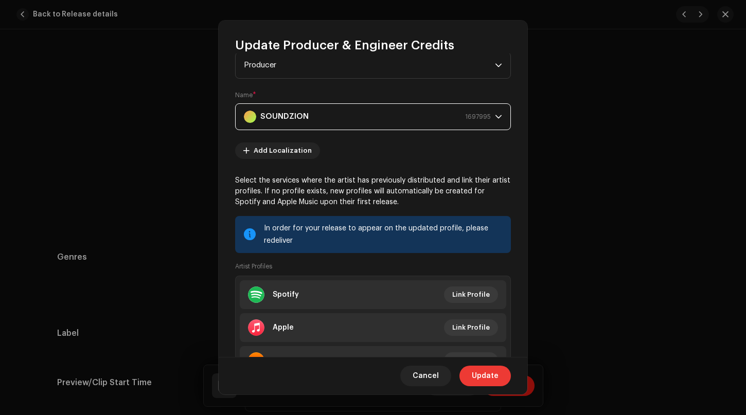
click at [478, 381] on span "Update" at bounding box center [485, 376] width 27 height 21
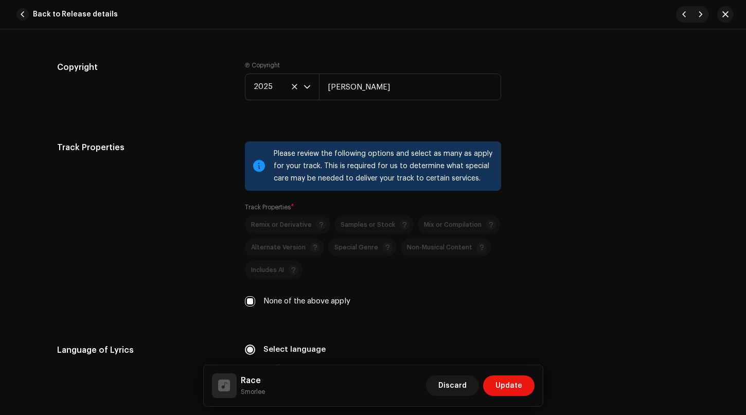
scroll to position [1389, 0]
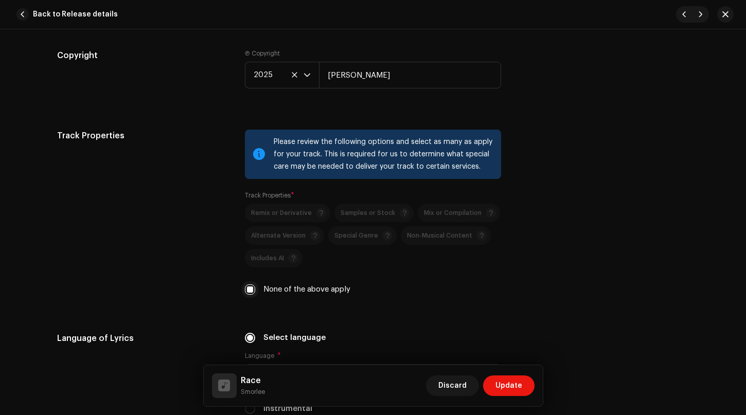
click at [247, 285] on input "None of the above apply" at bounding box center [250, 289] width 10 height 10
checkbox input "false"
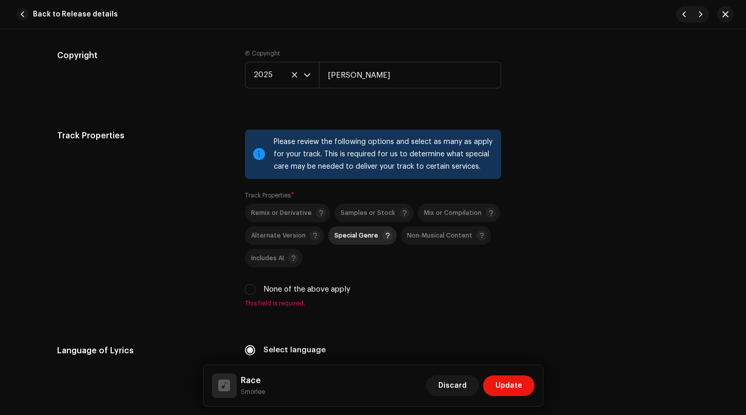
click at [359, 237] on span "Special Genre" at bounding box center [356, 235] width 44 height 7
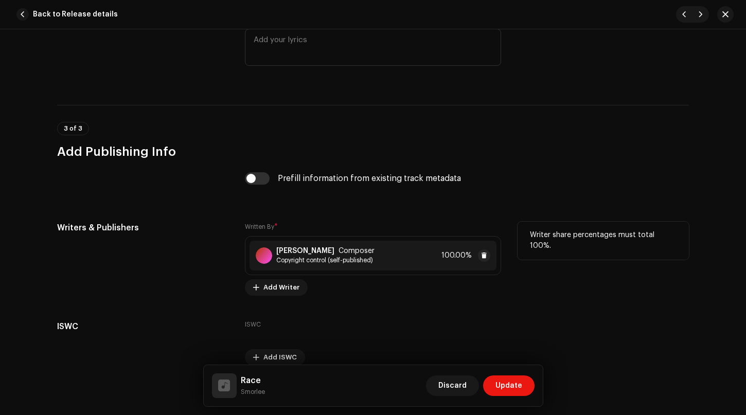
scroll to position [1954, 0]
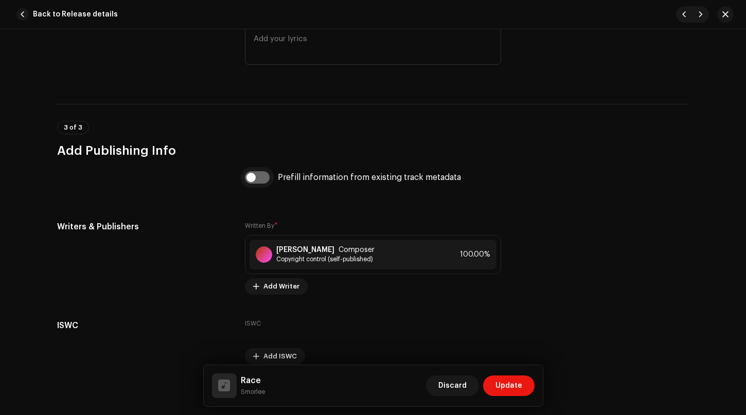
click at [252, 178] on input "checkbox" at bounding box center [257, 177] width 25 height 12
checkbox input "true"
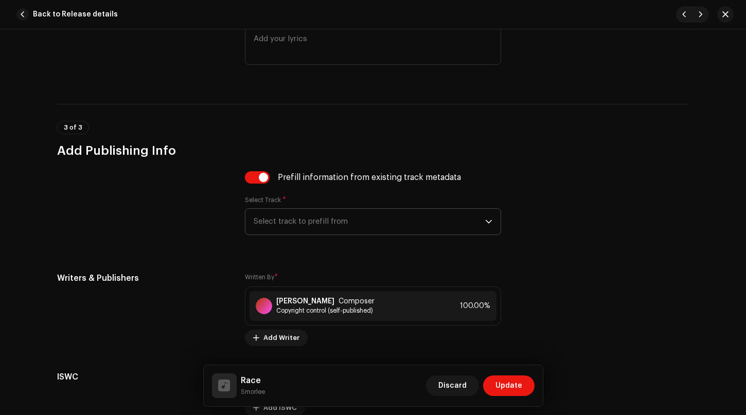
click at [424, 214] on span "Select track to prefill from" at bounding box center [369, 222] width 231 height 26
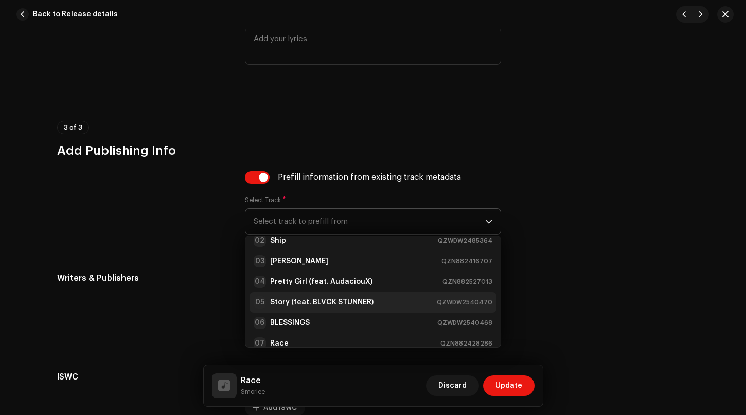
scroll to position [41, 0]
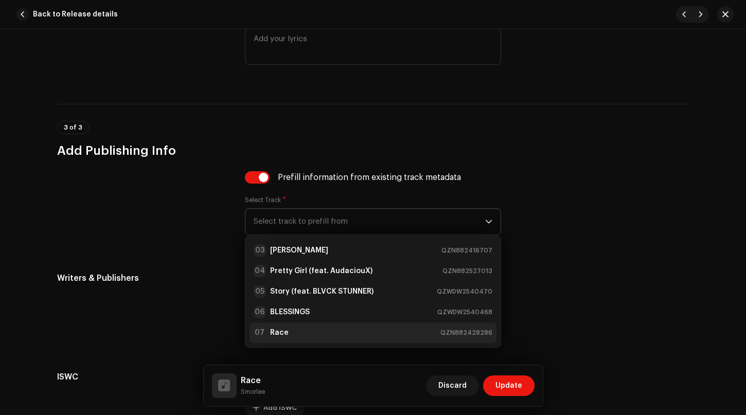
click at [279, 328] on strong "Race" at bounding box center [279, 333] width 19 height 10
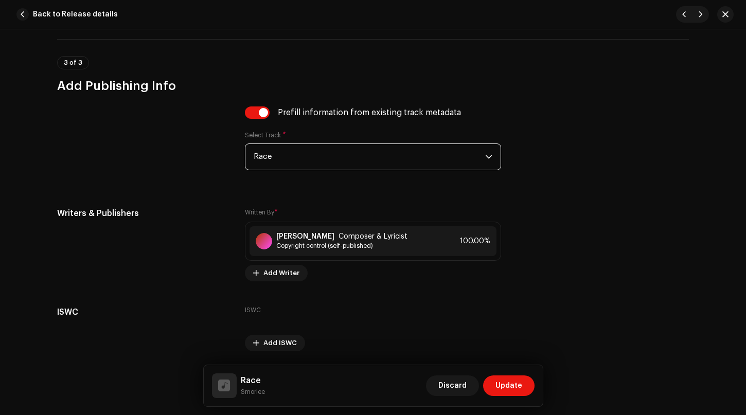
scroll to position [2054, 0]
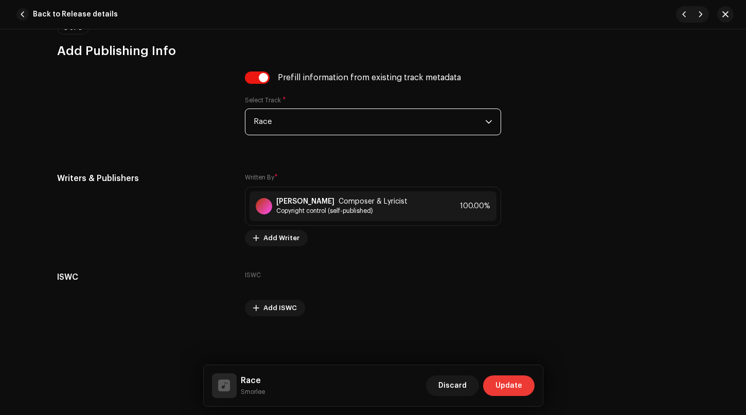
click at [511, 388] on span "Update" at bounding box center [508, 385] width 27 height 21
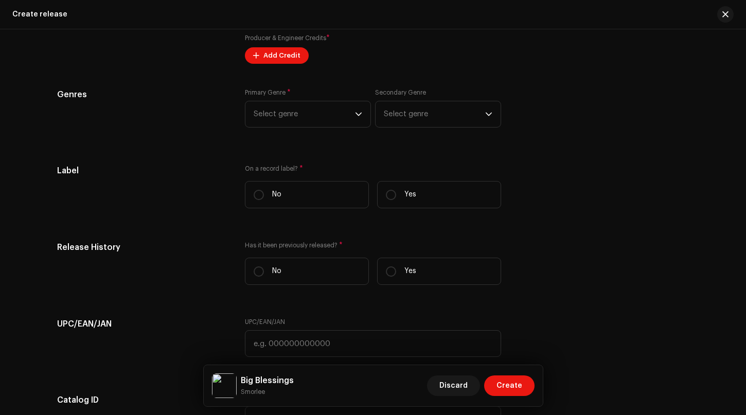
scroll to position [1788, 0]
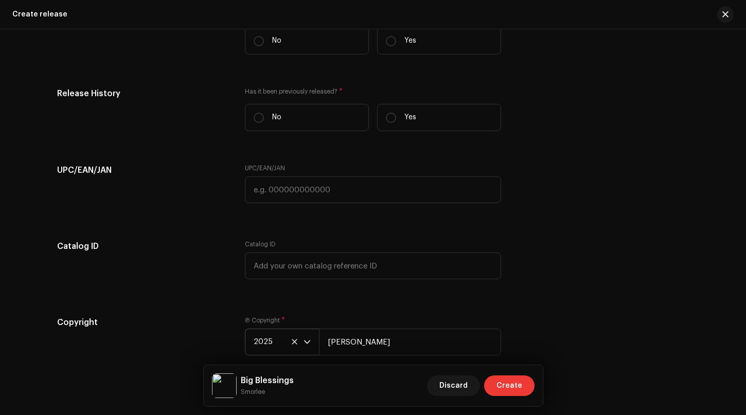
click at [512, 390] on span "Create" at bounding box center [509, 385] width 26 height 21
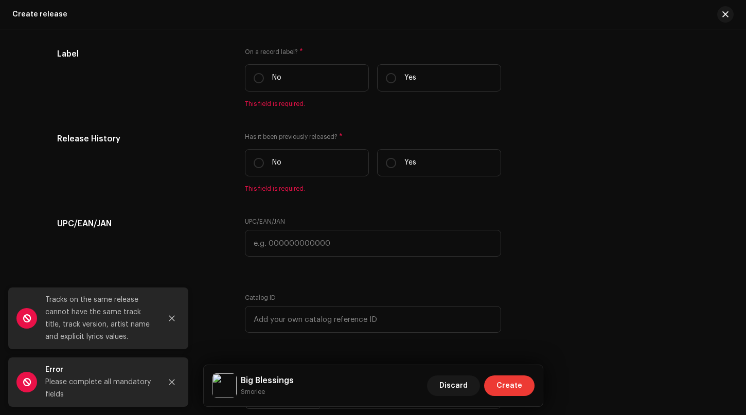
scroll to position [1825, 0]
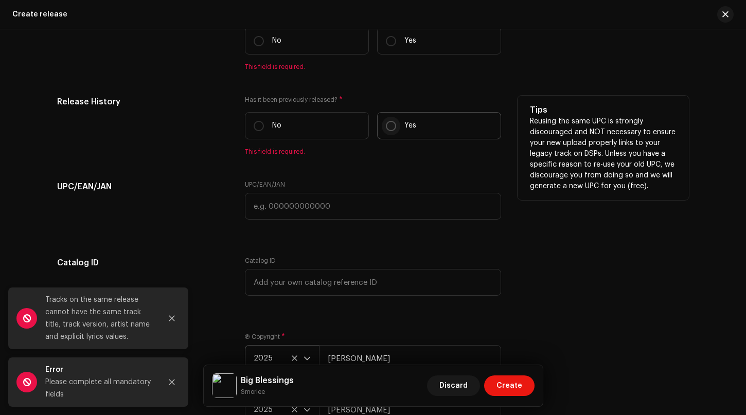
click at [388, 129] on input "Yes" at bounding box center [391, 126] width 10 height 10
radio input "true"
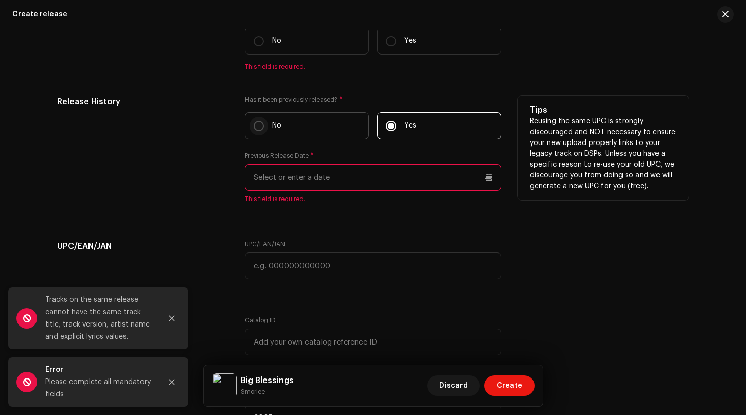
click at [254, 124] on input "No" at bounding box center [259, 126] width 10 height 10
radio input "true"
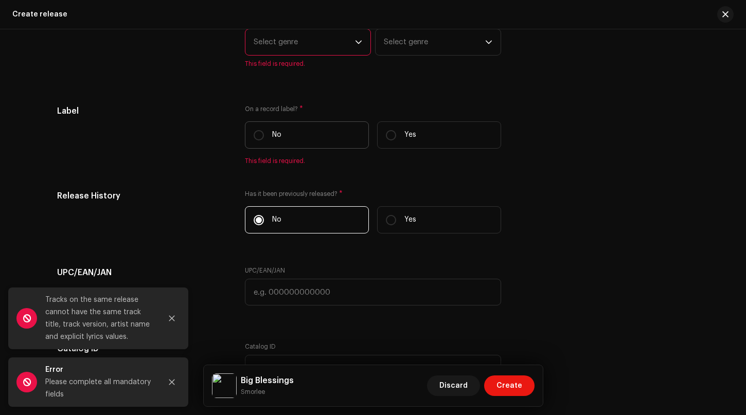
scroll to position [1722, 0]
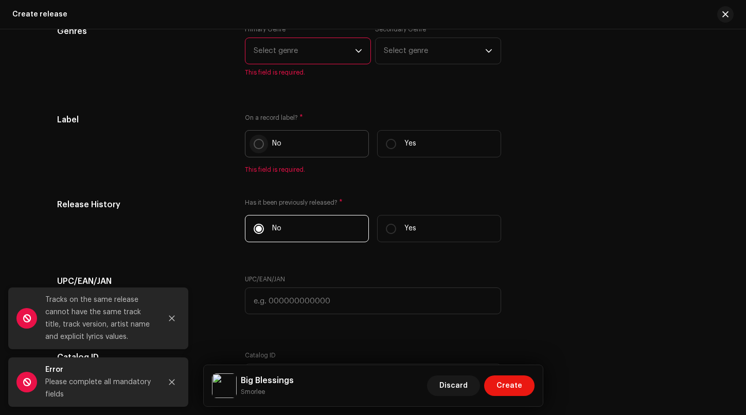
click at [256, 141] on input "No" at bounding box center [259, 144] width 10 height 10
radio input "true"
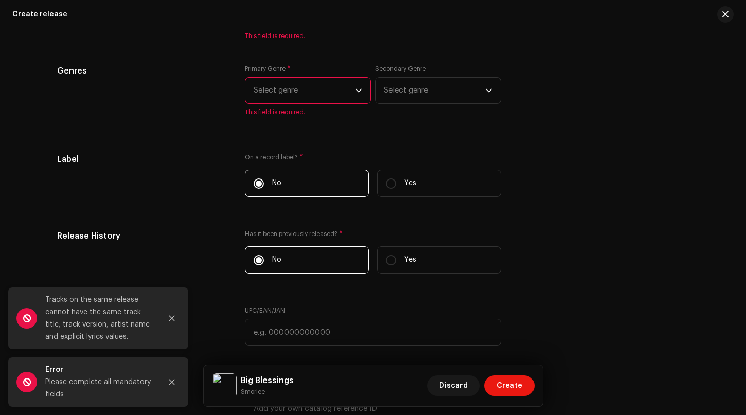
scroll to position [1671, 0]
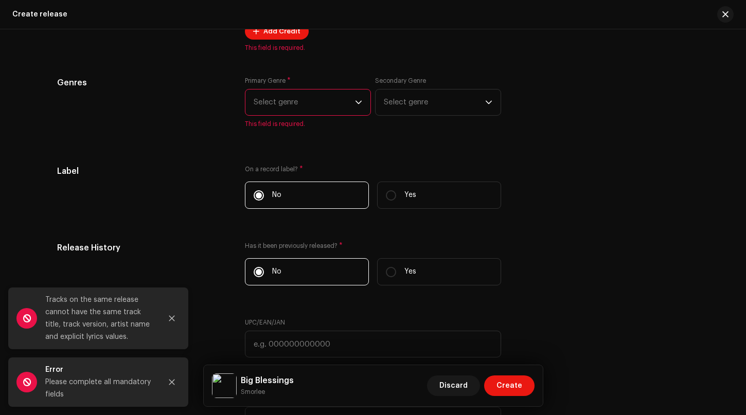
click at [317, 103] on span "Select genre" at bounding box center [304, 102] width 101 height 26
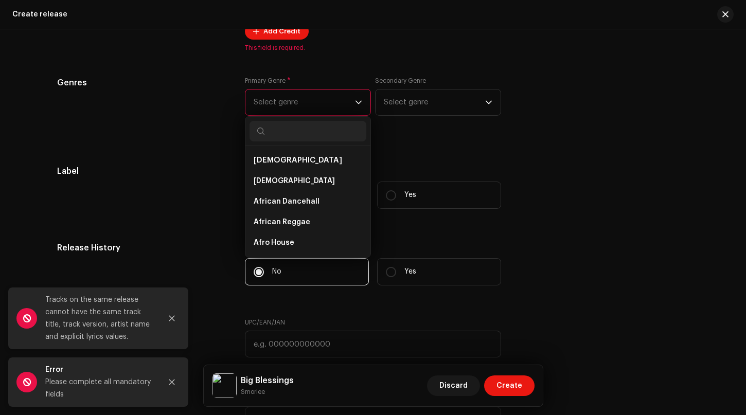
click at [356, 88] on div "Primary Genre * Select genre African African African Dancehall African Reggae A…" at bounding box center [308, 102] width 126 height 51
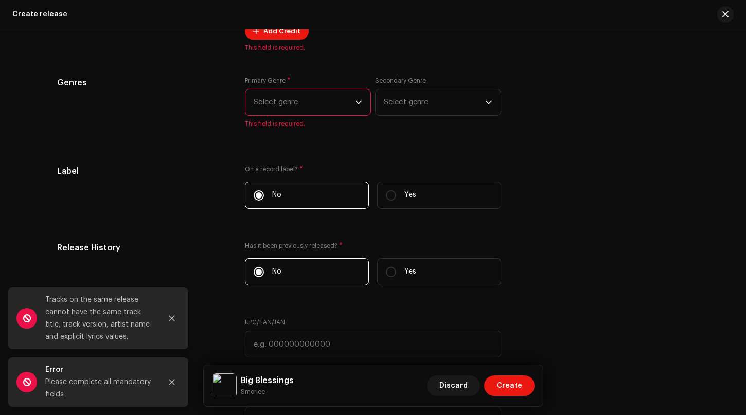
click at [348, 100] on span "Select genre" at bounding box center [304, 102] width 101 height 26
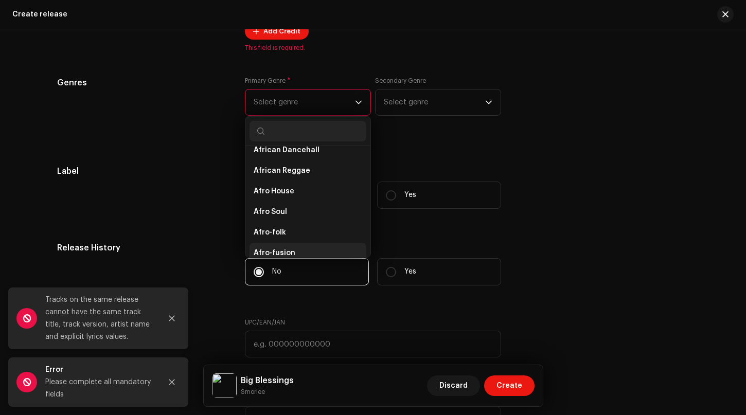
scroll to position [103, 0]
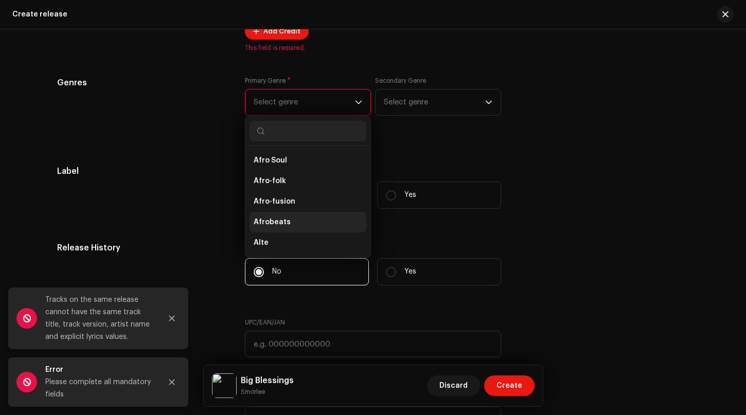
click at [285, 221] on li "Afrobeats" at bounding box center [307, 222] width 117 height 21
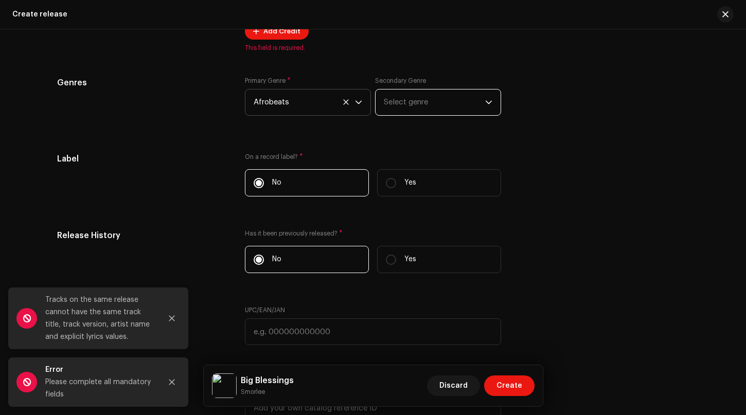
click at [446, 101] on span "Select genre" at bounding box center [434, 102] width 101 height 26
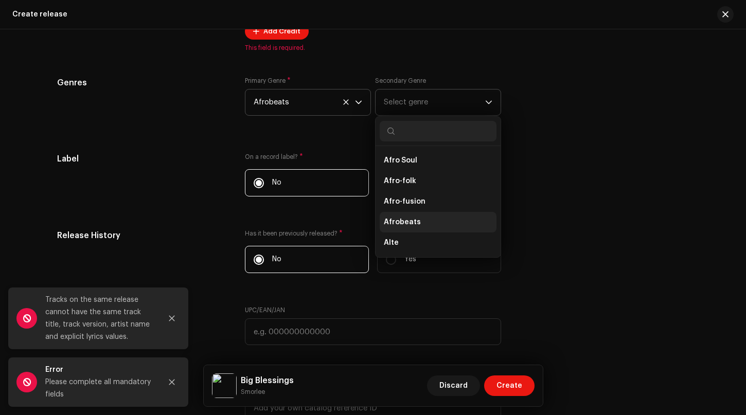
click at [414, 222] on span "Afrobeats" at bounding box center [402, 222] width 37 height 10
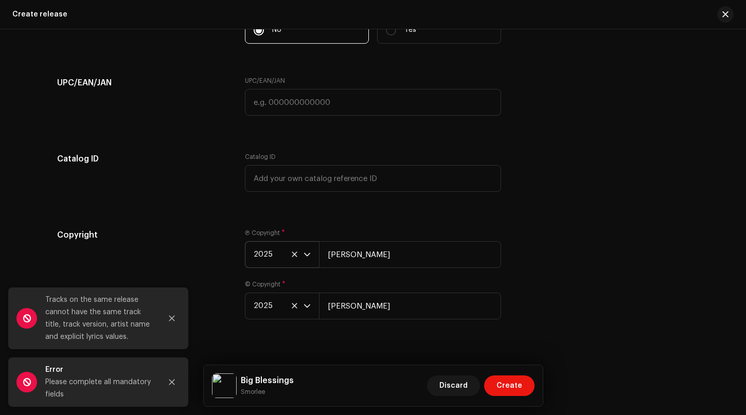
scroll to position [1916, 0]
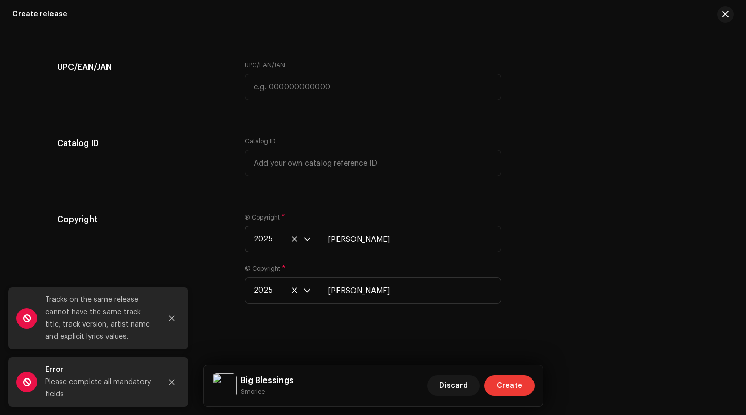
click at [517, 385] on span "Create" at bounding box center [509, 385] width 26 height 21
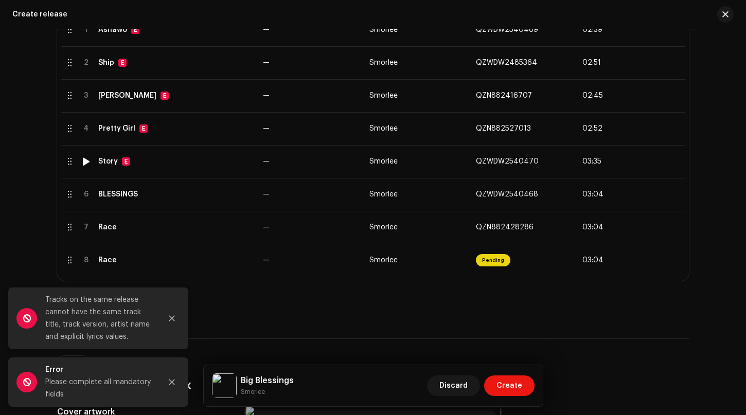
scroll to position [270, 0]
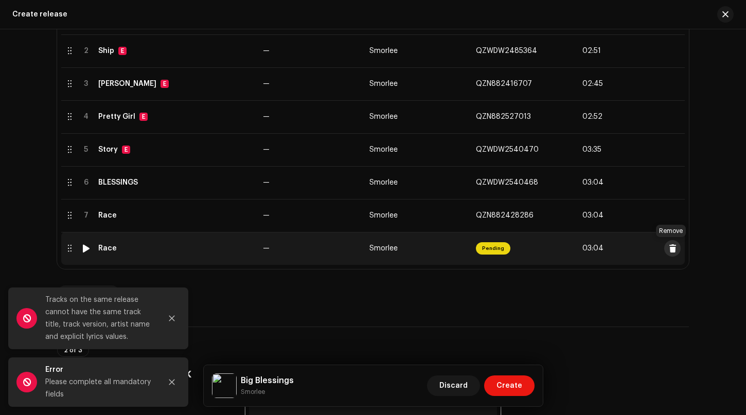
click at [669, 249] on span at bounding box center [673, 248] width 8 height 8
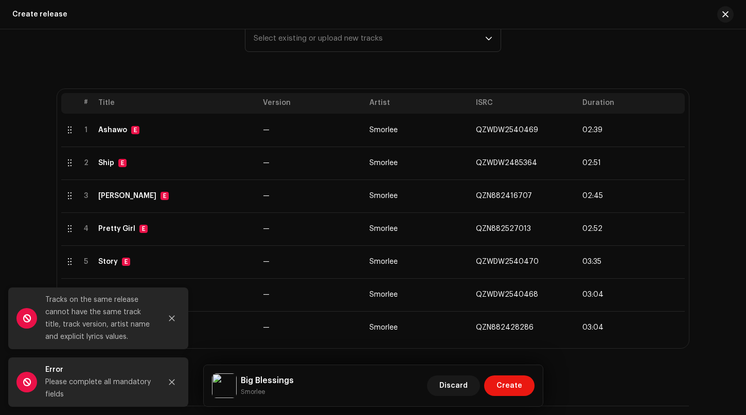
scroll to position [64, 0]
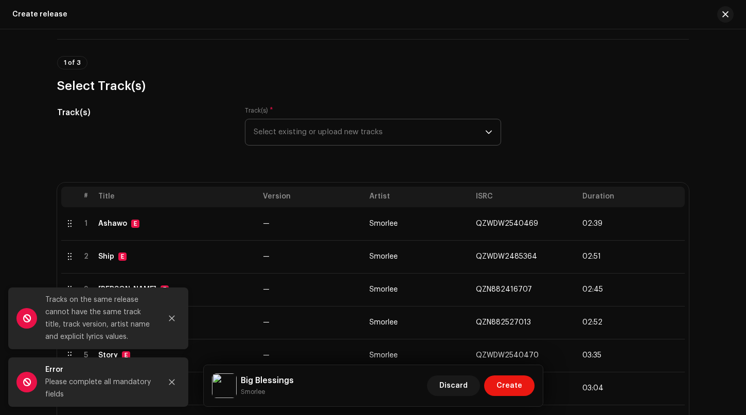
click at [421, 131] on span "Select existing or upload new tracks" at bounding box center [369, 132] width 231 height 26
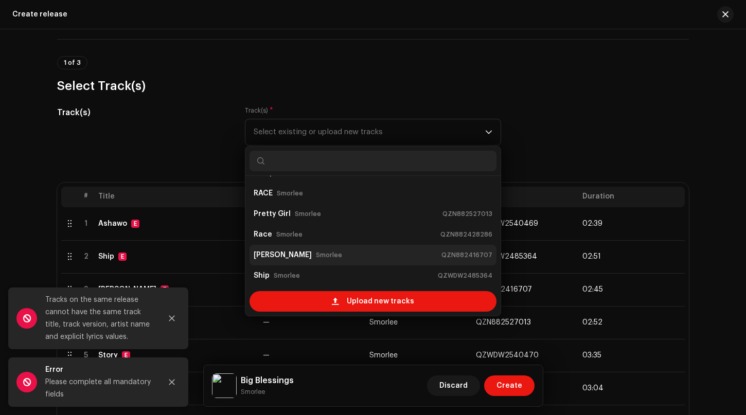
scroll to position [62, 0]
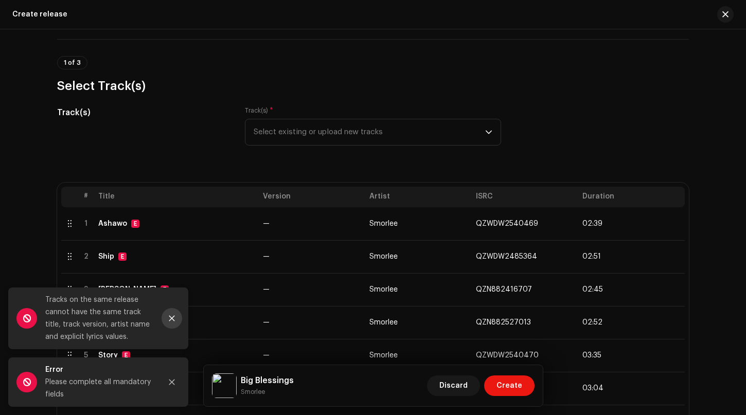
click at [175, 319] on icon "Close" at bounding box center [171, 318] width 7 height 7
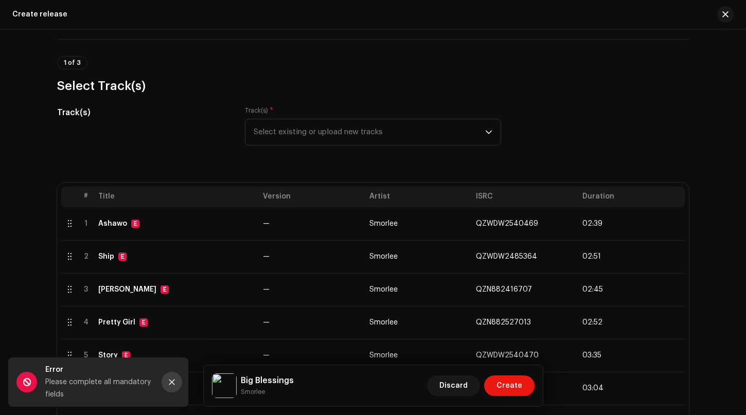
click at [171, 381] on icon "Close" at bounding box center [172, 383] width 6 height 6
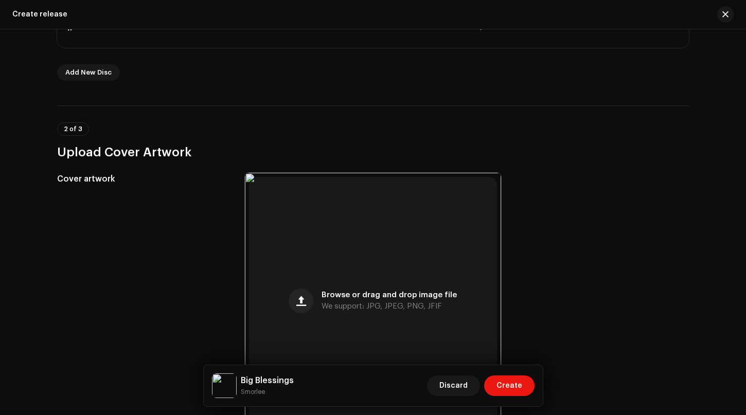
scroll to position [681, 0]
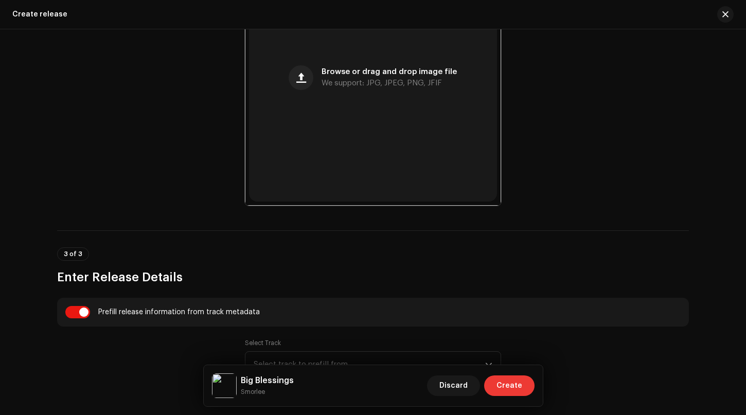
click at [500, 387] on span "Create" at bounding box center [509, 385] width 26 height 21
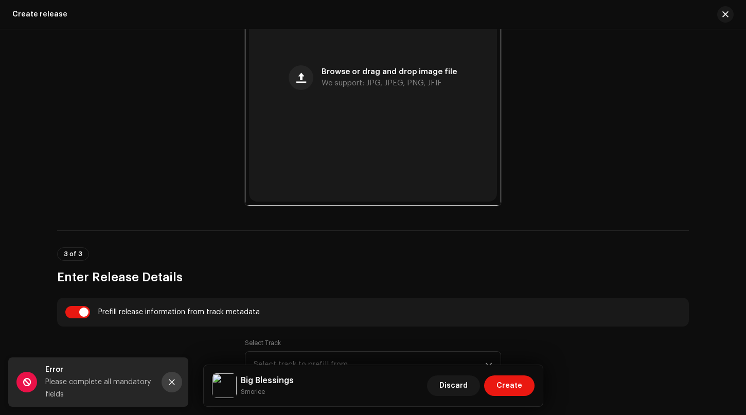
click at [174, 379] on icon "Close" at bounding box center [171, 382] width 7 height 7
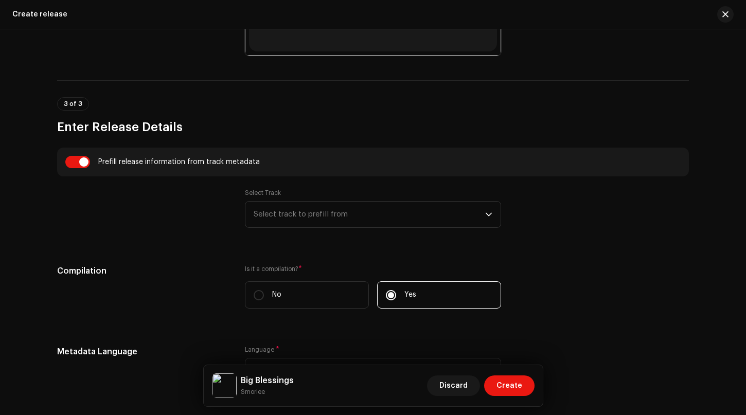
scroll to position [836, 0]
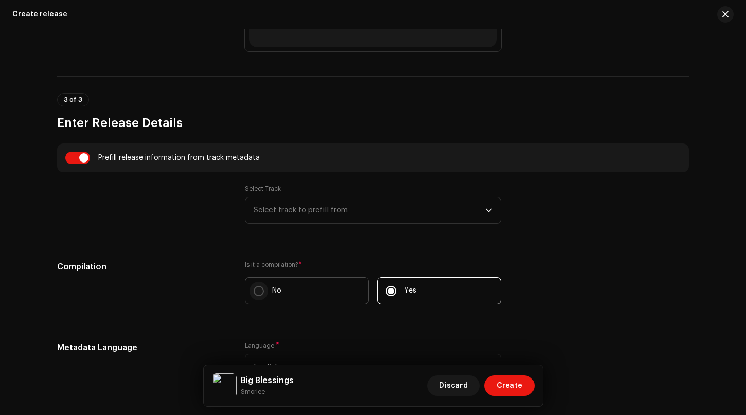
click at [256, 291] on input "No" at bounding box center [259, 291] width 10 height 10
radio input "true"
click at [388, 292] on input "Yes" at bounding box center [391, 291] width 10 height 10
radio input "true"
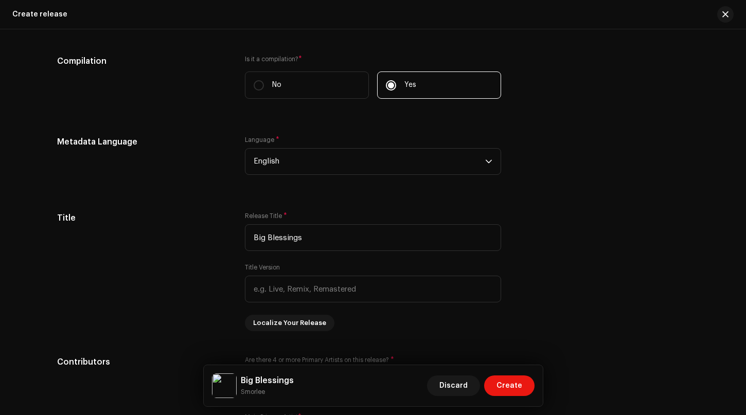
scroll to position [990, 0]
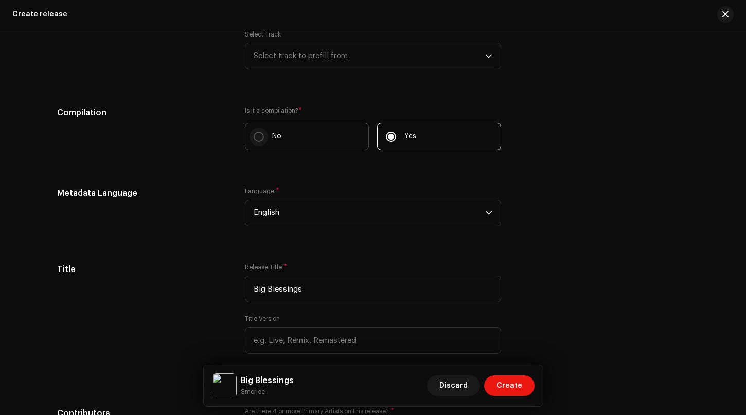
click at [254, 133] on input "No" at bounding box center [259, 137] width 10 height 10
radio input "true"
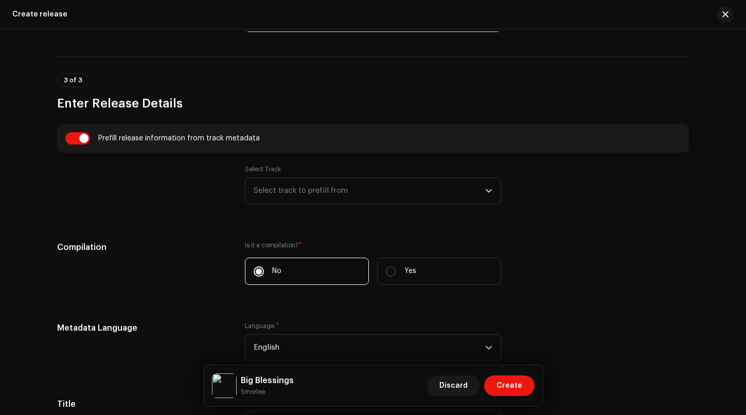
scroll to position [836, 0]
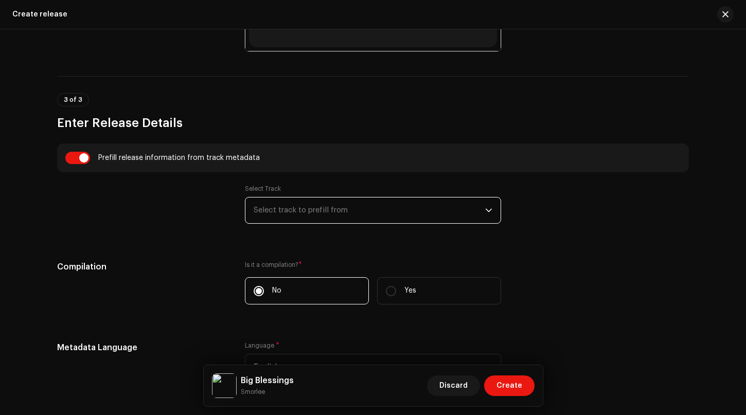
click at [398, 212] on span "Select track to prefill from" at bounding box center [369, 210] width 231 height 26
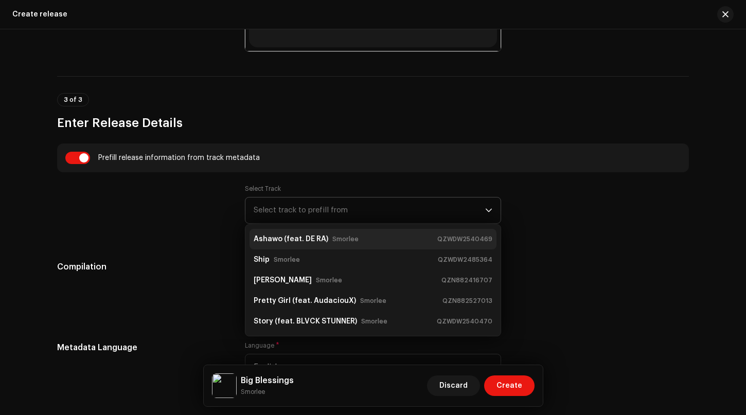
click at [285, 242] on strong "Ashawo (feat. DE RA)" at bounding box center [291, 239] width 75 height 16
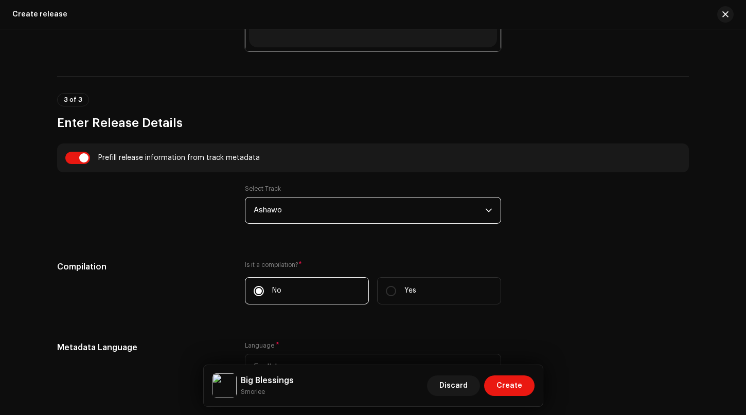
click at [485, 207] on icon "dropdown trigger" at bounding box center [488, 210] width 7 height 7
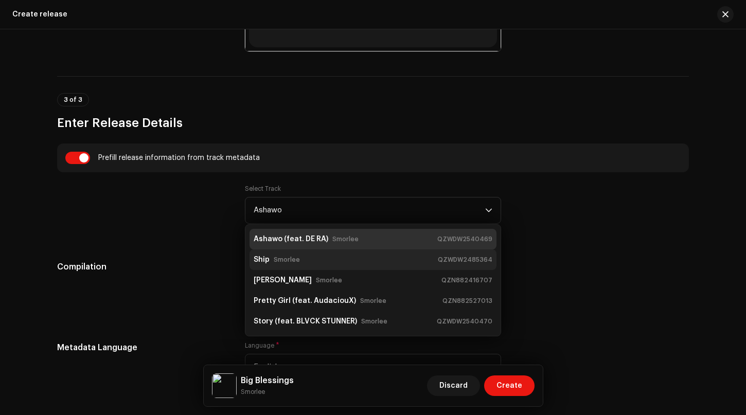
click at [298, 260] on div "Ship Smorlee" at bounding box center [279, 259] width 50 height 16
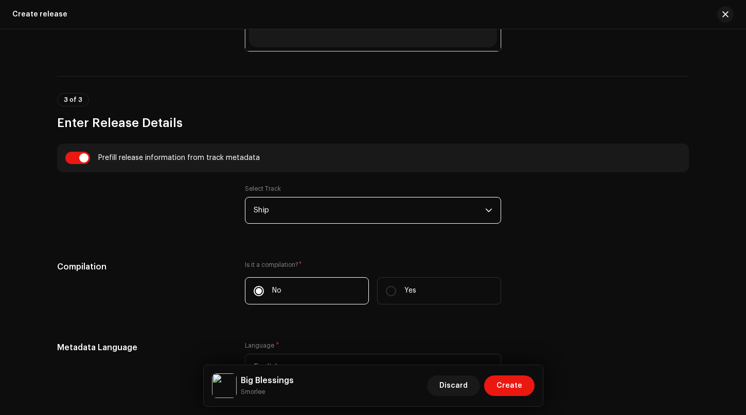
click at [392, 214] on span "Ship" at bounding box center [369, 210] width 231 height 26
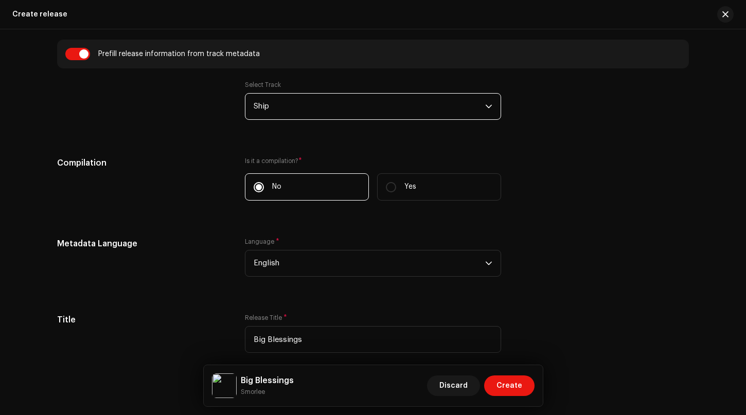
scroll to position [887, 0]
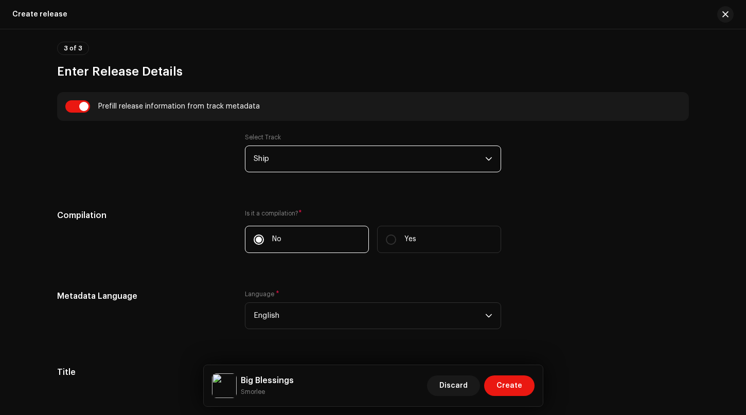
click at [340, 161] on span "Ship" at bounding box center [369, 159] width 231 height 26
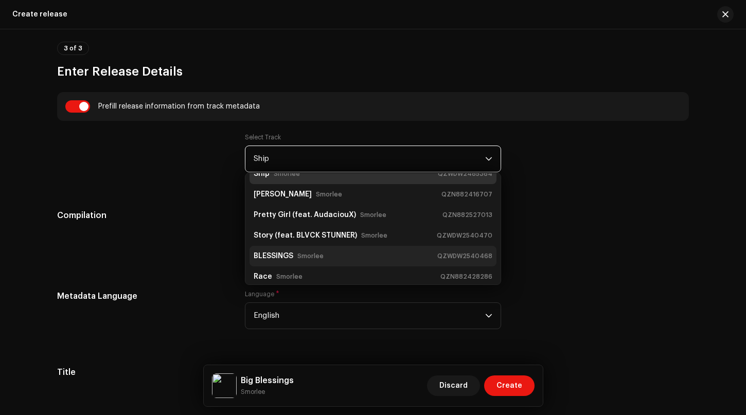
scroll to position [41, 0]
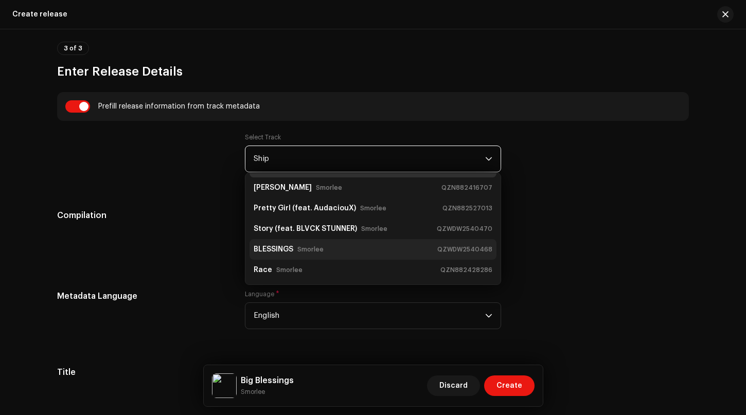
click at [284, 245] on strong "BLESSINGS" at bounding box center [274, 249] width 40 height 16
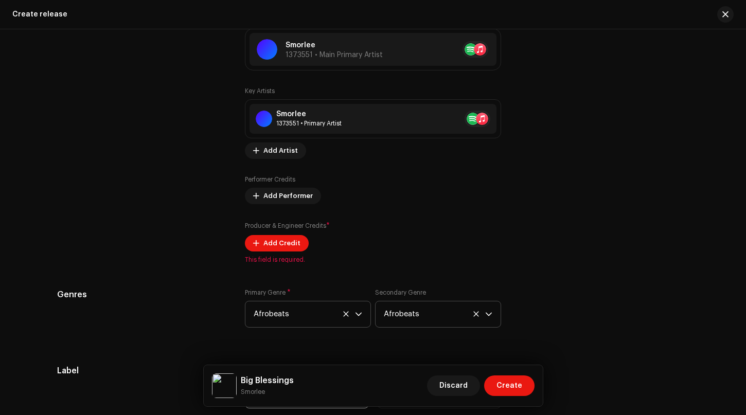
scroll to position [1504, 0]
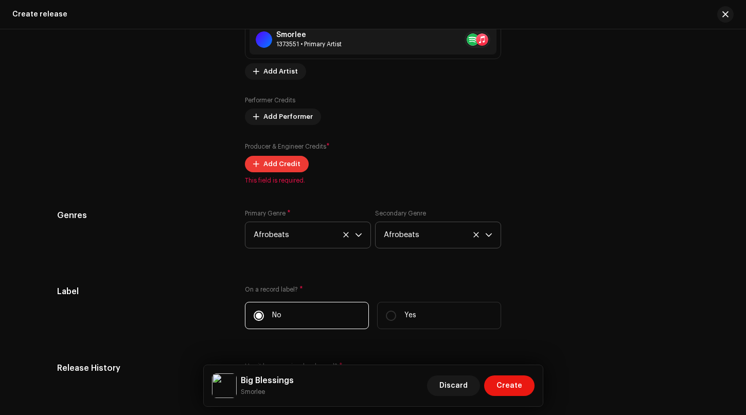
click at [273, 170] on span "Add Credit" at bounding box center [281, 164] width 37 height 21
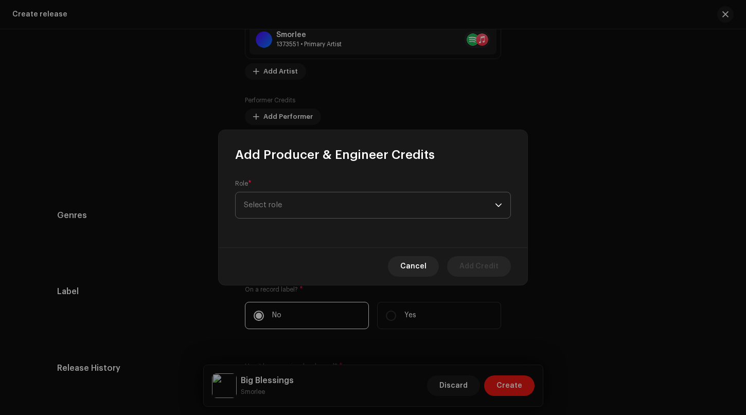
click at [289, 201] on span "Select role" at bounding box center [369, 205] width 251 height 26
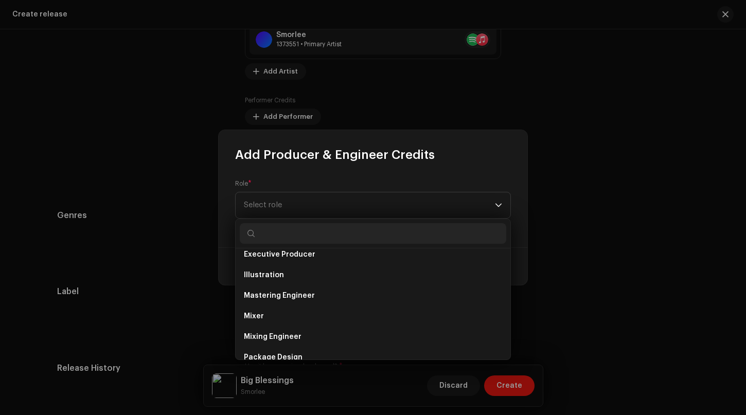
scroll to position [360, 0]
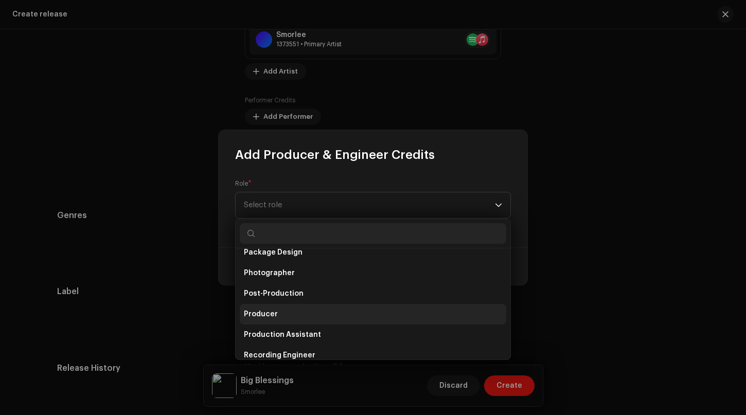
click at [272, 307] on li "Producer" at bounding box center [373, 314] width 266 height 21
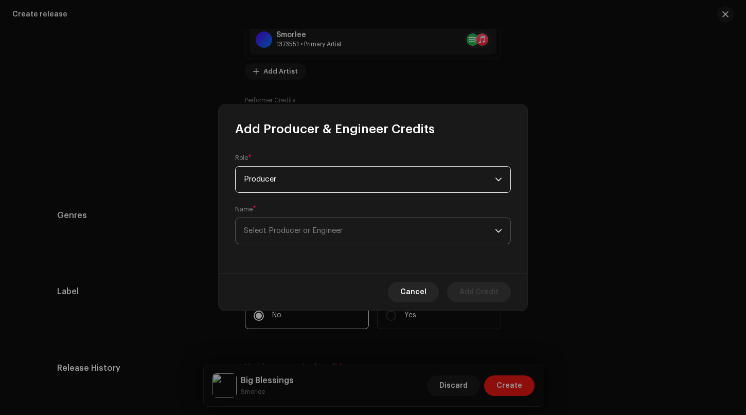
click at [303, 225] on span "Select Producer or Engineer" at bounding box center [369, 231] width 251 height 26
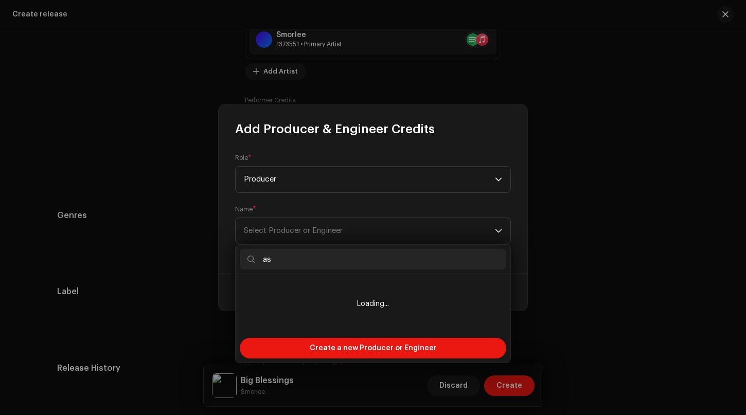
type input "a"
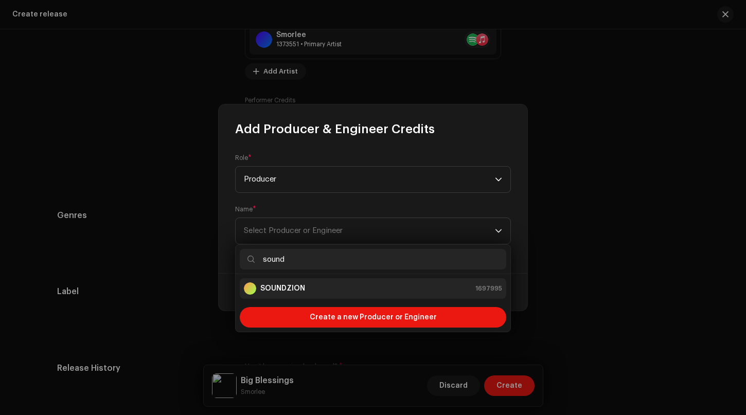
type input "sound"
click at [305, 284] on div "SOUNDZION 1697995" at bounding box center [373, 288] width 258 height 12
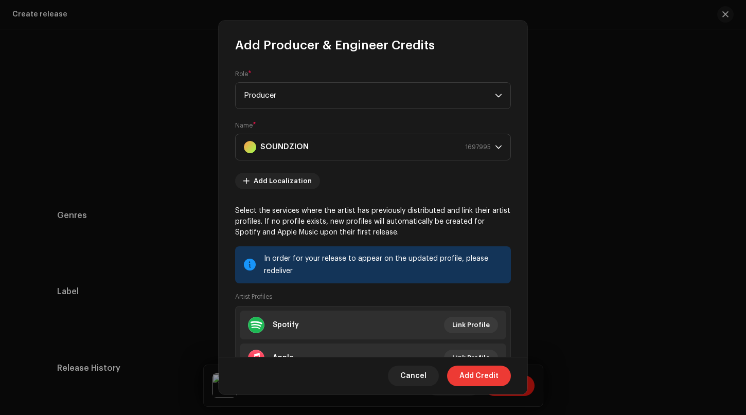
click at [480, 375] on span "Add Credit" at bounding box center [478, 376] width 39 height 21
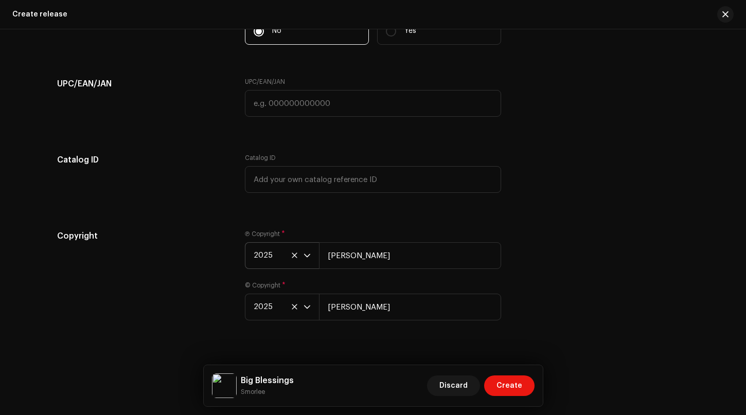
scroll to position [1913, 0]
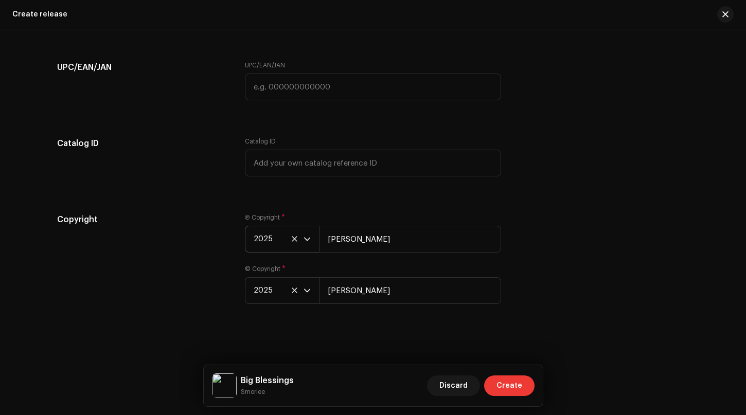
click at [508, 389] on span "Create" at bounding box center [509, 385] width 26 height 21
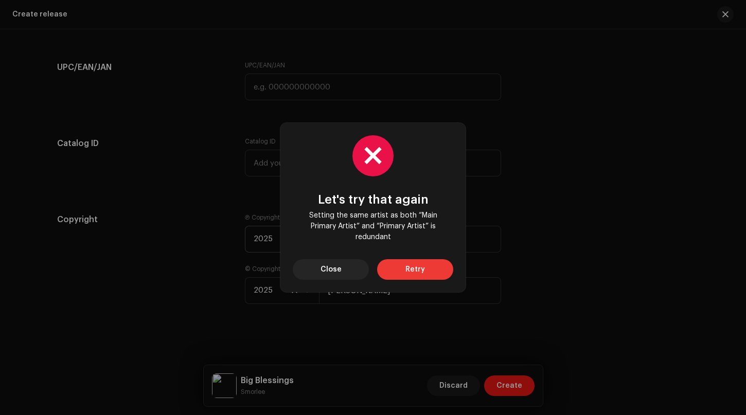
click at [401, 269] on button "Retry" at bounding box center [415, 269] width 76 height 21
click at [327, 269] on span "Close" at bounding box center [330, 269] width 21 height 21
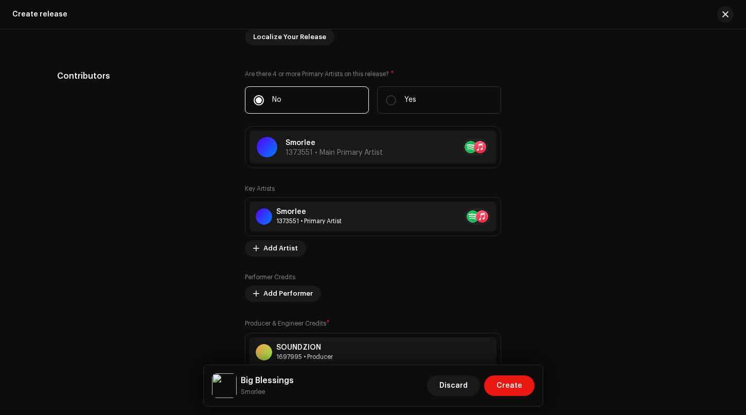
scroll to position [1337, 0]
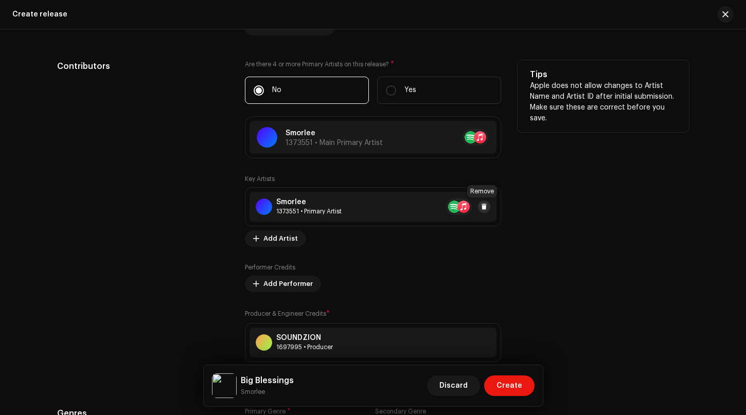
click at [484, 208] on span at bounding box center [484, 207] width 6 height 8
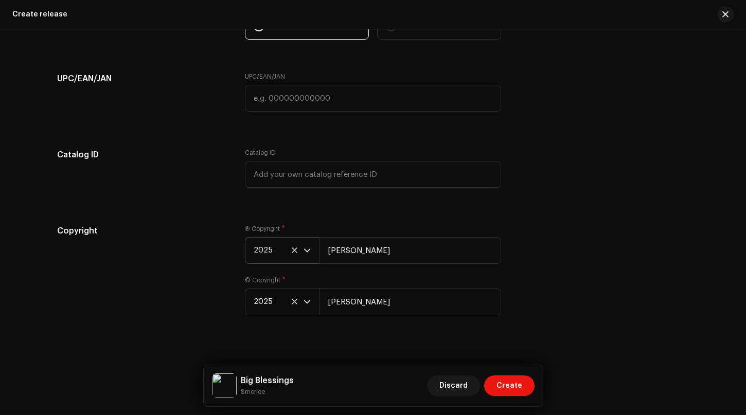
scroll to position [1869, 0]
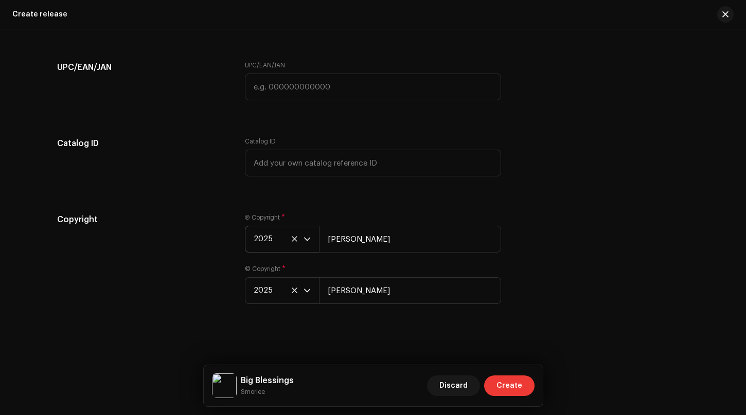
click at [502, 388] on span "Create" at bounding box center [509, 385] width 26 height 21
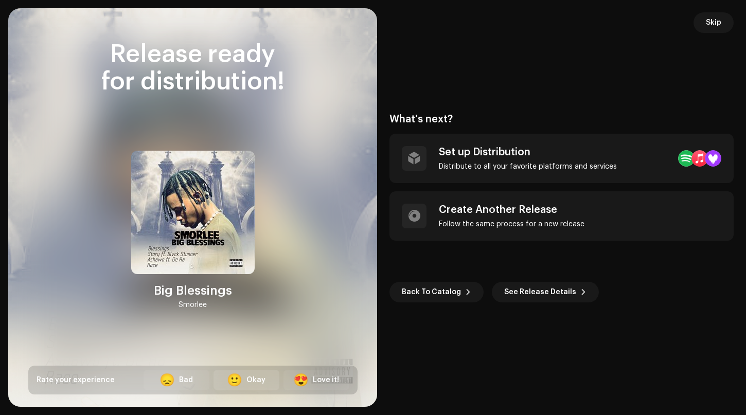
click at [236, 380] on div "🙂" at bounding box center [234, 380] width 15 height 12
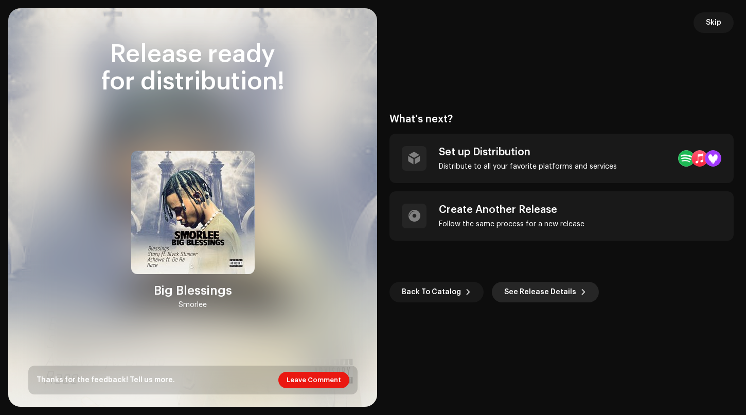
click at [534, 290] on span "See Release Details" at bounding box center [540, 292] width 72 height 21
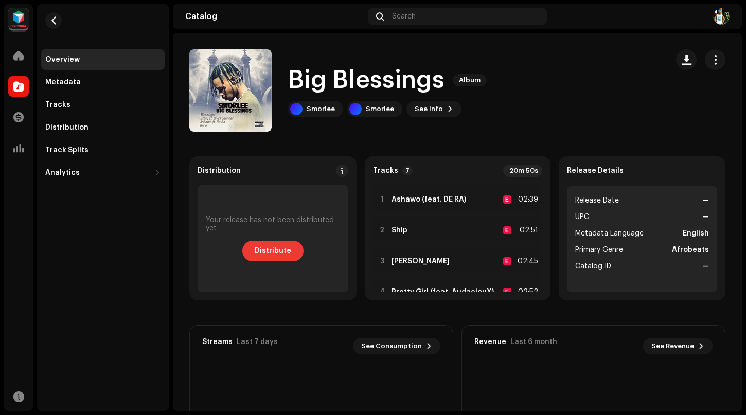
click at [265, 255] on span "Distribute" at bounding box center [273, 251] width 37 height 21
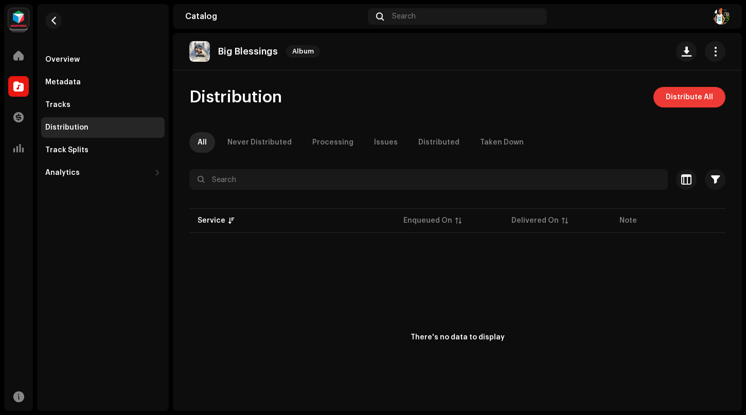
click at [696, 96] on span "Distribute All" at bounding box center [689, 97] width 47 height 21
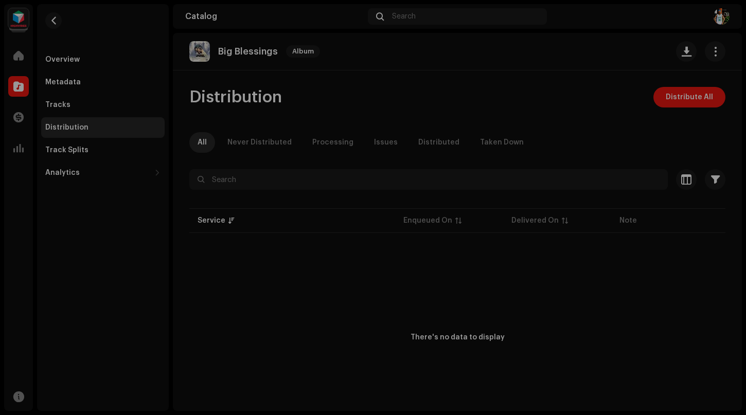
drag, startPoint x: 254, startPoint y: 317, endPoint x: 291, endPoint y: 297, distance: 41.9
click at [255, 317] on div "Not Eligible For Distribution The selected services are not eligible for distri…" at bounding box center [373, 207] width 746 height 415
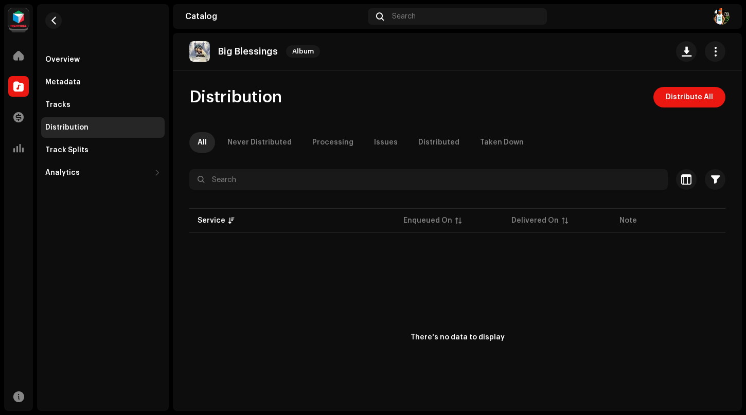
click at [429, 219] on p-table "Service Enqueued On Delivered On Note Status" at bounding box center [457, 220] width 536 height 29
click at [426, 141] on div "Distributed" at bounding box center [438, 142] width 41 height 21
click at [318, 141] on div "Processing" at bounding box center [332, 142] width 41 height 21
click at [192, 146] on p-tab "All" at bounding box center [202, 142] width 26 height 21
click at [258, 148] on div "Never Distributed" at bounding box center [259, 142] width 64 height 21
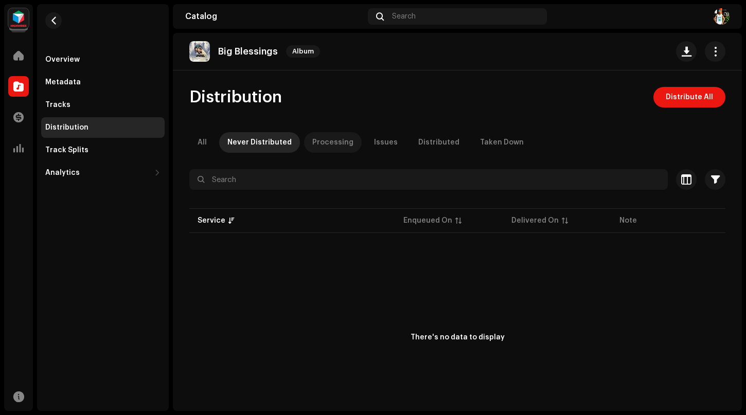
click at [312, 145] on div "Processing" at bounding box center [332, 142] width 41 height 21
click at [434, 136] on div "Distributed" at bounding box center [438, 142] width 41 height 21
click at [196, 143] on p-tab "All" at bounding box center [202, 142] width 26 height 21
click at [480, 142] on div "Taken Down" at bounding box center [502, 142] width 44 height 21
click at [194, 144] on p-tab "All" at bounding box center [202, 142] width 26 height 21
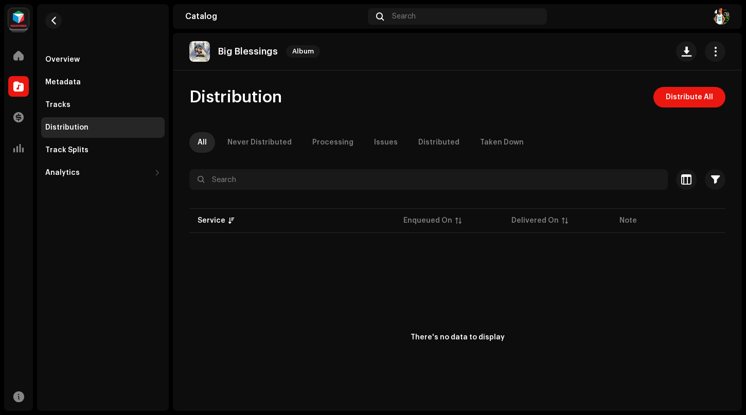
click at [356, 218] on p-table "Service Enqueued On Delivered On Note Status" at bounding box center [457, 220] width 536 height 29
click at [711, 179] on span "button" at bounding box center [715, 179] width 9 height 8
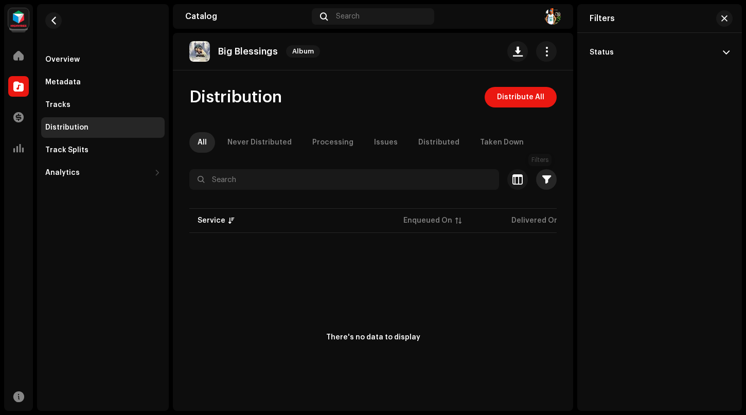
click at [544, 182] on span "button" at bounding box center [546, 179] width 9 height 8
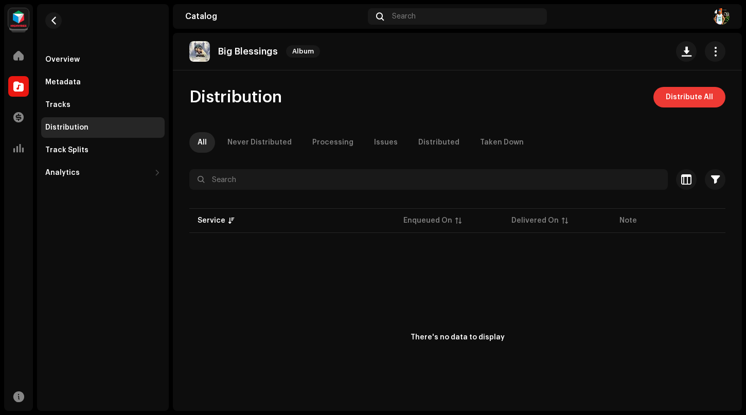
click at [686, 99] on span "Distribute All" at bounding box center [689, 97] width 47 height 21
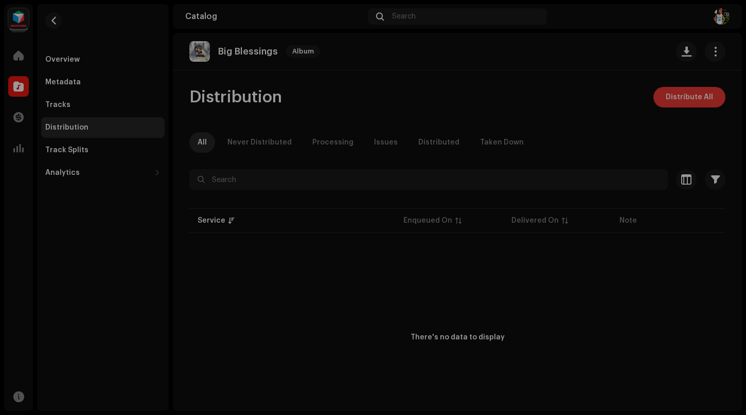
click at [686, 99] on div "Not Eligible For Distribution The selected services are not eligible for distri…" at bounding box center [373, 207] width 746 height 415
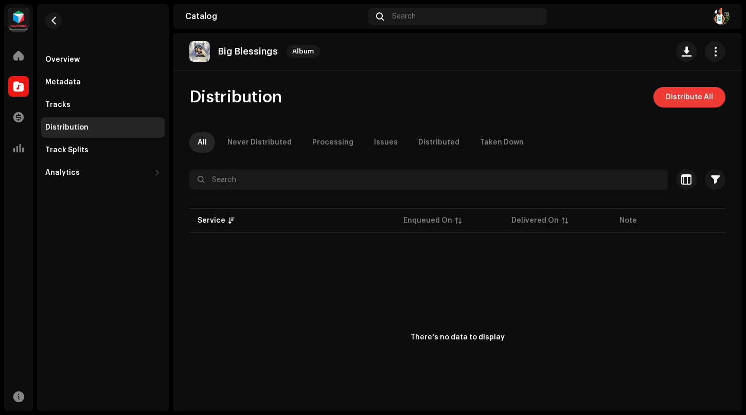
click at [686, 99] on span "Distribute All" at bounding box center [689, 97] width 47 height 21
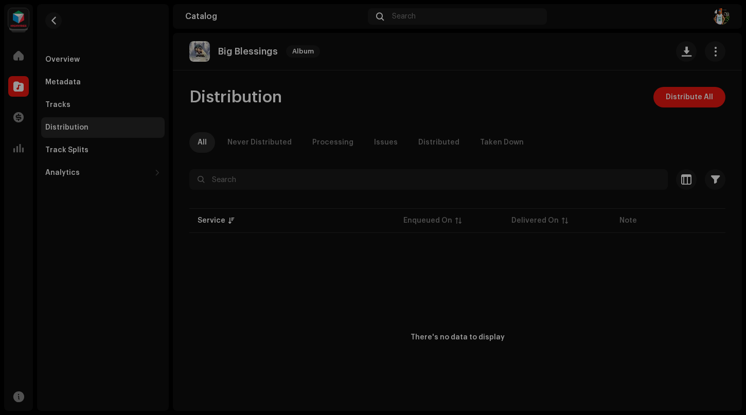
click at [279, 358] on div "Not Eligible For Distribution The selected services are not eligible for distri…" at bounding box center [373, 207] width 746 height 415
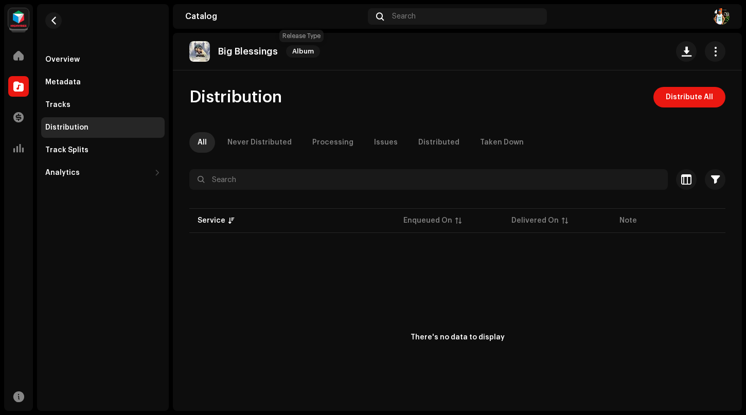
click at [299, 51] on span "Album" at bounding box center [303, 51] width 34 height 12
click at [296, 48] on span "Album" at bounding box center [303, 51] width 34 height 12
click at [58, 105] on div "Tracks" at bounding box center [57, 105] width 25 height 8
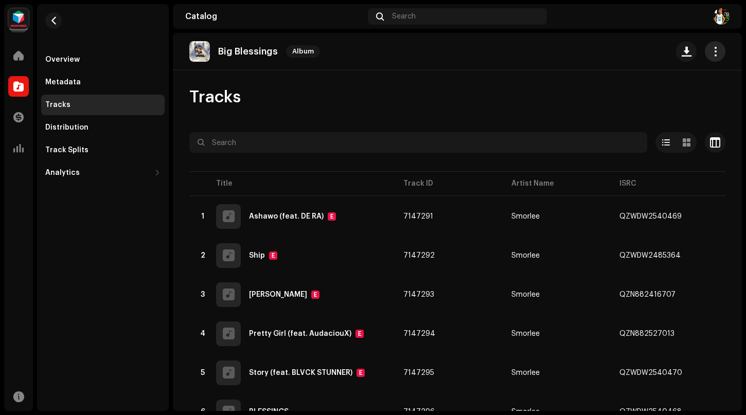
click at [710, 50] on span "button" at bounding box center [715, 51] width 10 height 8
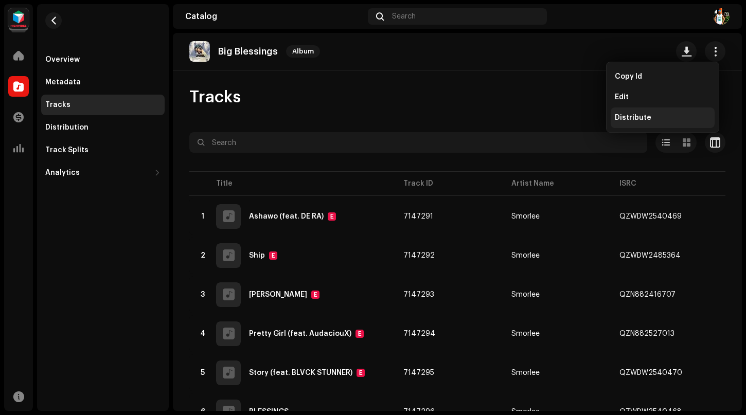
click at [640, 113] on div "Distribute" at bounding box center [662, 117] width 104 height 21
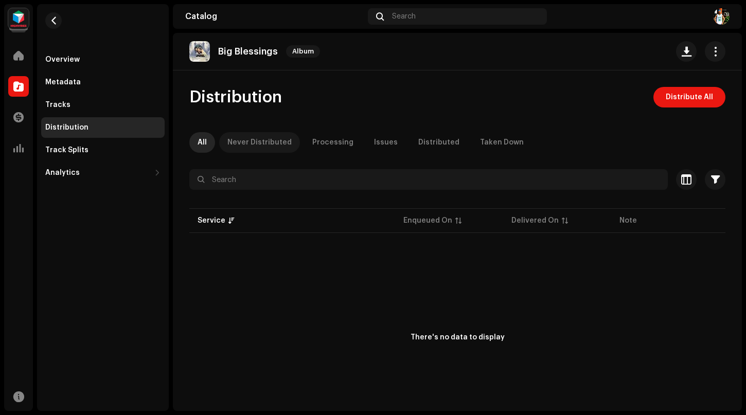
click at [260, 142] on div "Never Distributed" at bounding box center [259, 142] width 64 height 21
click at [334, 141] on div "Processing" at bounding box center [332, 142] width 41 height 21
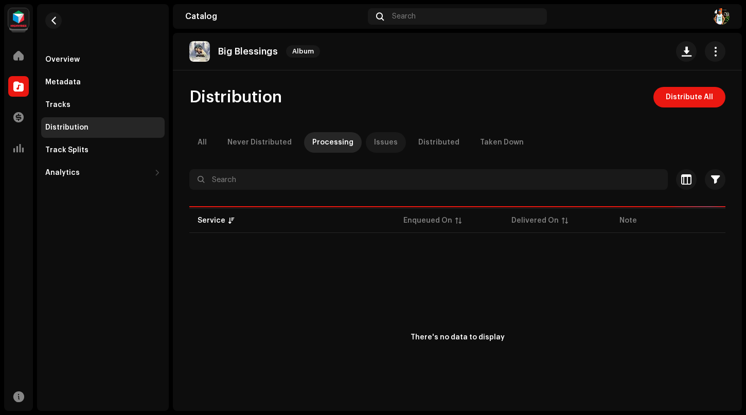
click at [393, 142] on p-tab "Issues" at bounding box center [386, 142] width 40 height 21
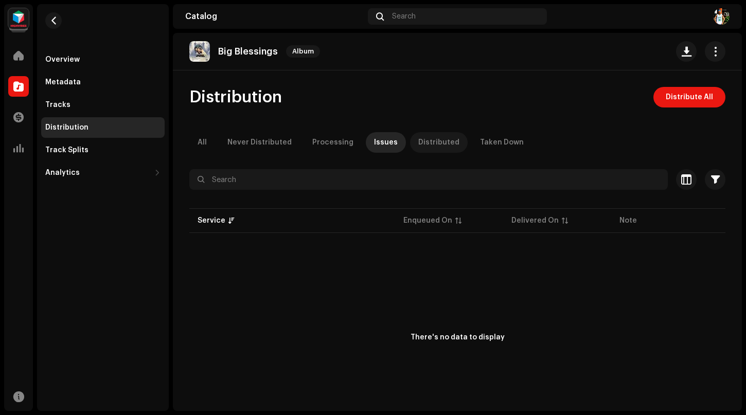
click at [436, 137] on div "Distributed" at bounding box center [438, 142] width 41 height 21
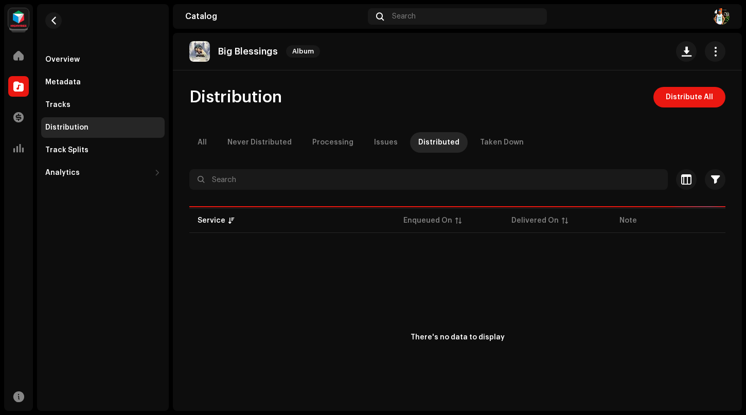
click at [492, 132] on div "Distribution Distribute All All Never Distributed Processing Issues Distributed…" at bounding box center [457, 264] width 569 height 354
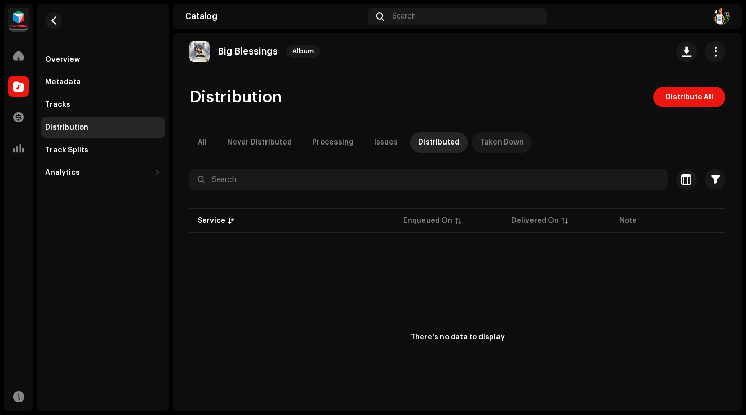
click at [491, 133] on div "Taken Down" at bounding box center [502, 142] width 44 height 21
click at [712, 172] on button "button" at bounding box center [715, 179] width 21 height 21
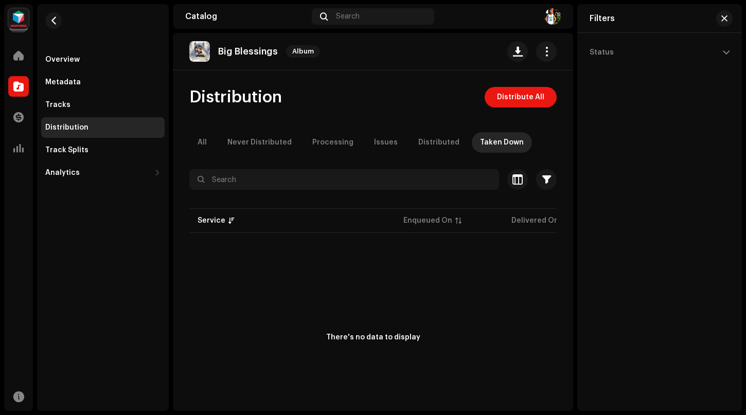
click at [729, 50] on div "Status" at bounding box center [659, 207] width 165 height 349
click at [219, 225] on p-table "Service Enqueued On Delivered On Note Status" at bounding box center [372, 220] width 367 height 29
click at [223, 220] on p-table "Service Enqueued On Delivered On Note Status" at bounding box center [372, 220] width 367 height 29
click at [224, 219] on p-table "Service Enqueued On Delivered On Note Status" at bounding box center [372, 220] width 367 height 29
click at [225, 219] on p-table "Service Enqueued On Delivered On Note Status" at bounding box center [372, 220] width 367 height 29
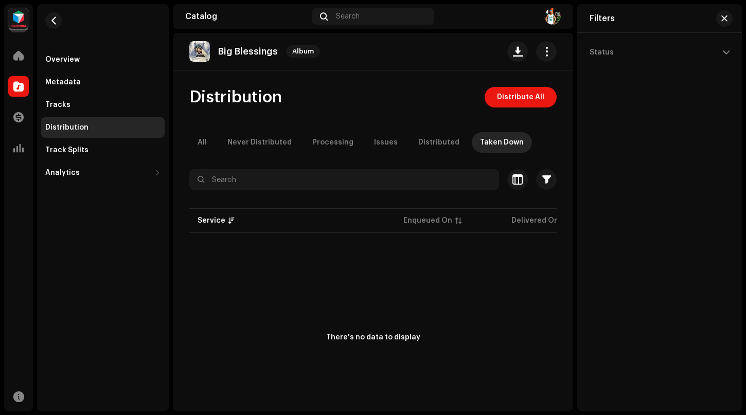
click at [227, 219] on p-table "Service Enqueued On Delivered On Note Status" at bounding box center [372, 220] width 367 height 29
click at [231, 219] on p-table "Service Enqueued On Delivered On Note Status" at bounding box center [372, 220] width 367 height 29
click at [447, 216] on p-table "Service Enqueued On Delivered On Note Status" at bounding box center [372, 220] width 367 height 29
click at [453, 215] on p-table "Service Enqueued On Delivered On Note Status" at bounding box center [372, 220] width 367 height 29
click at [532, 208] on p-table "Service Enqueued On Delivered On Note Status" at bounding box center [372, 220] width 367 height 29
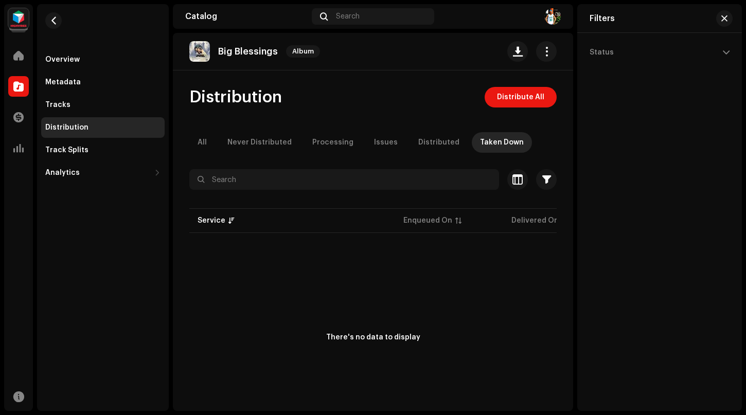
click at [533, 207] on p-table "Service Enqueued On Delivered On Note Status" at bounding box center [372, 220] width 367 height 29
click at [529, 212] on p-table "Service Enqueued On Delivered On Note Status" at bounding box center [372, 220] width 367 height 29
click at [26, 118] on div at bounding box center [18, 117] width 21 height 21
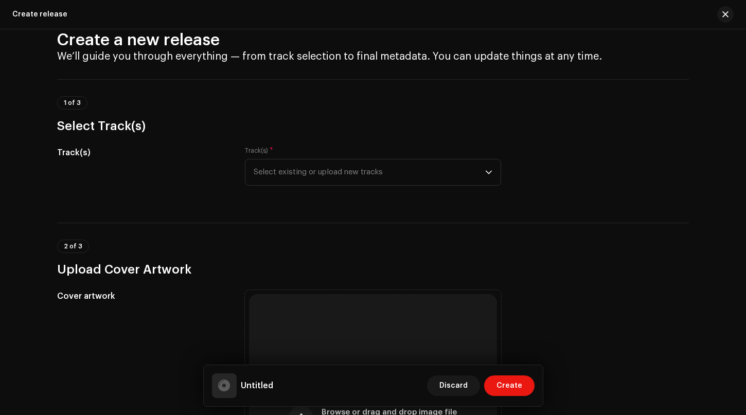
scroll to position [7, 0]
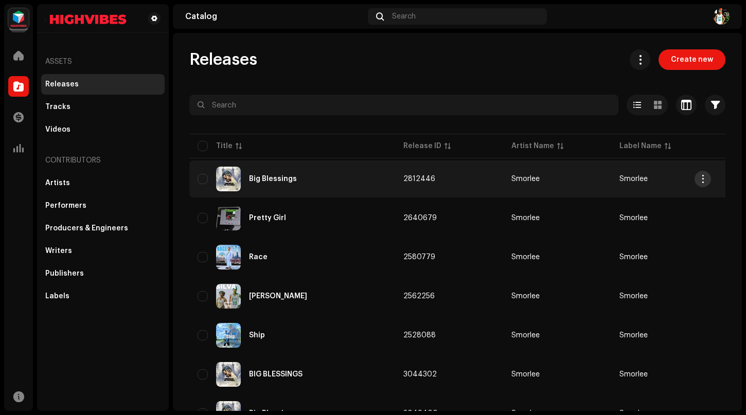
click at [705, 175] on span "button" at bounding box center [703, 179] width 8 height 8
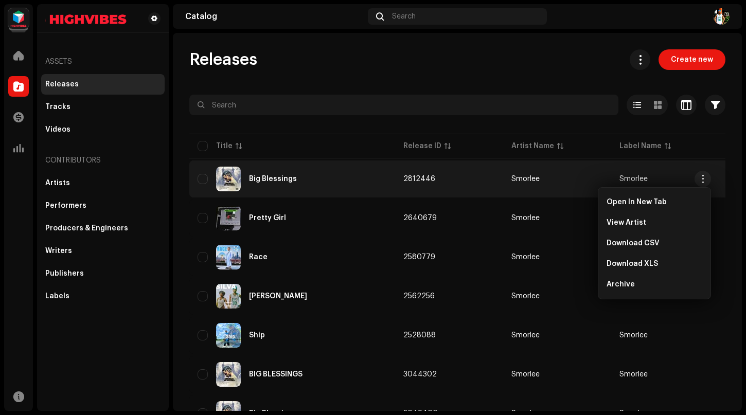
click at [323, 179] on div "Big Blessings" at bounding box center [291, 179] width 189 height 25
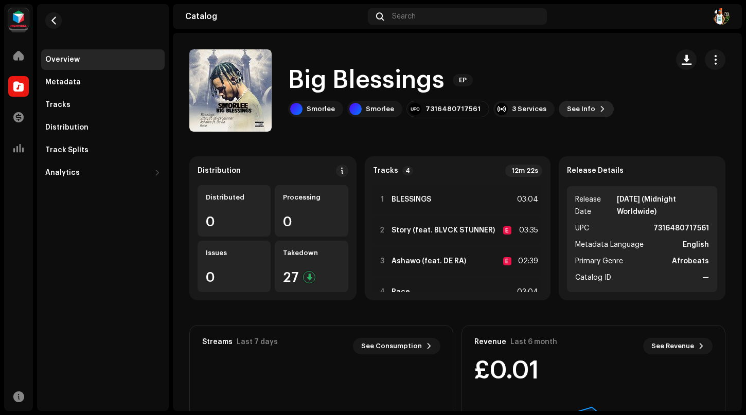
click at [599, 112] on span at bounding box center [602, 109] width 6 height 8
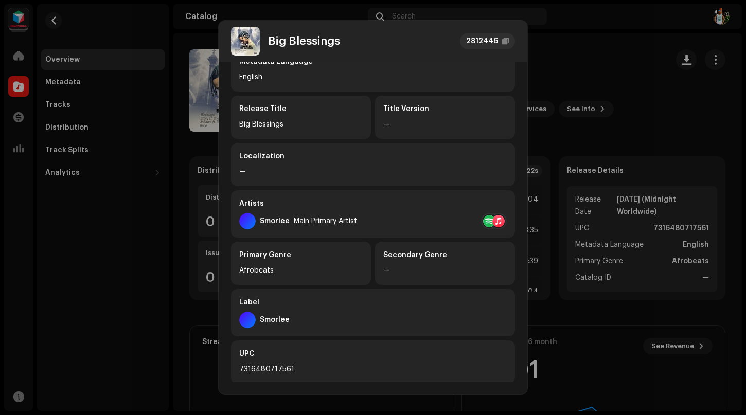
scroll to position [167, 0]
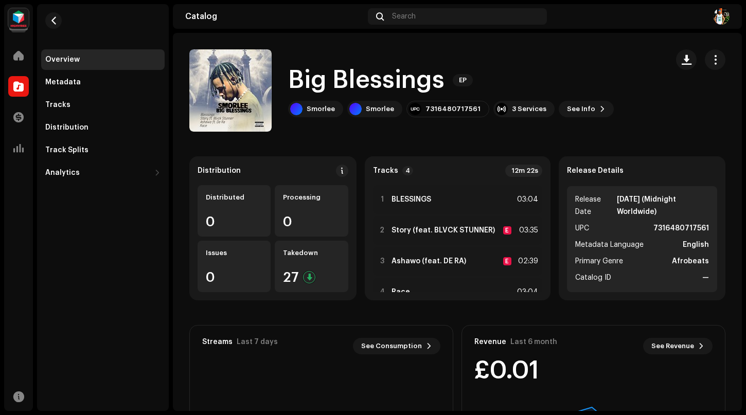
click at [583, 18] on div "Big Blessings 2812446 Metadata Distribution Metadata Language English Release T…" at bounding box center [373, 207] width 746 height 415
click at [66, 83] on div "Metadata" at bounding box center [62, 82] width 35 height 8
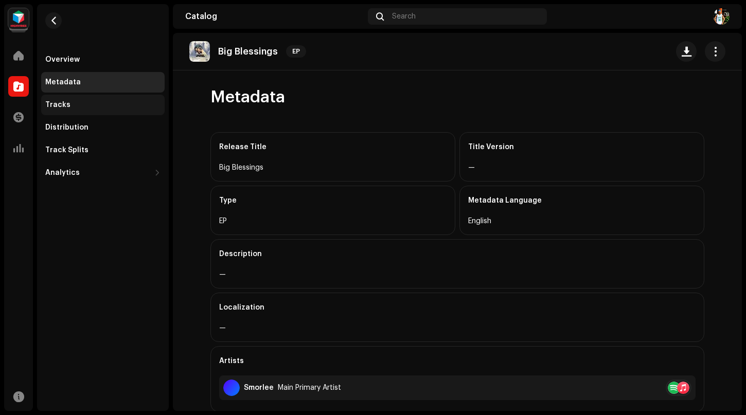
click at [60, 103] on div "Tracks" at bounding box center [57, 105] width 25 height 8
